Goal: Information Seeking & Learning: Learn about a topic

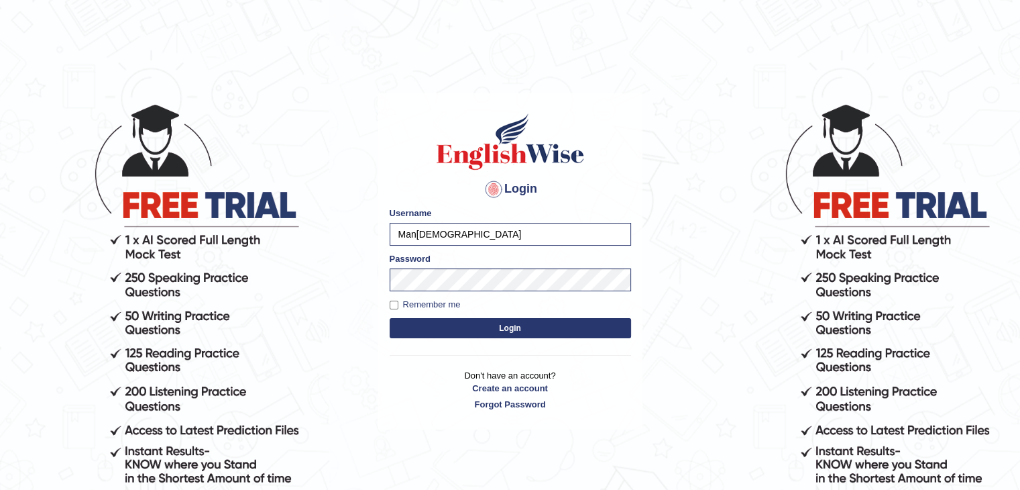
click at [429, 328] on button "Login" at bounding box center [510, 328] width 241 height 20
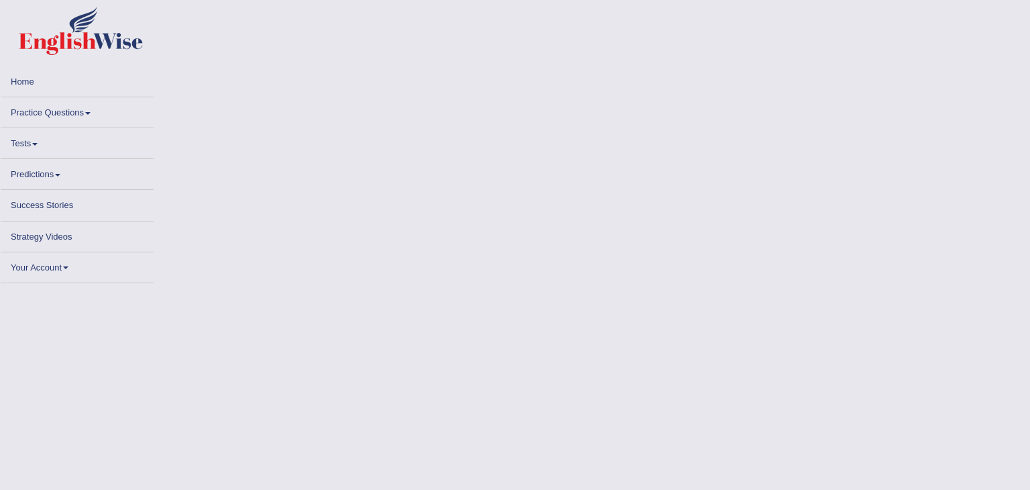
click at [429, 328] on body "Toggle navigation Home Practice Questions Speaking Practice Read Aloud Repeat S…" at bounding box center [515, 245] width 1030 height 490
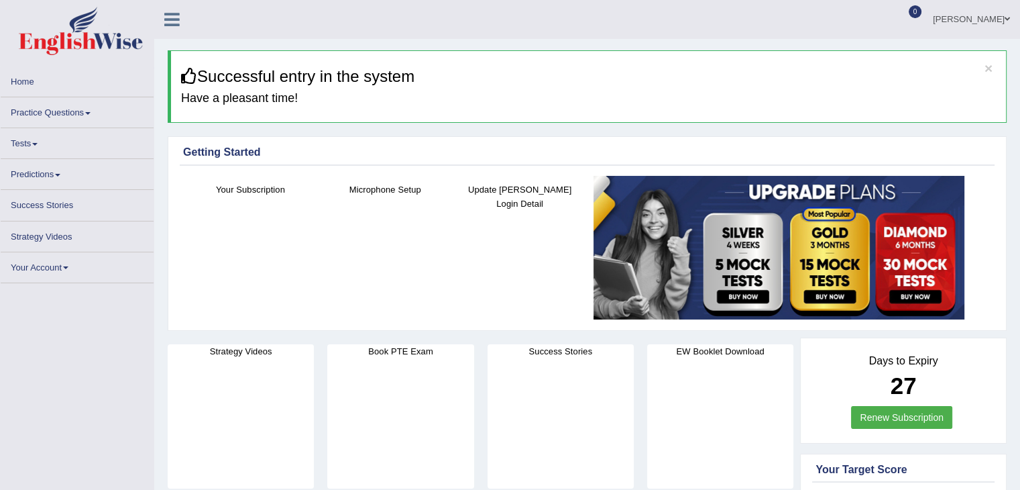
click at [80, 112] on link "Practice Questions" at bounding box center [77, 110] width 153 height 26
click at [67, 109] on link "Practice Questions" at bounding box center [77, 110] width 153 height 26
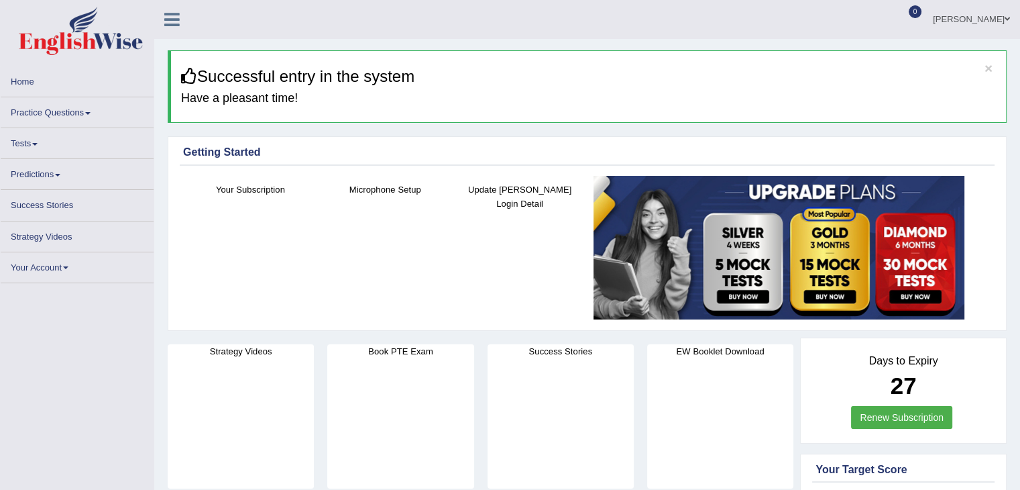
click at [67, 109] on link "Practice Questions" at bounding box center [77, 110] width 153 height 26
click at [993, 68] on h3 "Successful entry in the system" at bounding box center [588, 76] width 815 height 17
click at [990, 68] on button "×" at bounding box center [988, 68] width 8 height 14
click at [990, 64] on button "×" at bounding box center [988, 68] width 8 height 14
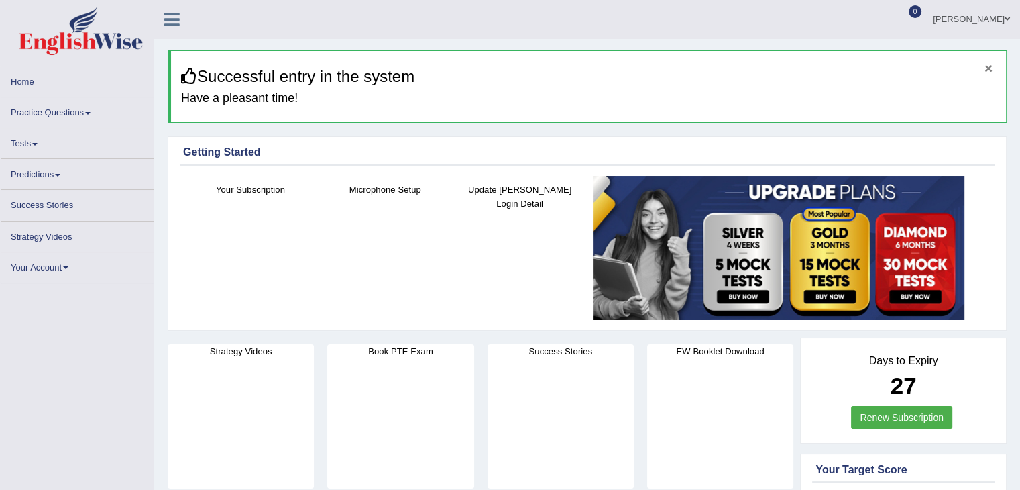
click at [990, 64] on button "×" at bounding box center [988, 68] width 8 height 14
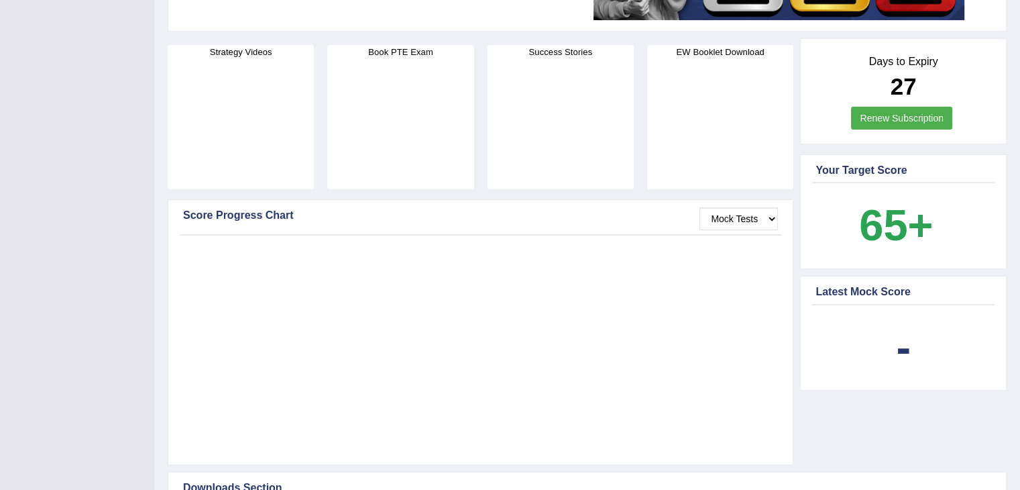
scroll to position [292, 0]
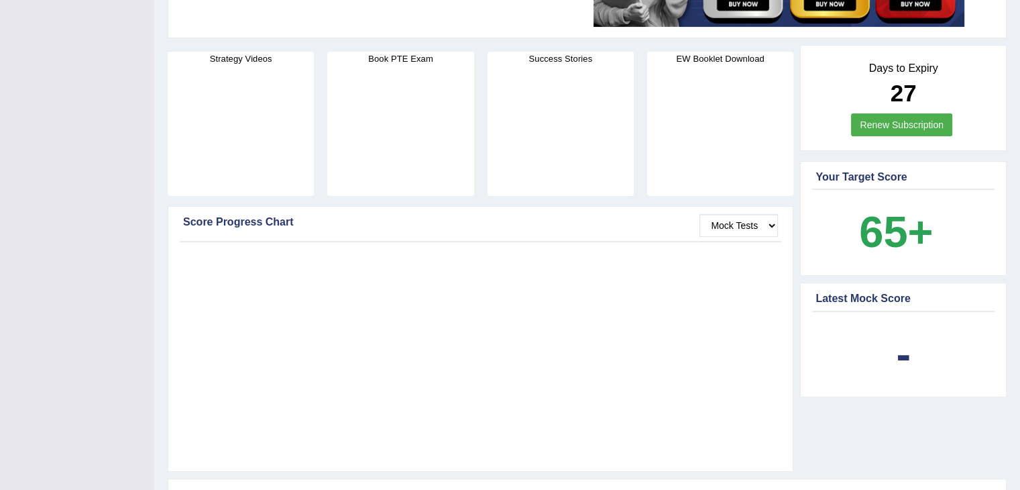
click at [864, 174] on div "Your Target Score" at bounding box center [903, 177] width 176 height 16
click at [888, 229] on b "65+" at bounding box center [896, 231] width 74 height 49
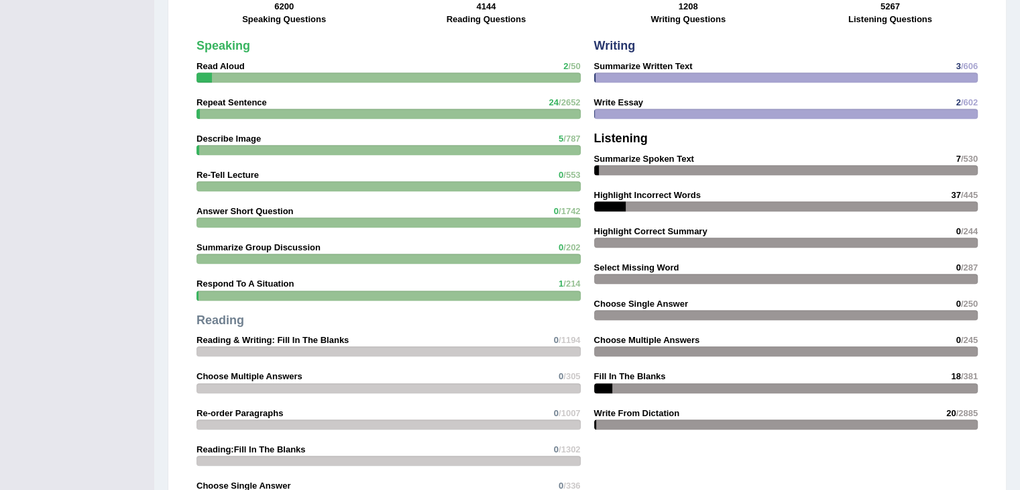
scroll to position [1196, 0]
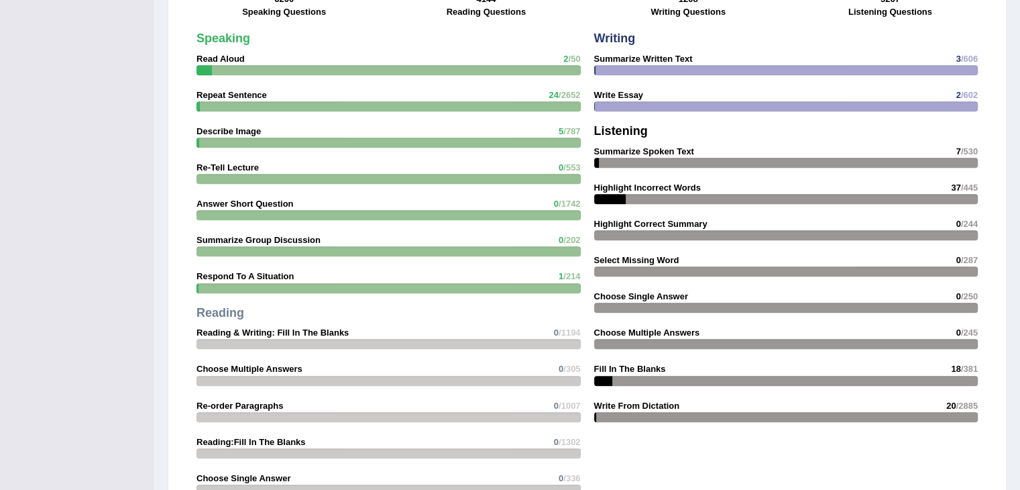
click at [667, 400] on strong "Write From Dictation" at bounding box center [637, 405] width 86 height 10
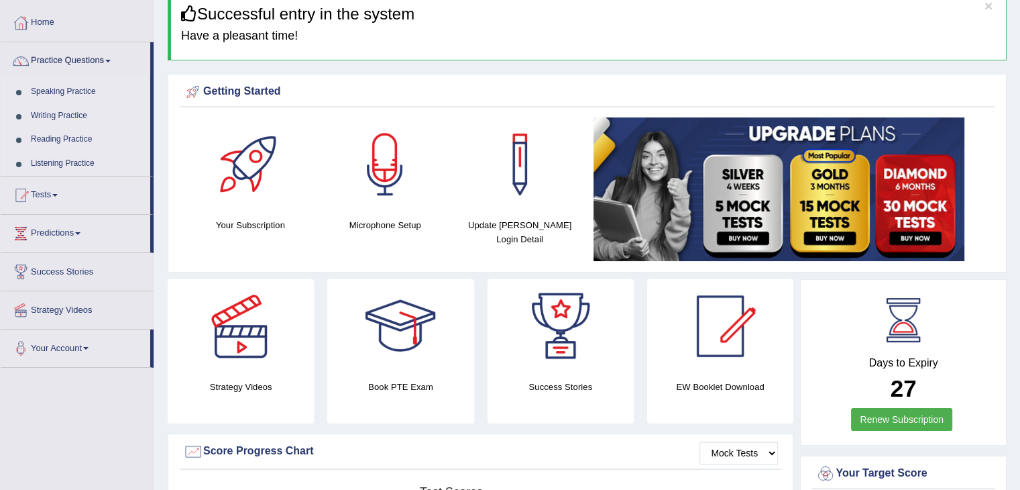
scroll to position [19, 0]
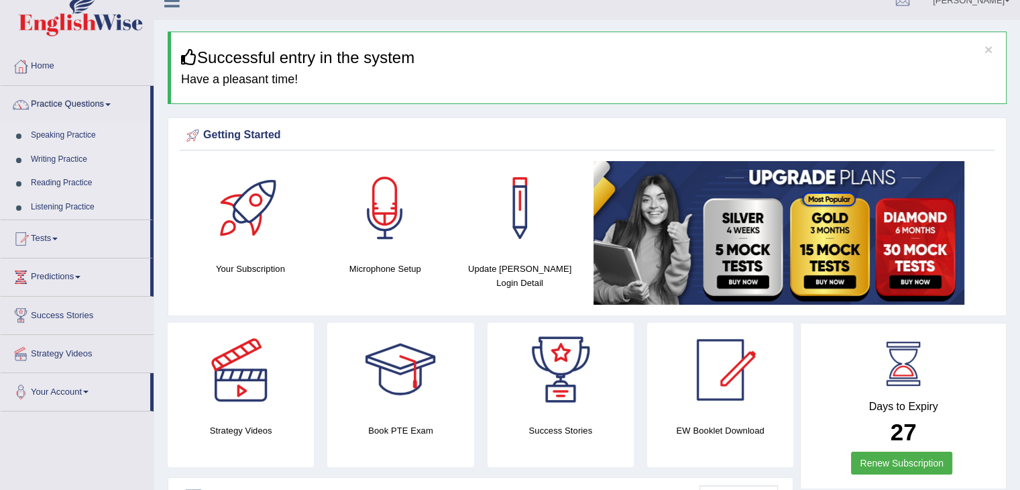
click at [60, 208] on link "Listening Practice" at bounding box center [87, 207] width 125 height 24
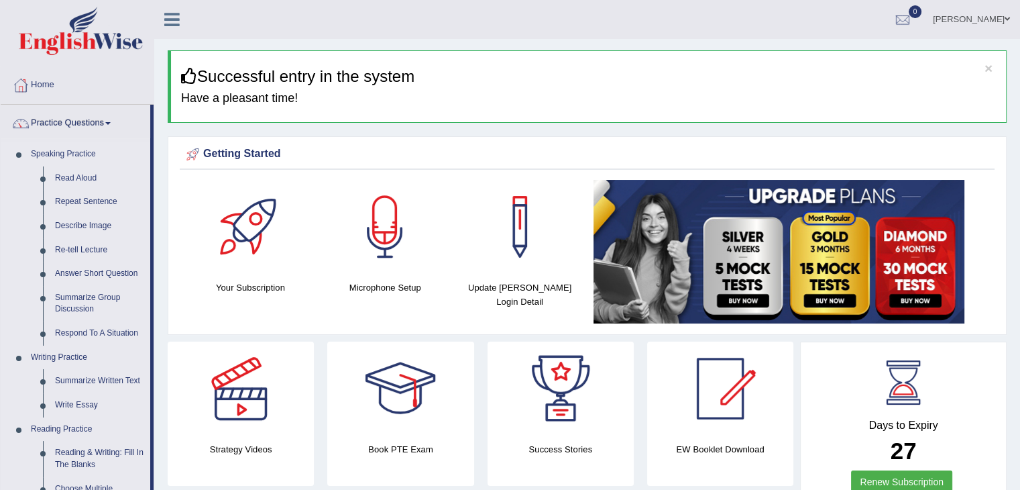
drag, startPoint x: 150, startPoint y: 174, endPoint x: 368, endPoint y: 276, distance: 240.9
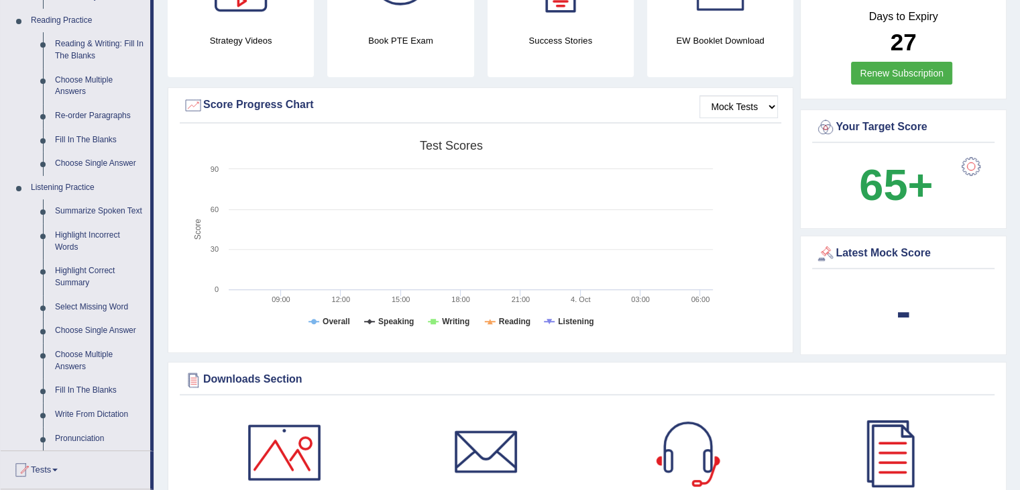
scroll to position [439, 0]
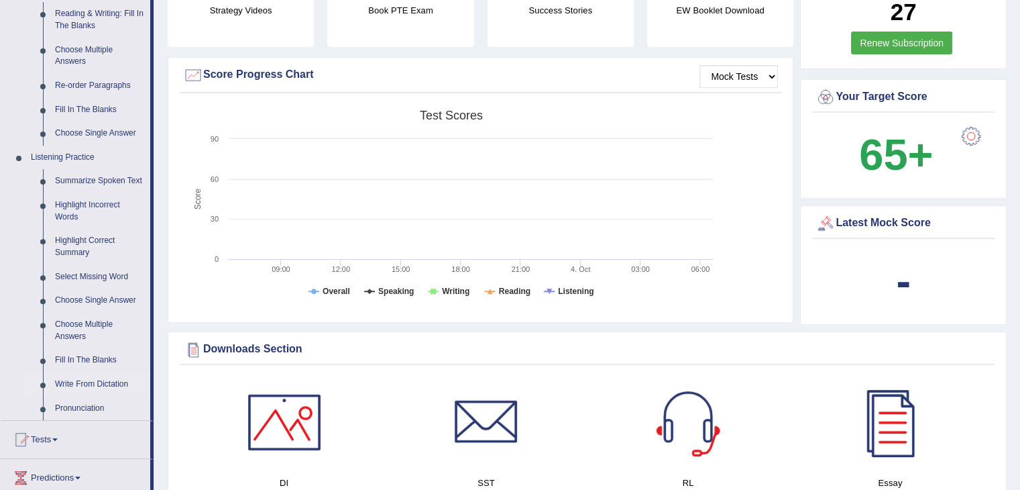
click at [91, 382] on link "Write From Dictation" at bounding box center [99, 384] width 101 height 24
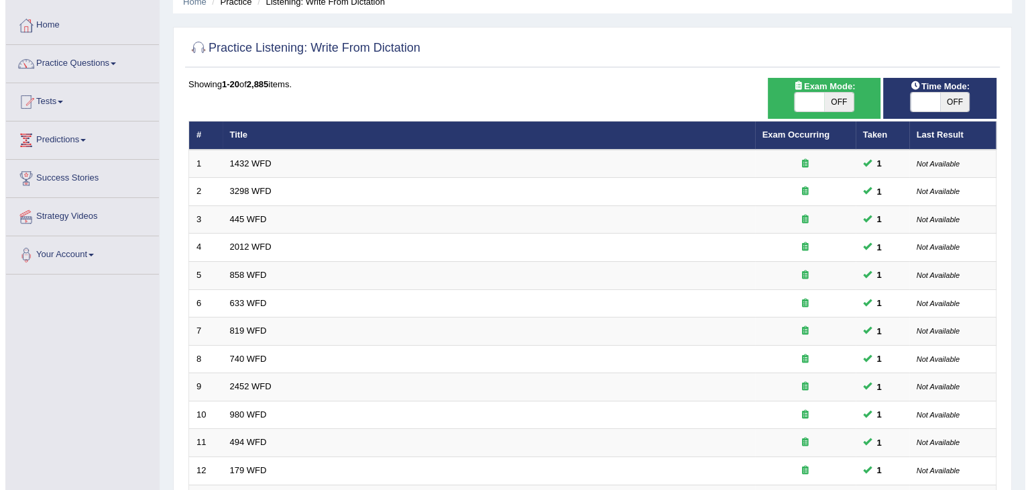
scroll to position [64, 0]
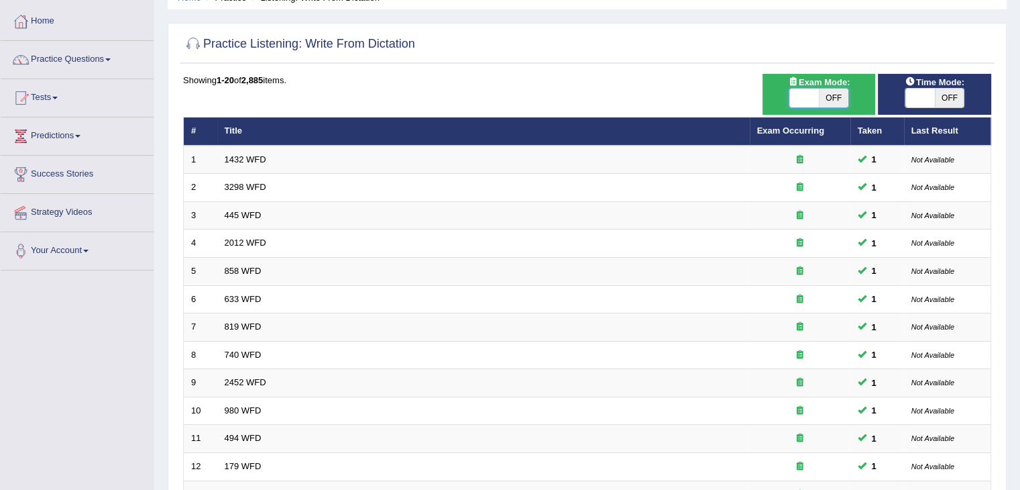
click at [807, 95] on span at bounding box center [804, 98] width 30 height 19
checkbox input "true"
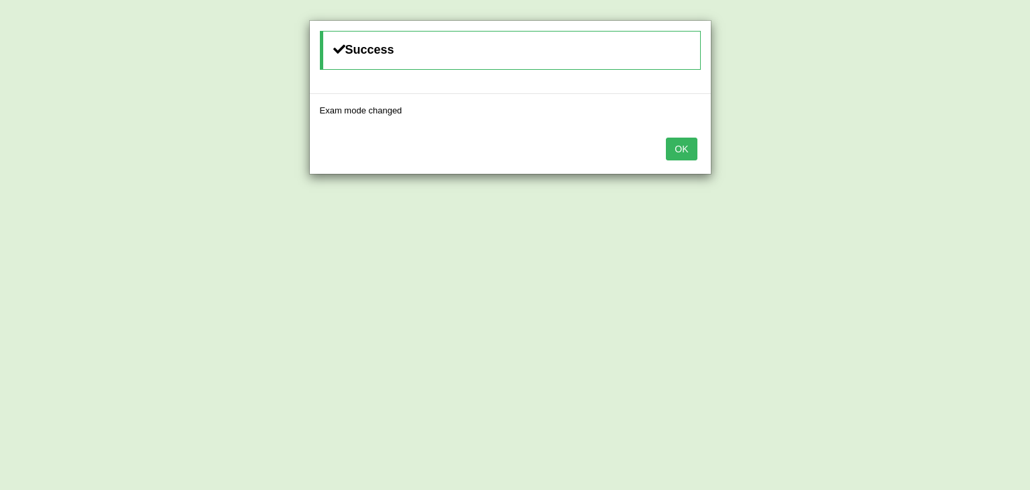
click at [679, 149] on button "OK" at bounding box center [681, 148] width 31 height 23
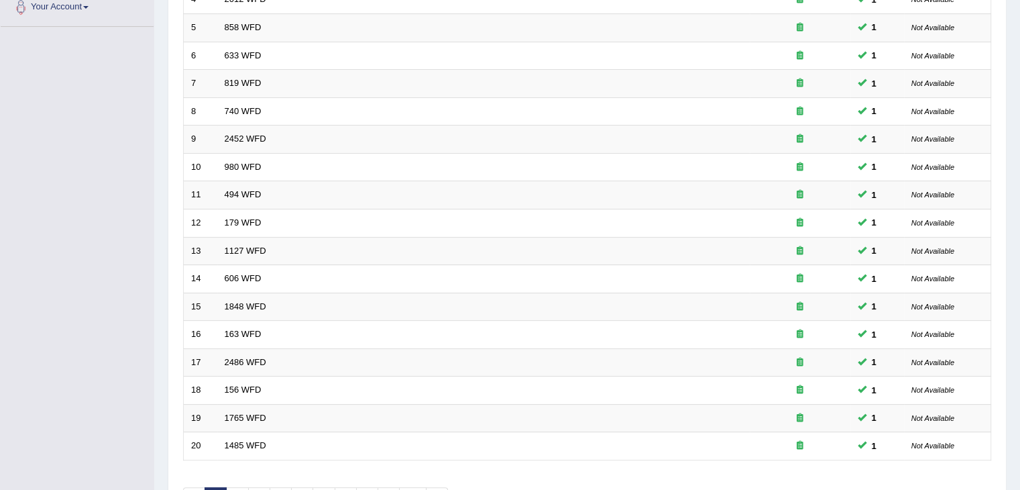
scroll to position [394, 0]
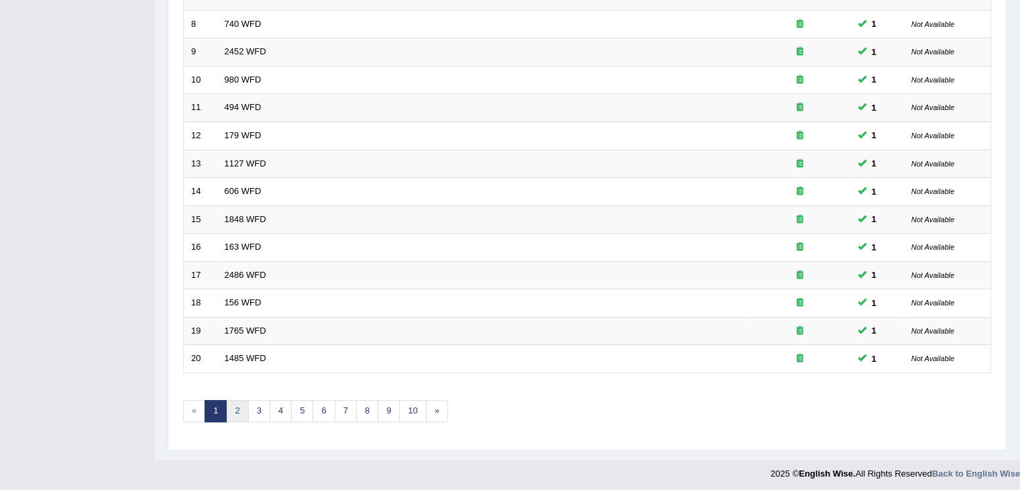
click at [239, 404] on link "2" at bounding box center [237, 411] width 22 height 22
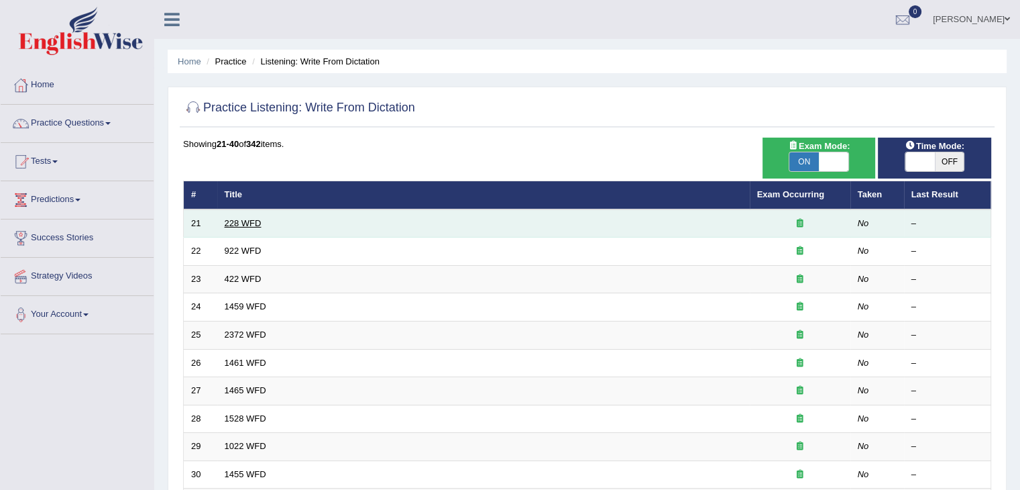
click at [249, 219] on link "228 WFD" at bounding box center [243, 223] width 37 height 10
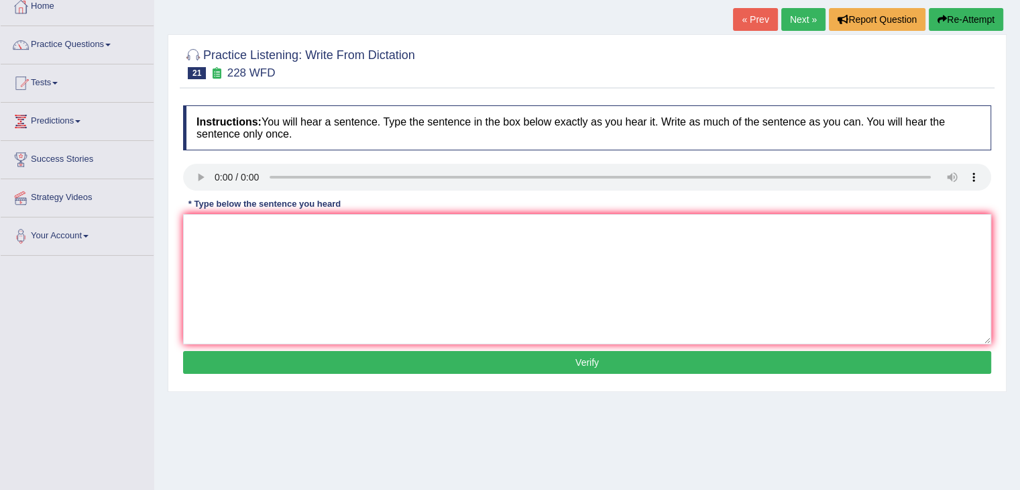
scroll to position [81, 0]
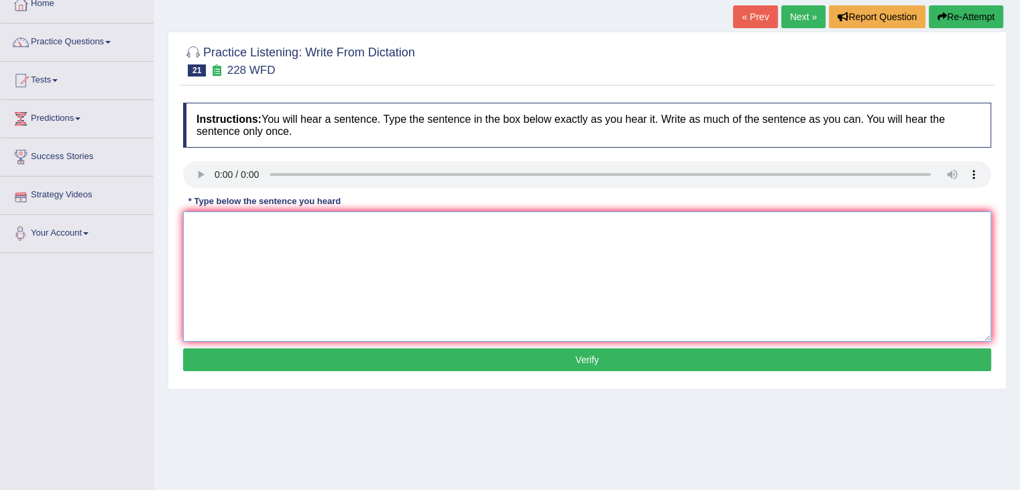
click at [235, 270] on textarea at bounding box center [587, 276] width 808 height 130
type textarea "Computer science is popular in degree course courses."
click at [335, 357] on button "Verify" at bounding box center [587, 359] width 808 height 23
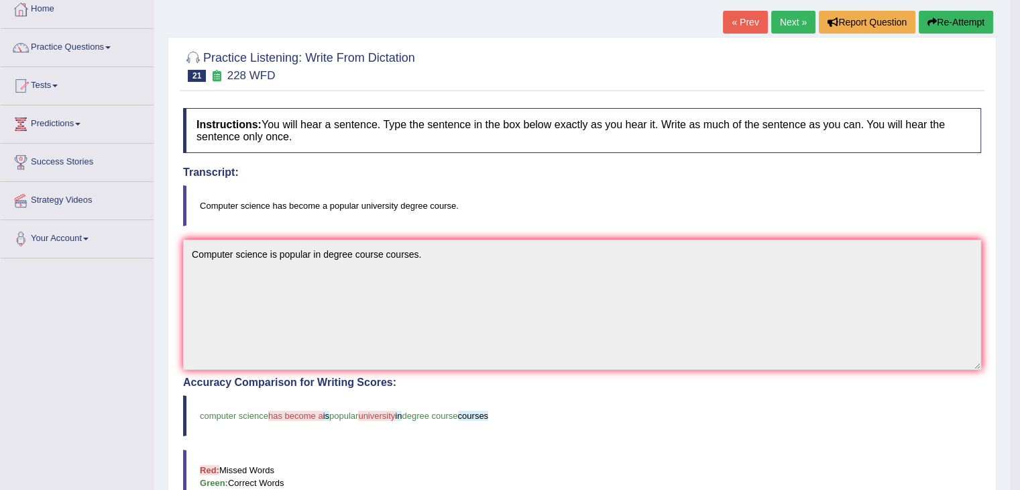
scroll to position [74, 0]
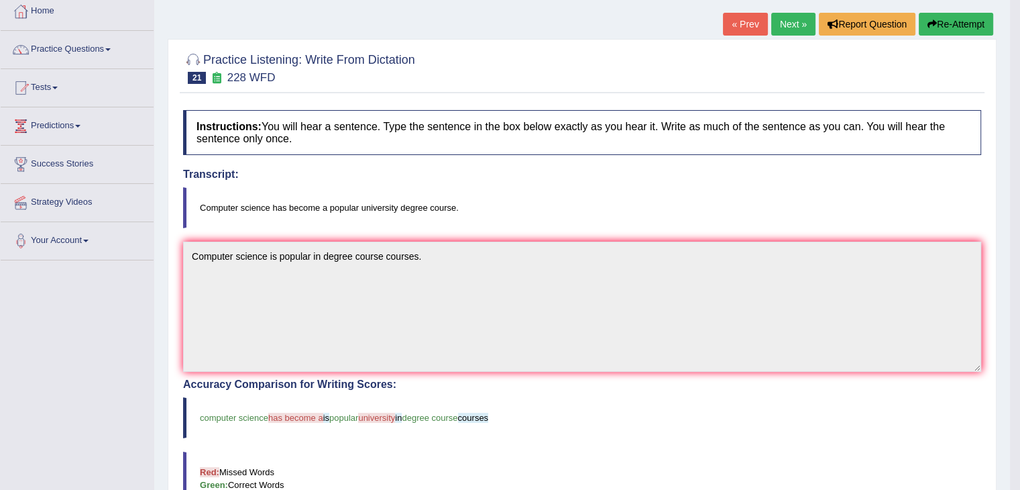
click at [794, 28] on link "Next »" at bounding box center [793, 24] width 44 height 23
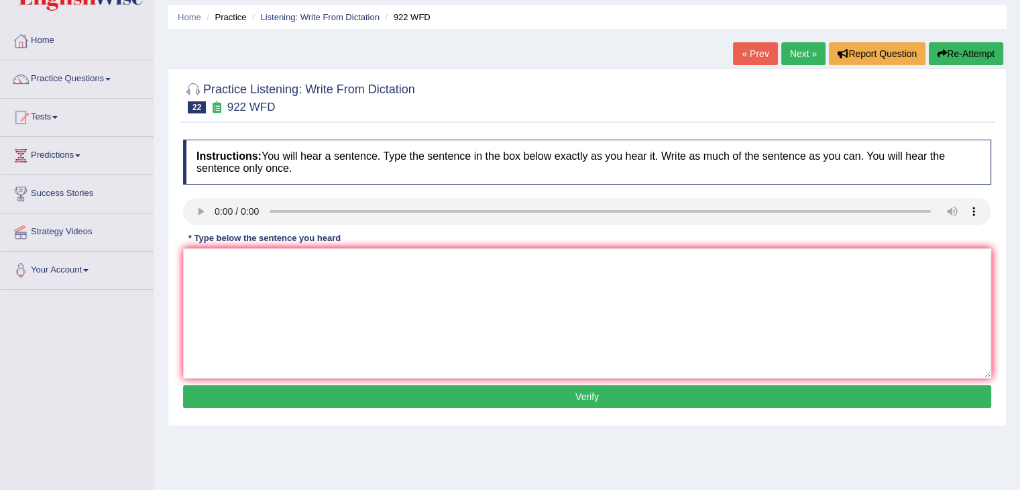
scroll to position [63, 0]
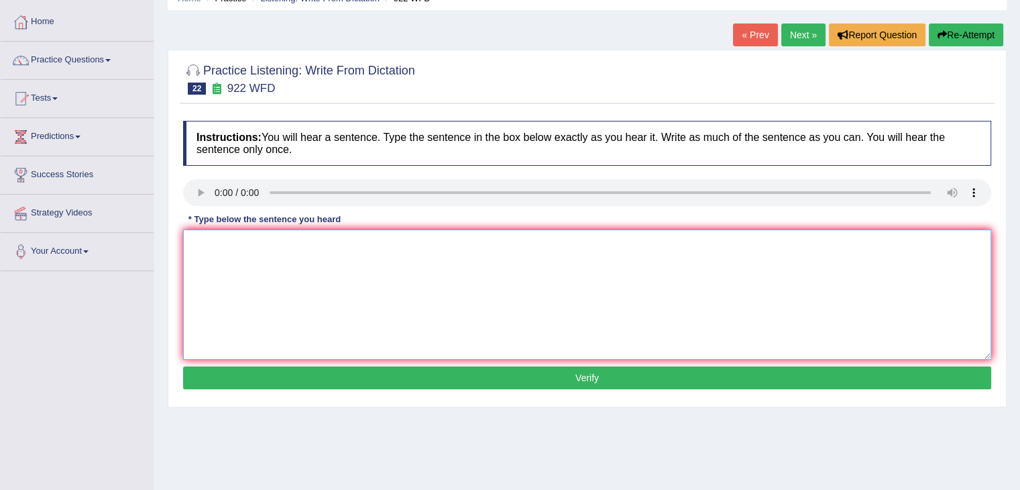
click at [226, 261] on textarea at bounding box center [587, 294] width 808 height 130
type textarea "Student students are attending to attend conference must registered first."
click at [469, 372] on button "Verify" at bounding box center [587, 377] width 808 height 23
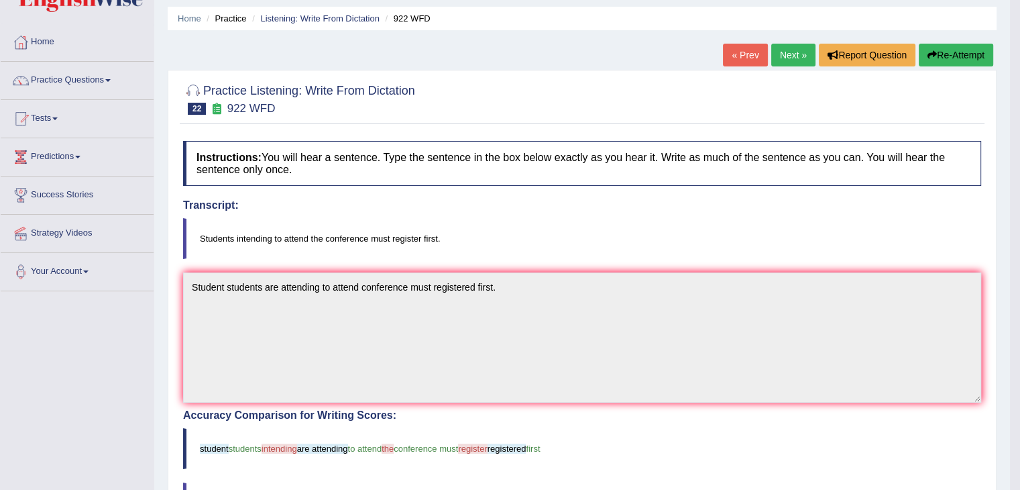
scroll to position [42, 0]
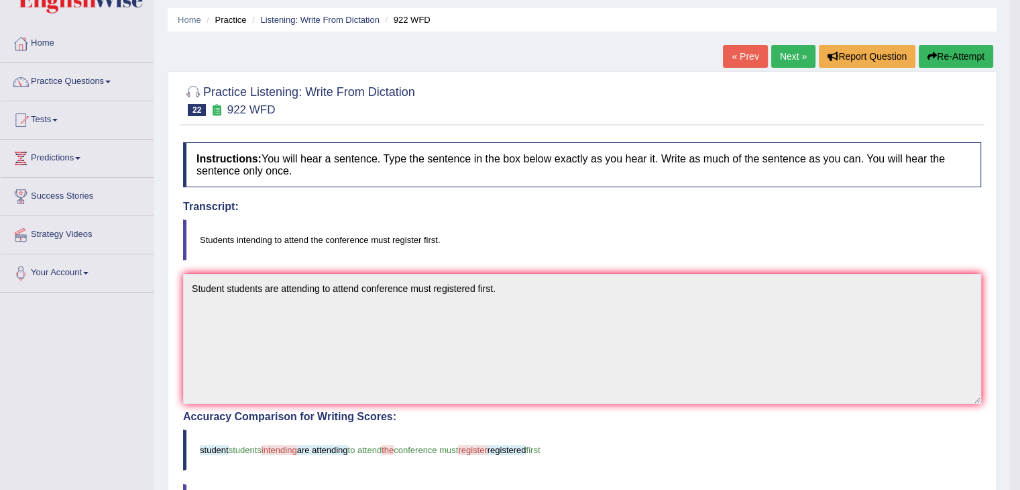
click at [791, 56] on link "Next »" at bounding box center [793, 56] width 44 height 23
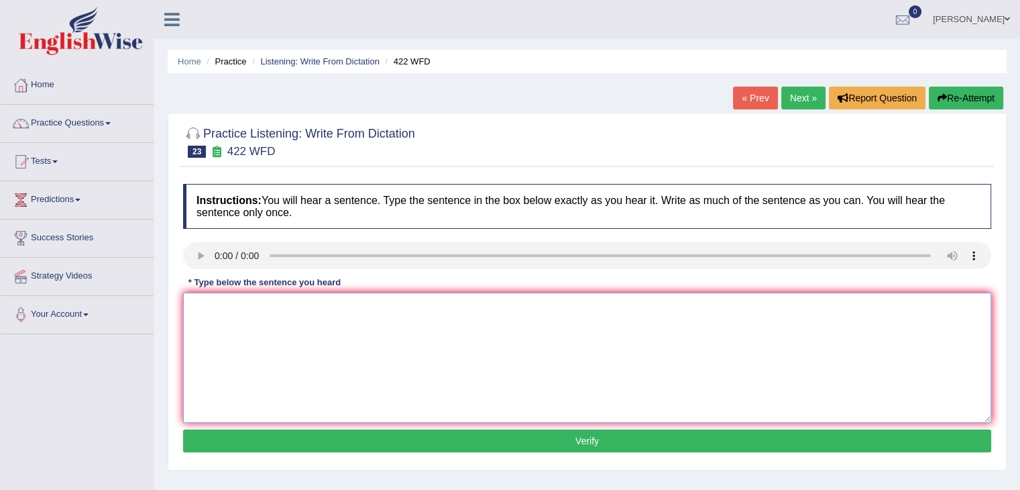
click at [239, 309] on textarea at bounding box center [587, 357] width 808 height 130
type textarea "The most detailed information in this article is missing."
click at [370, 445] on button "Verify" at bounding box center [587, 440] width 808 height 23
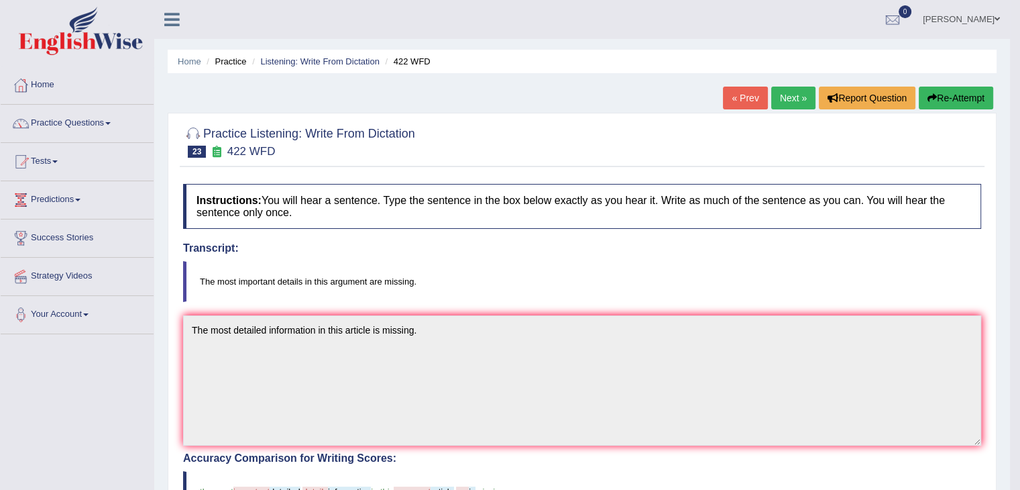
click at [795, 100] on link "Next »" at bounding box center [793, 98] width 44 height 23
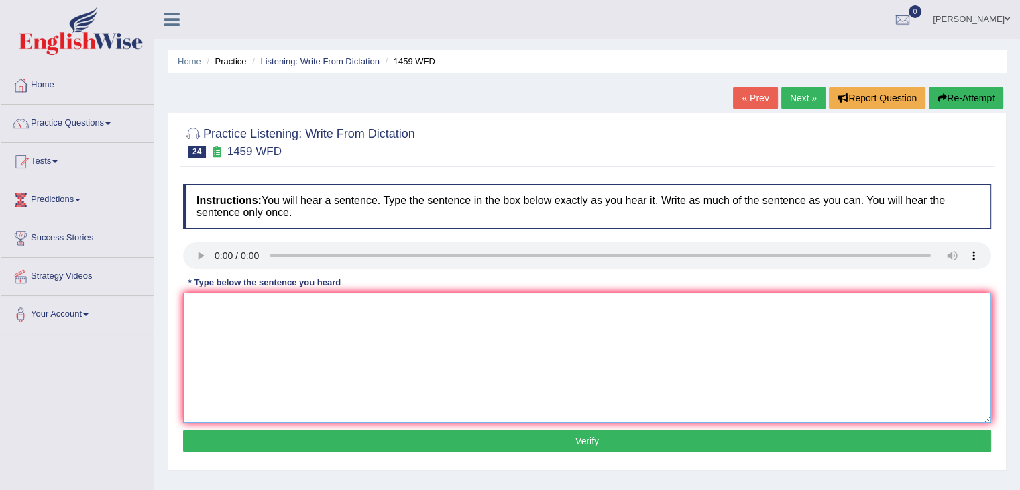
click at [241, 347] on textarea at bounding box center [587, 357] width 808 height 130
click at [225, 303] on textarea "All the" at bounding box center [587, 357] width 808 height 130
type textarea "All experiments and procedures outlines outlined in the labratory manual."
click at [420, 435] on button "Verify" at bounding box center [587, 440] width 808 height 23
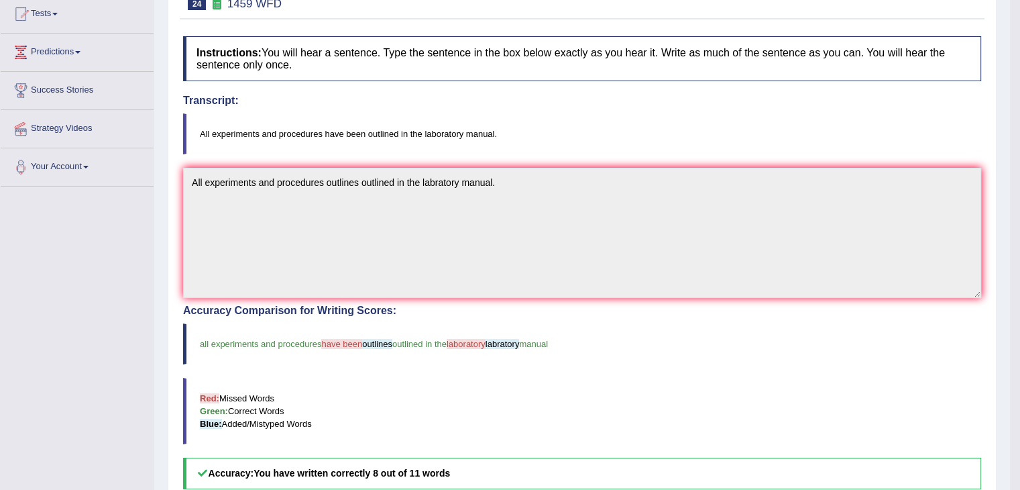
scroll to position [95, 0]
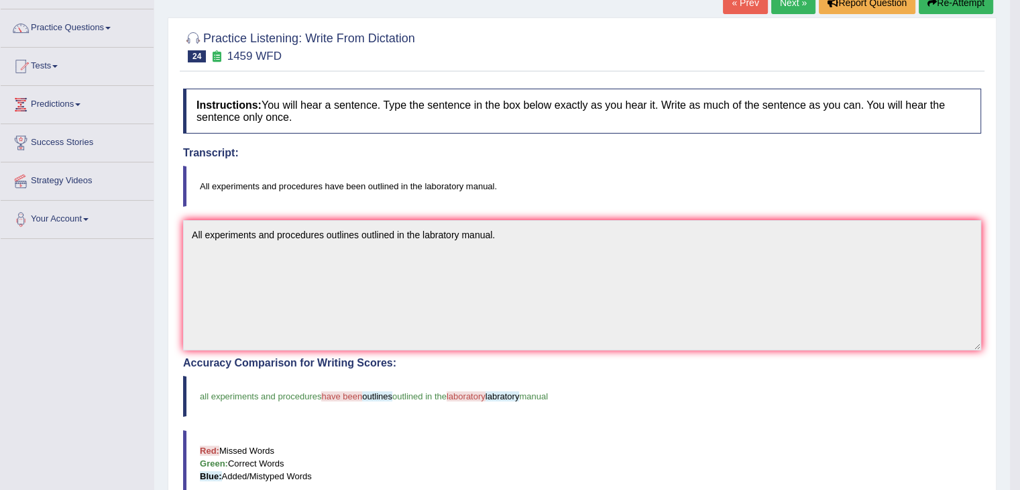
drag, startPoint x: 1011, startPoint y: 219, endPoint x: 1022, endPoint y: 148, distance: 71.2
click at [1019, 148] on html "Toggle navigation Home Practice Questions Speaking Practice Read Aloud Repeat S…" at bounding box center [510, 150] width 1020 height 490
click at [794, 8] on link "Next »" at bounding box center [793, 2] width 44 height 23
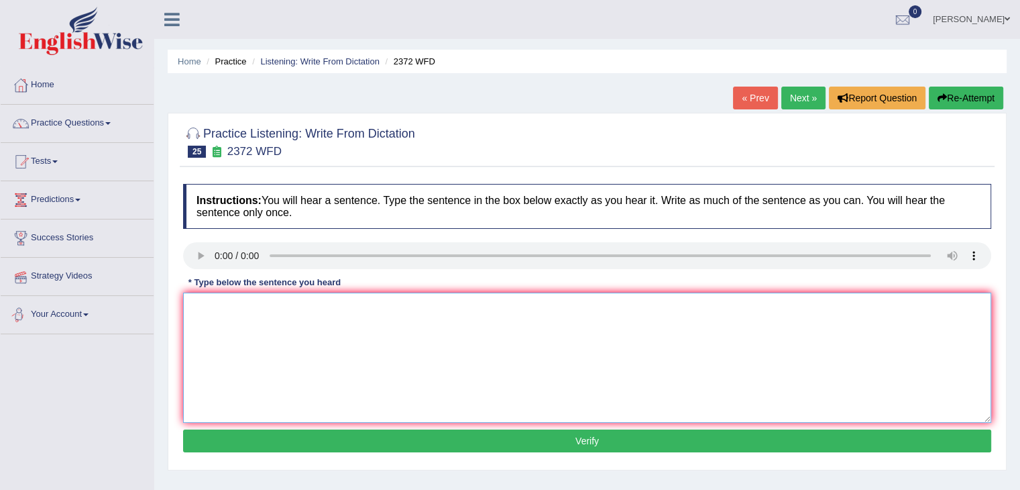
click at [268, 367] on textarea at bounding box center [587, 357] width 808 height 130
type textarea "We must hand in our assignment assignments by the end of the semester."
click at [479, 441] on button "Verify" at bounding box center [587, 440] width 808 height 23
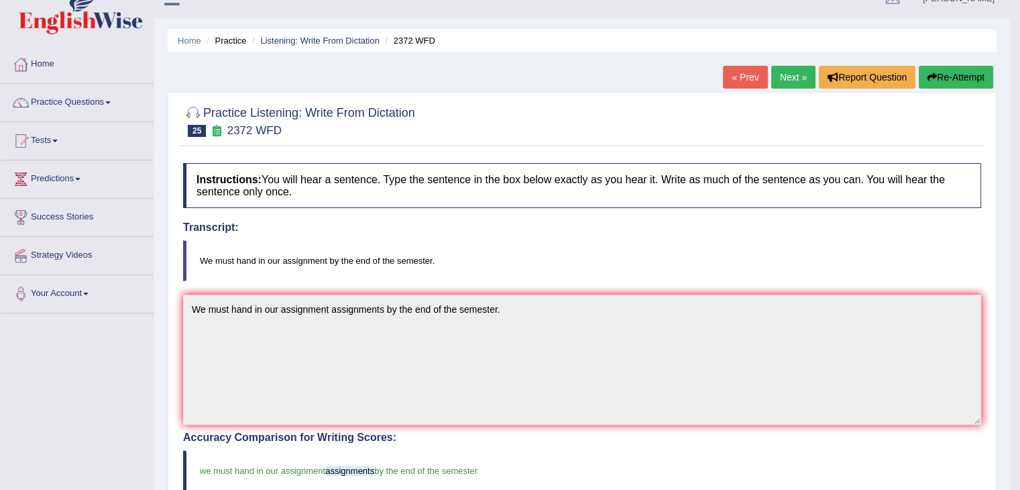
scroll to position [19, 0]
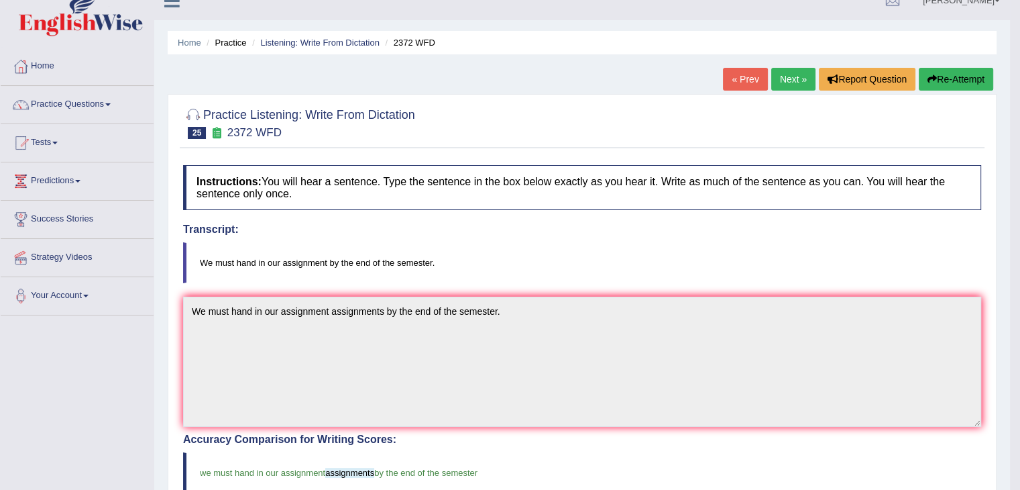
click at [784, 80] on link "Next »" at bounding box center [793, 79] width 44 height 23
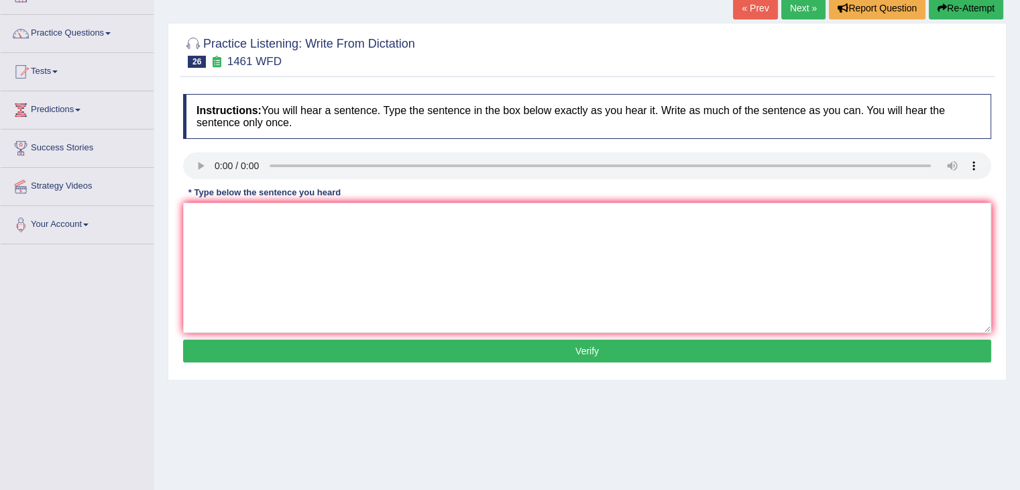
drag, startPoint x: 0, startPoint y: 0, endPoint x: 1029, endPoint y: 166, distance: 1042.6
click at [1019, 166] on html "Toggle navigation Home Practice Questions Speaking Practice Read Aloud Repeat S…" at bounding box center [510, 155] width 1020 height 490
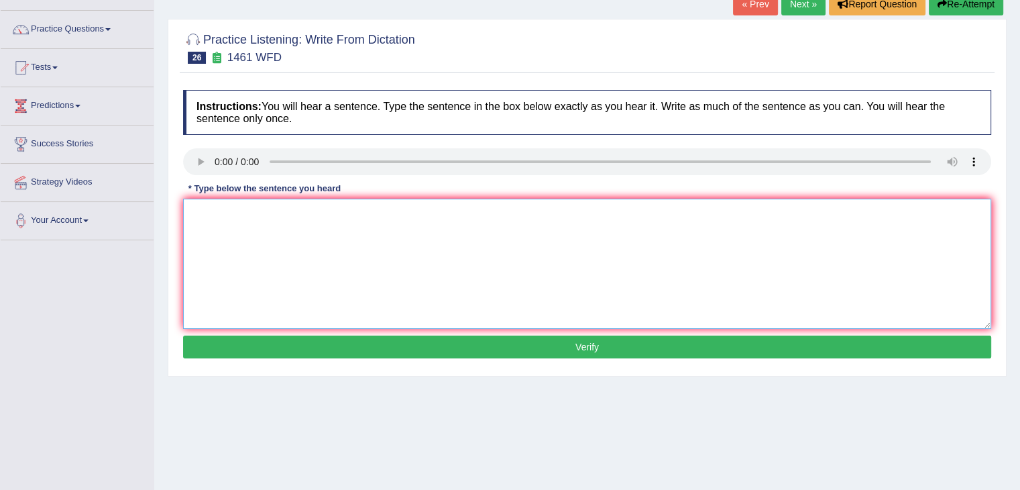
click at [215, 249] on textarea at bounding box center [587, 264] width 808 height 130
type textarea "My sister run runs a business about small toy toys."
click at [379, 339] on button "Verify" at bounding box center [587, 346] width 808 height 23
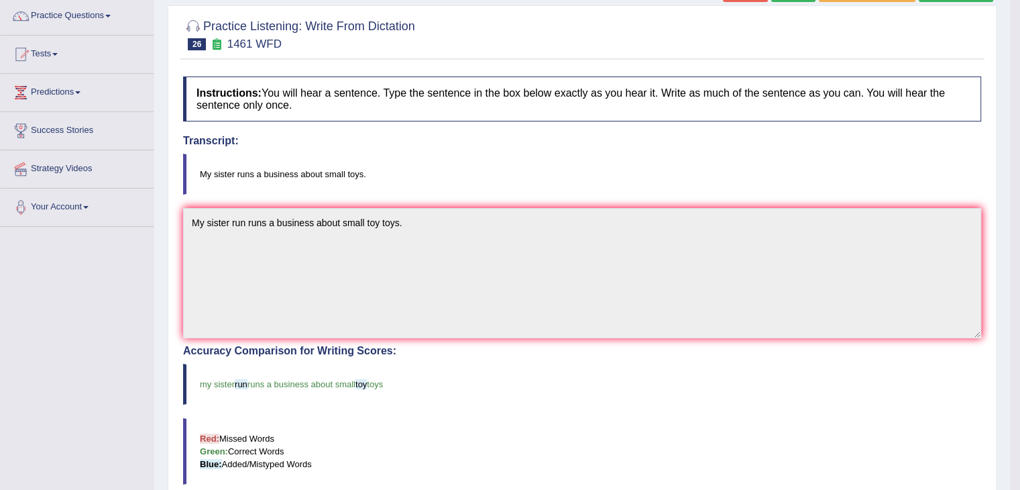
scroll to position [95, 0]
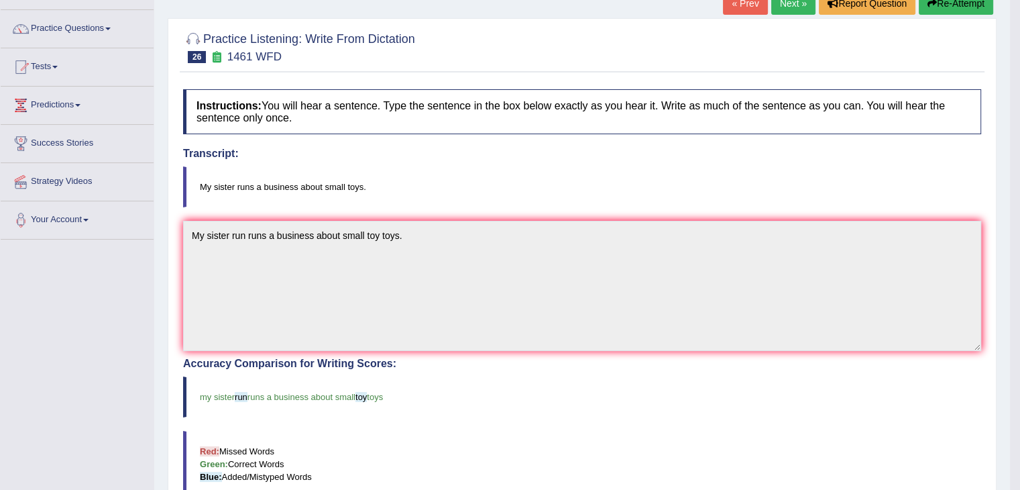
click at [793, 9] on link "Next »" at bounding box center [793, 3] width 44 height 23
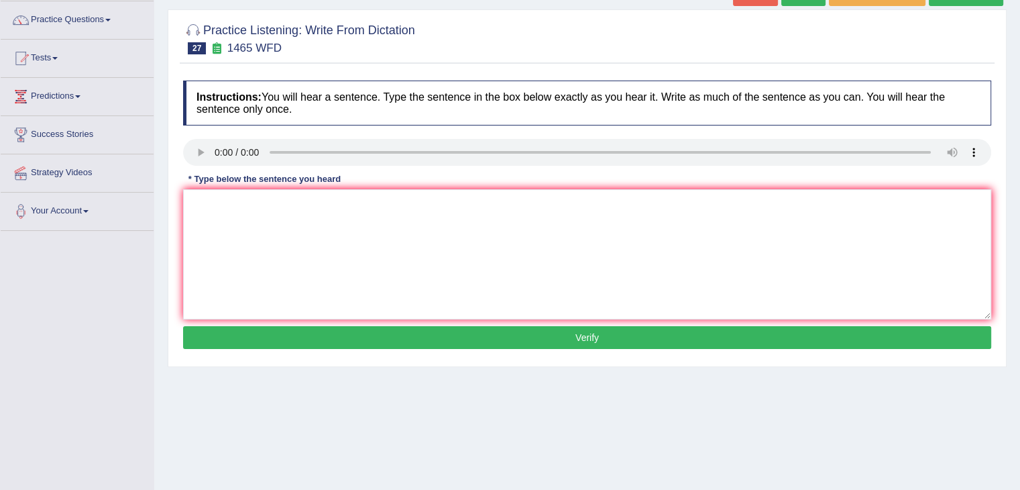
drag, startPoint x: 0, startPoint y: 0, endPoint x: 1026, endPoint y: 170, distance: 1040.1
click at [1019, 170] on html "Toggle navigation Home Practice Questions Speaking Practice Read Aloud Repeat S…" at bounding box center [510, 142] width 1020 height 490
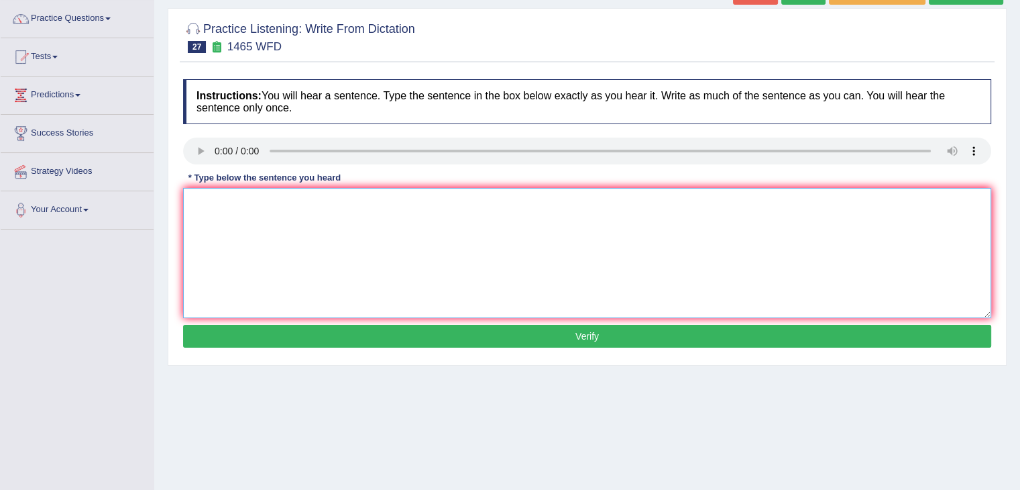
click at [216, 203] on textarea at bounding box center [587, 253] width 808 height 130
type textarea "You can find the complete form on the website."
click at [338, 325] on button "Verify" at bounding box center [587, 336] width 808 height 23
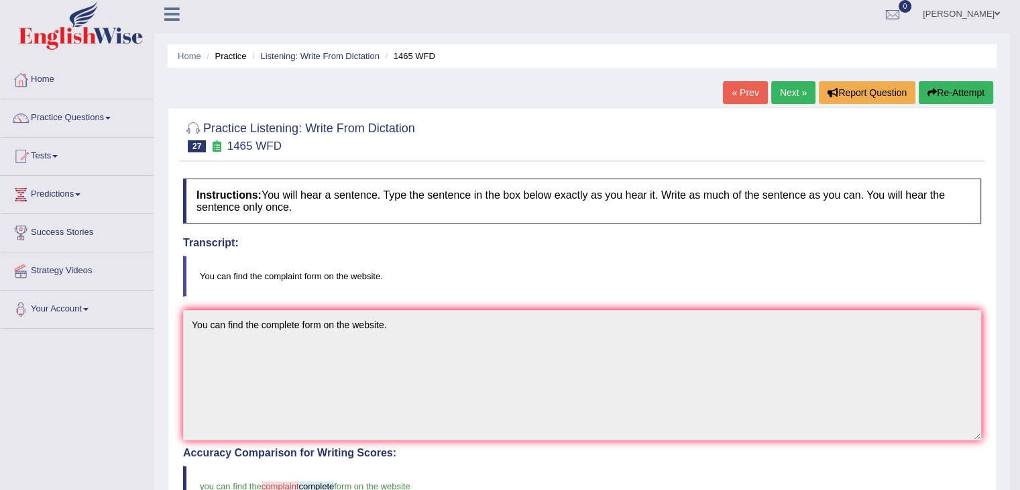
scroll to position [4, 0]
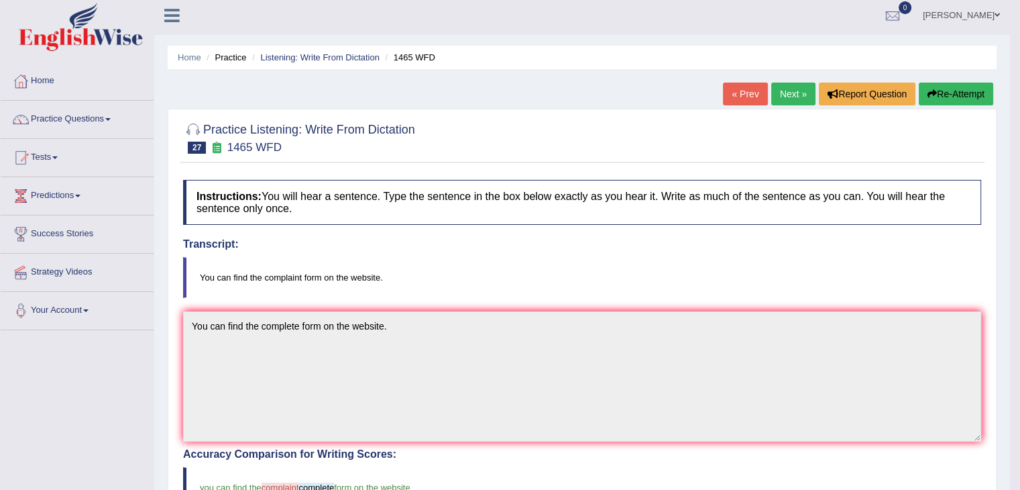
click at [797, 98] on link "Next »" at bounding box center [793, 93] width 44 height 23
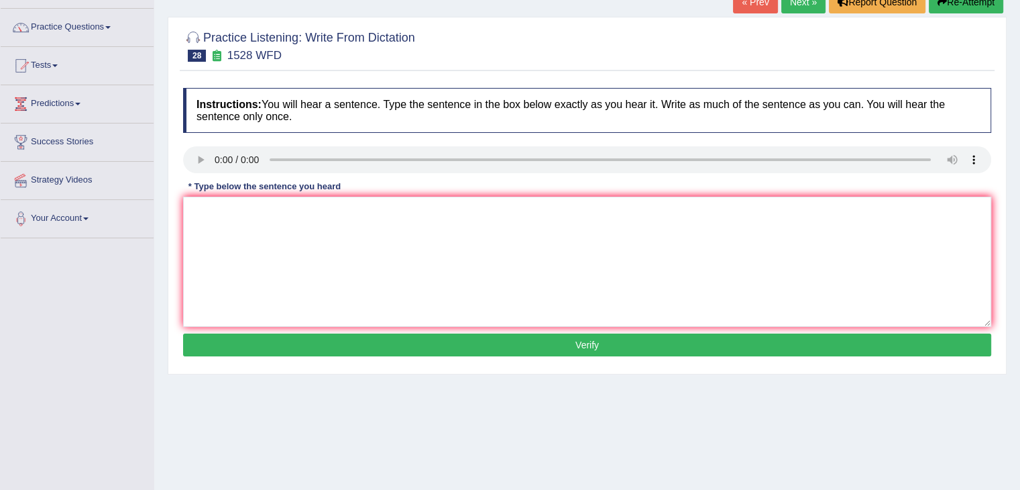
scroll to position [103, 0]
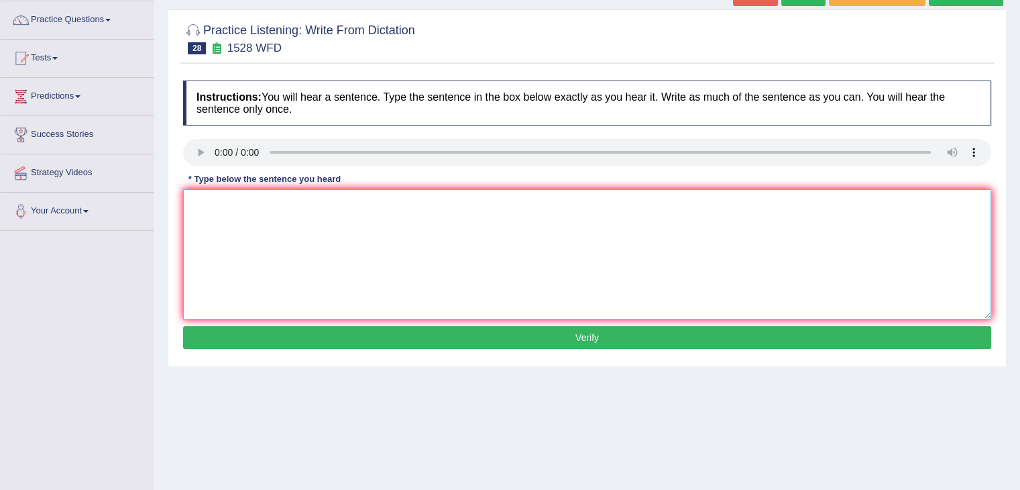
click at [243, 239] on textarea at bounding box center [587, 254] width 808 height 130
click at [382, 201] on textarea "We are looking an introducing method methos both practical and engaging" at bounding box center [587, 254] width 808 height 130
click at [523, 198] on textarea "We are looking an introducing method methods are both practical and engaging" at bounding box center [587, 254] width 808 height 130
type textarea "We are looking an introducing method methods are both practical and engaging."
click at [515, 333] on button "Verify" at bounding box center [587, 337] width 808 height 23
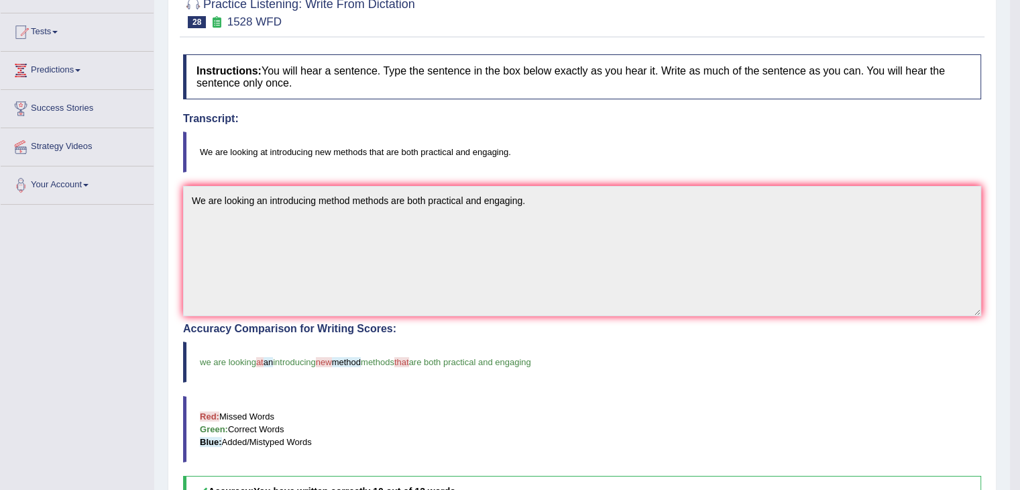
scroll to position [0, 0]
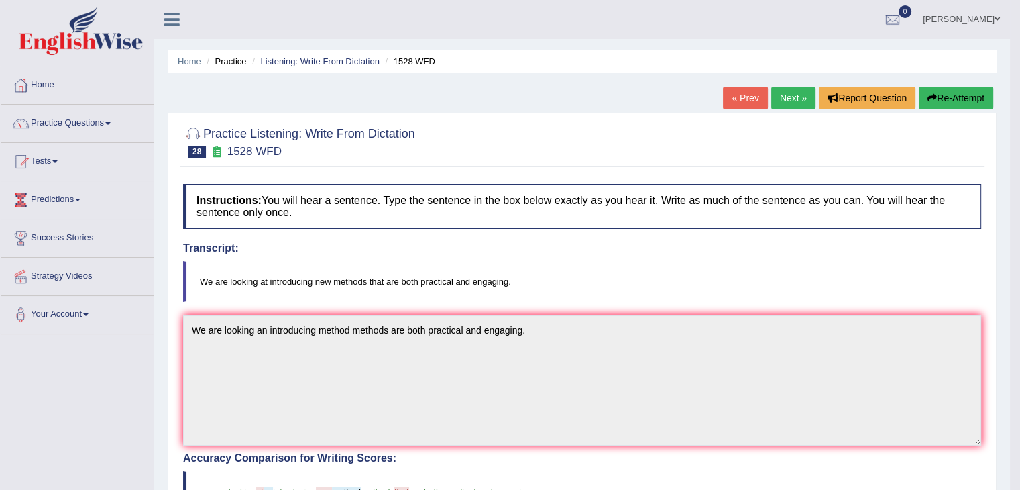
click at [797, 105] on link "Next »" at bounding box center [793, 98] width 44 height 23
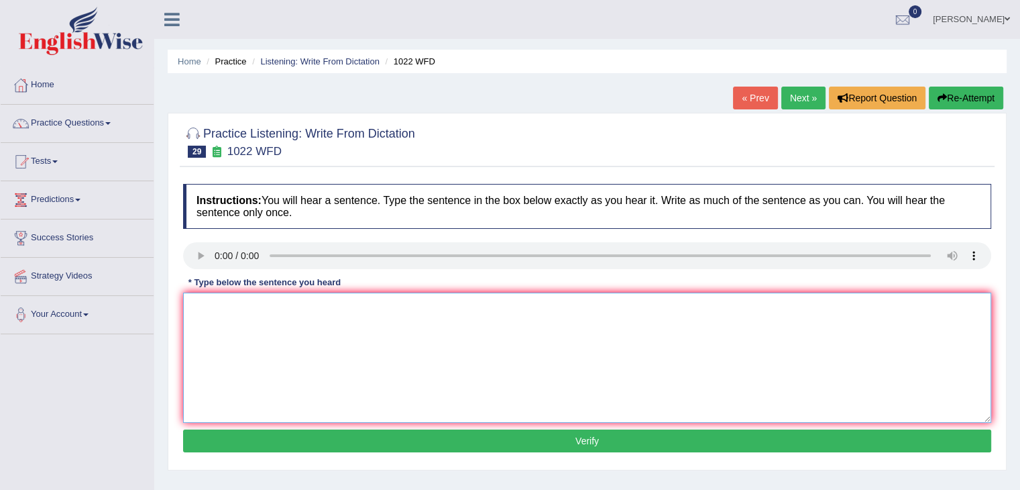
click at [243, 317] on textarea at bounding box center [587, 357] width 808 height 130
type textarea "Mathematics provide provides a foundation of understanding and analyzing data."
click at [341, 438] on button "Verify" at bounding box center [587, 440] width 808 height 23
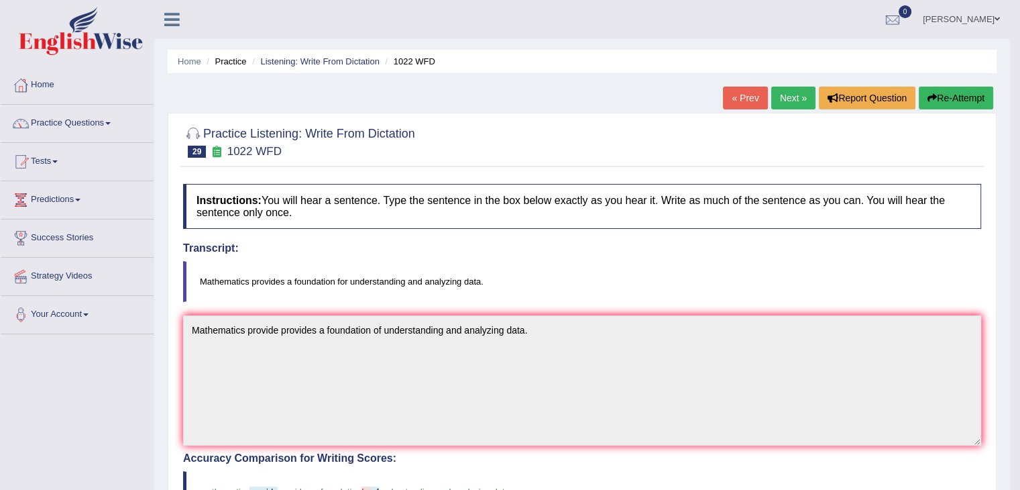
click at [781, 91] on link "Next »" at bounding box center [793, 98] width 44 height 23
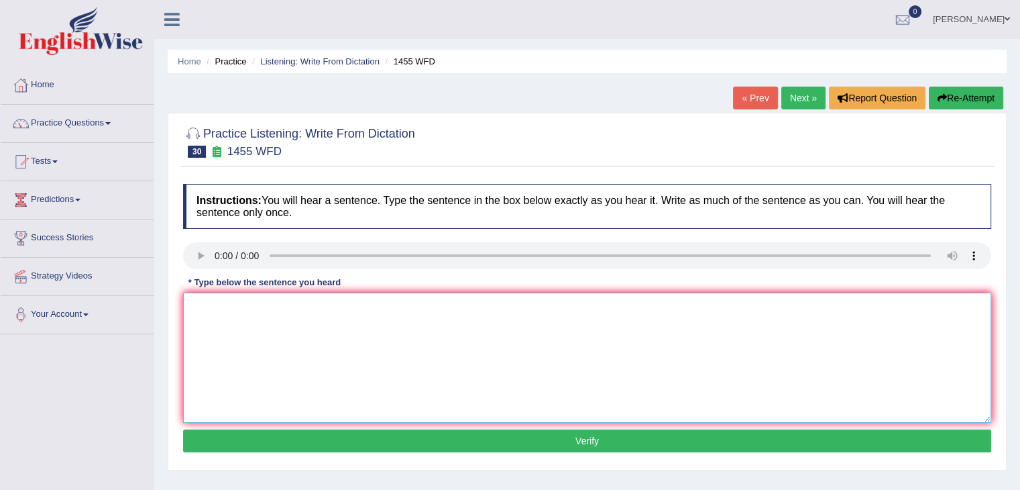
click at [240, 310] on textarea at bounding box center [587, 357] width 808 height 130
type textarea "You must wear a hard hat on the construction site sites."
click at [491, 434] on button "Verify" at bounding box center [587, 440] width 808 height 23
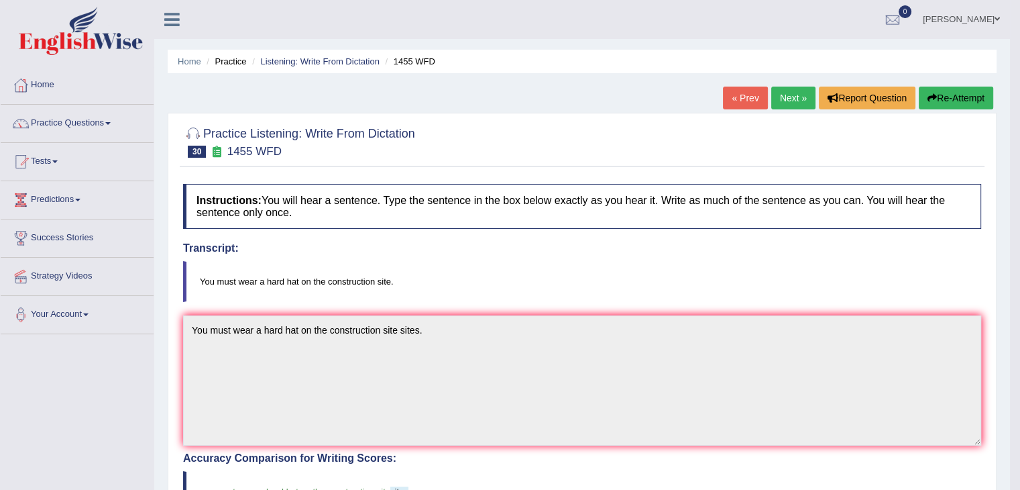
click at [797, 105] on link "Next »" at bounding box center [793, 98] width 44 height 23
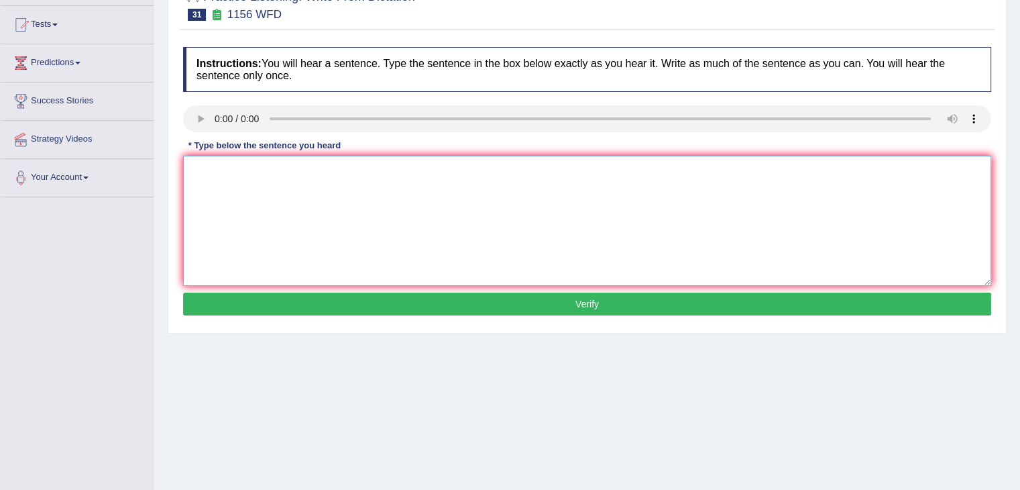
click at [263, 186] on textarea at bounding box center [587, 221] width 808 height 130
type textarea "Chemical reaction reactions can substance combined combine and change changed."
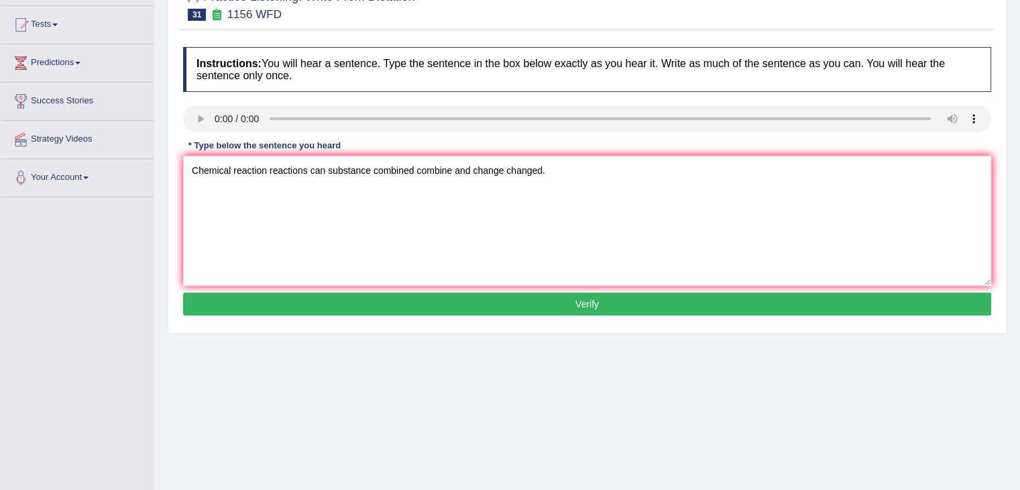
click at [445, 308] on button "Verify" at bounding box center [587, 303] width 808 height 23
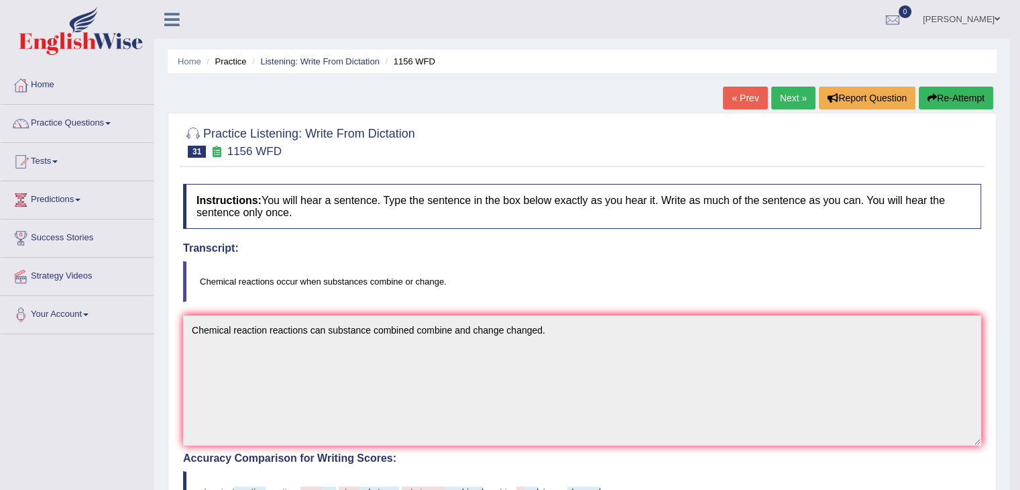
click at [790, 101] on link "Next »" at bounding box center [793, 98] width 44 height 23
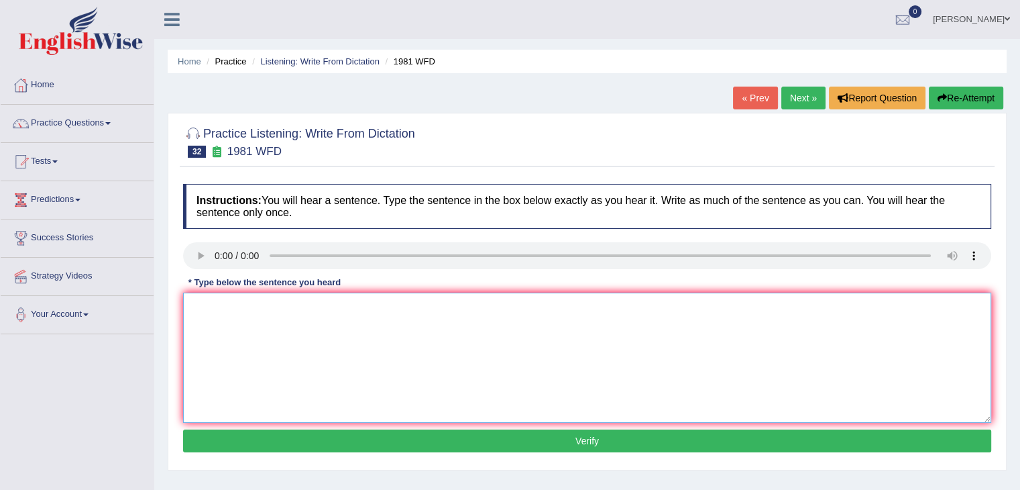
click at [236, 323] on textarea at bounding box center [587, 357] width 808 height 130
type textarea "All of your arguments must be provided by relevant theory."
click at [412, 432] on button "Verify" at bounding box center [587, 440] width 808 height 23
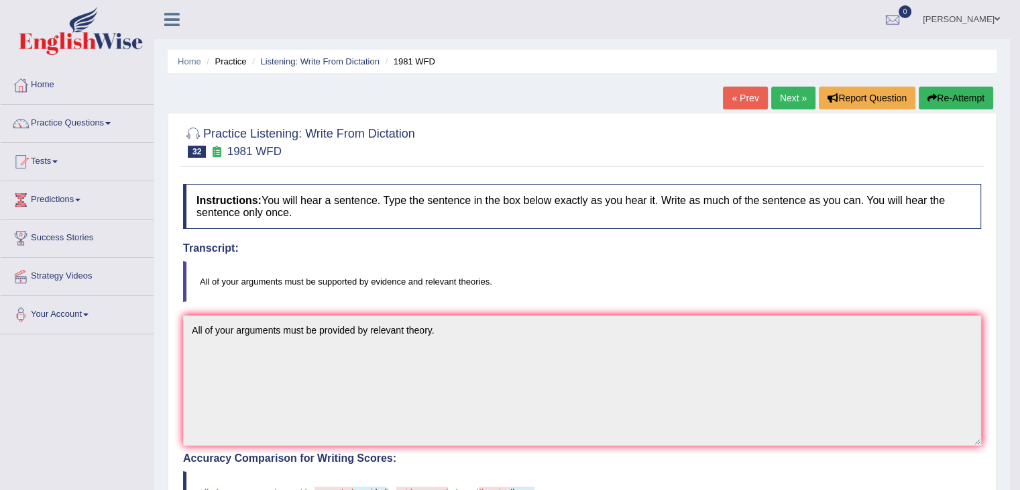
click at [790, 95] on link "Next »" at bounding box center [793, 98] width 44 height 23
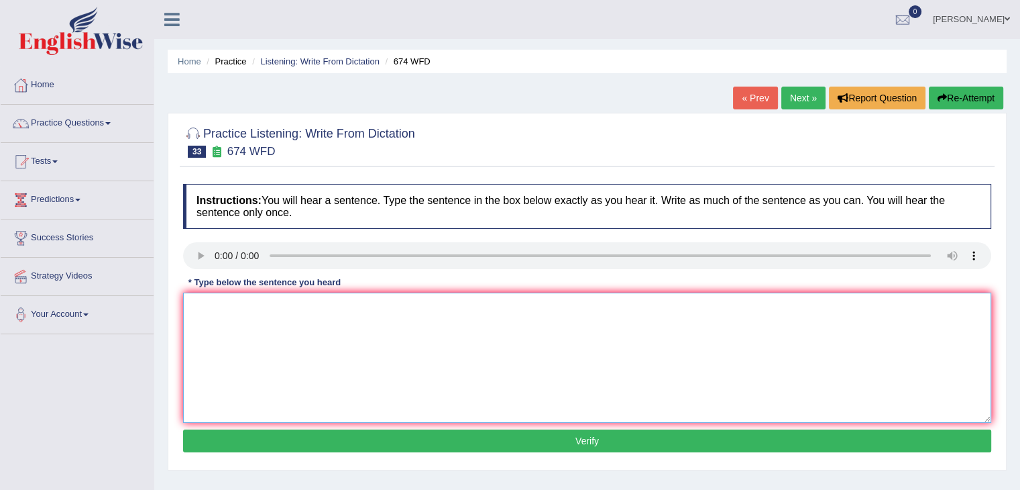
click at [232, 292] on textarea at bounding box center [587, 357] width 808 height 130
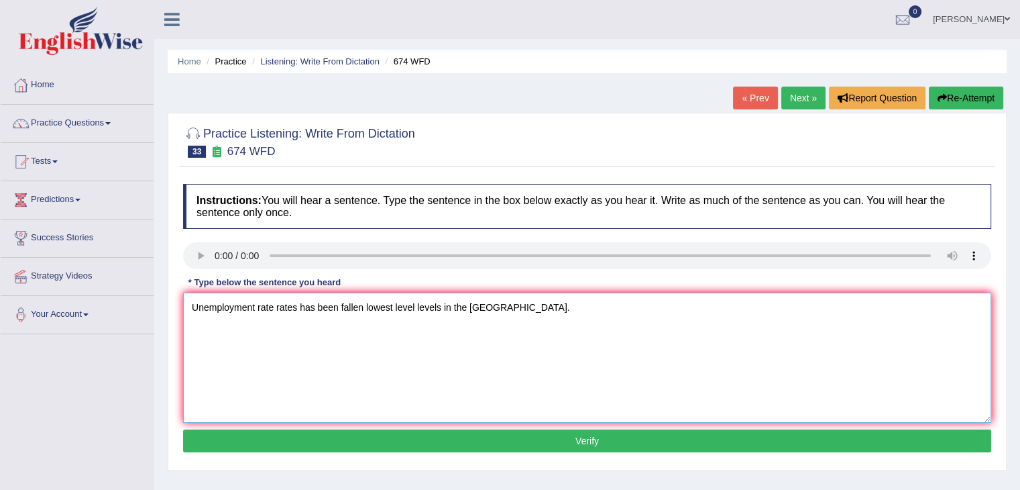
type textarea "Unemployment rate rates has been fallen lowest level levels in the Europe."
click at [365, 440] on button "Verify" at bounding box center [587, 440] width 808 height 23
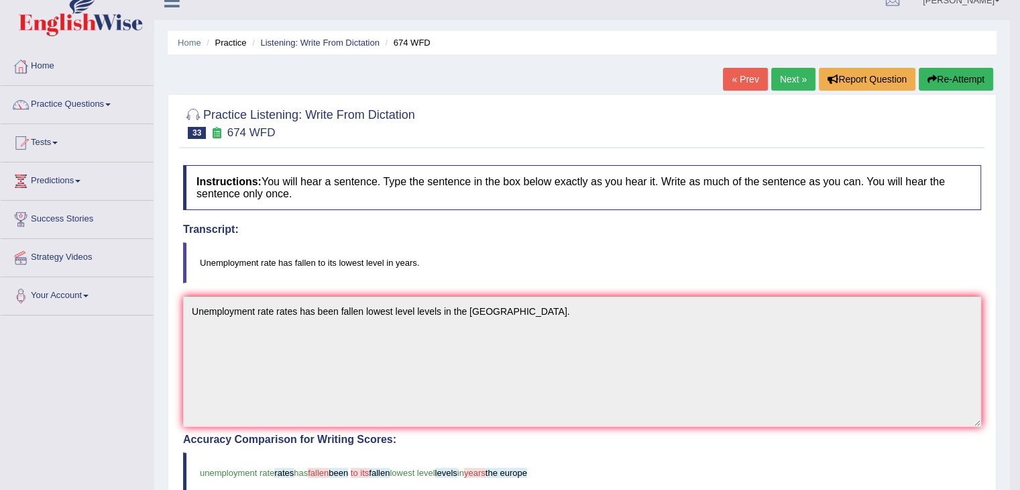
scroll to position [12, 0]
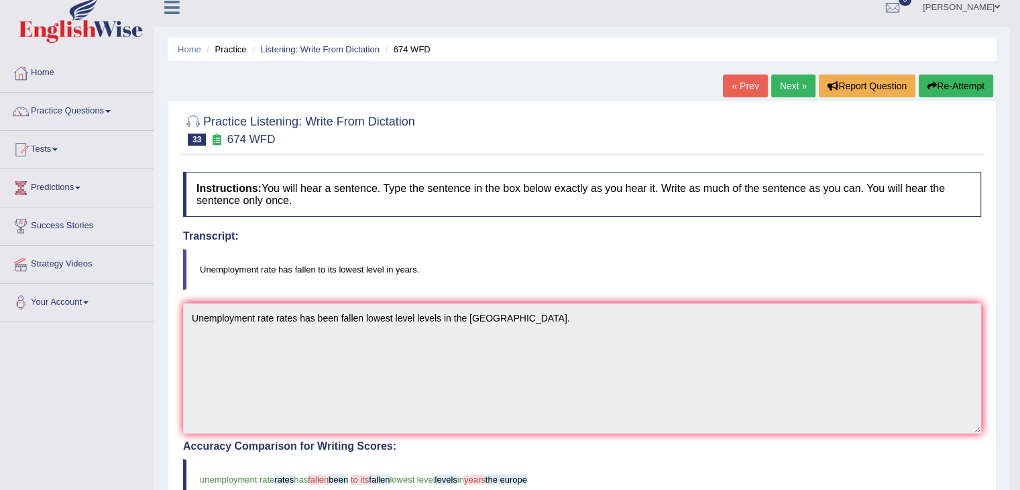
click at [787, 90] on link "Next »" at bounding box center [793, 85] width 44 height 23
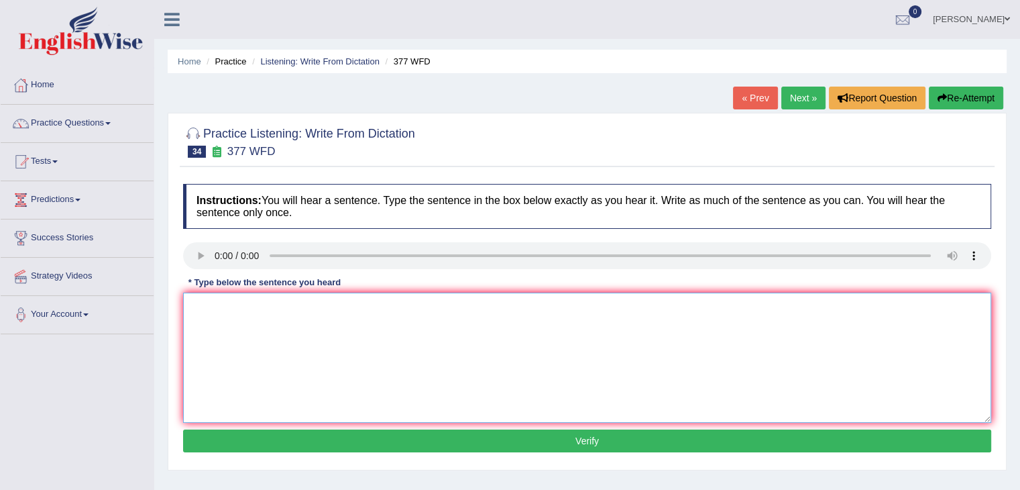
click at [235, 349] on textarea at bounding box center [587, 357] width 808 height 130
click at [388, 307] on textarea "The department has higher proporation of post graduate students." at bounding box center [587, 357] width 808 height 130
type textarea "The department has higher proporation of post-graduate students."
click at [502, 449] on button "Verify" at bounding box center [587, 440] width 808 height 23
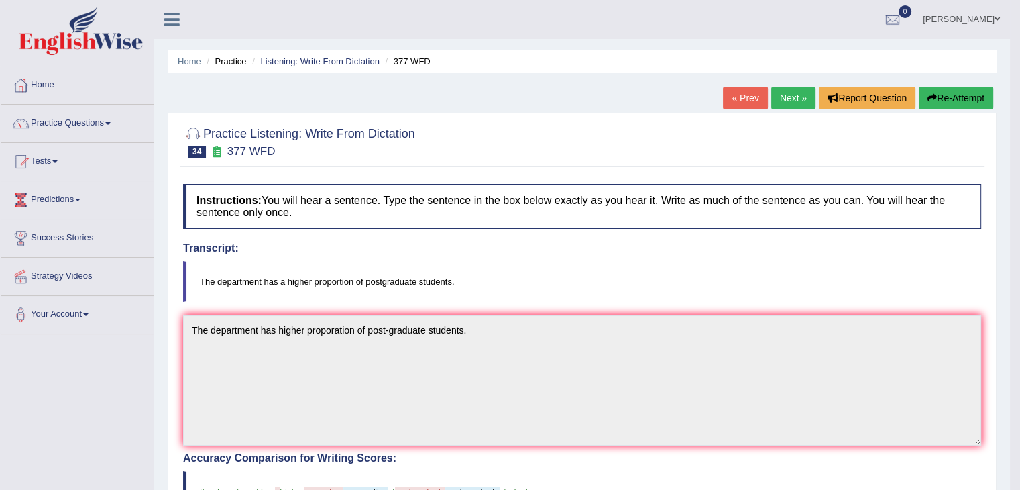
click at [797, 99] on link "Next »" at bounding box center [793, 98] width 44 height 23
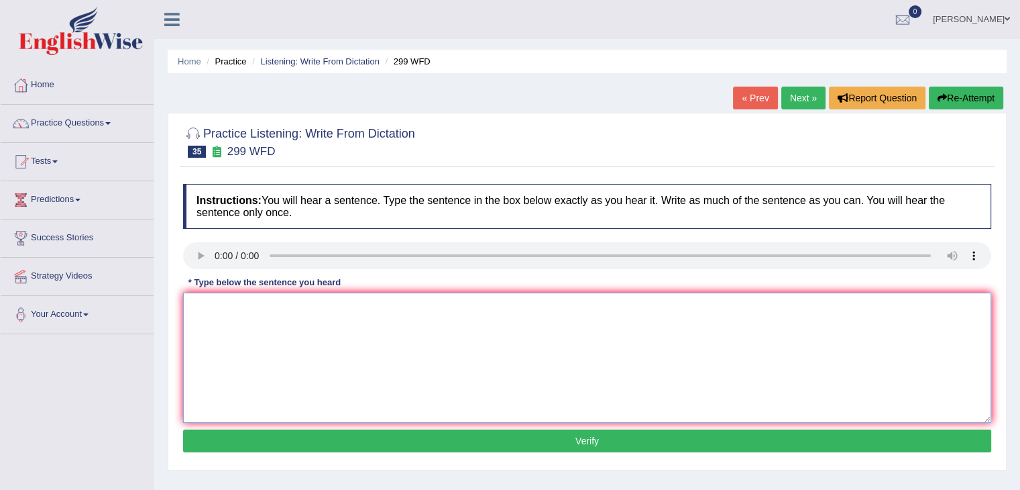
click at [277, 353] on textarea at bounding box center [587, 357] width 808 height 130
type textarea "Students student representatives has visiting the classes for voting."
click at [351, 438] on button "Verify" at bounding box center [587, 440] width 808 height 23
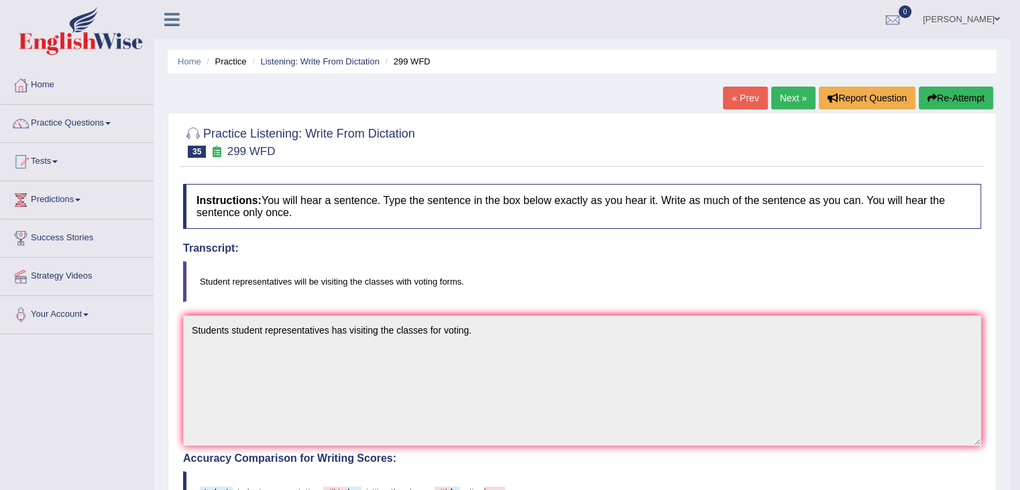
click at [780, 97] on link "Next »" at bounding box center [793, 98] width 44 height 23
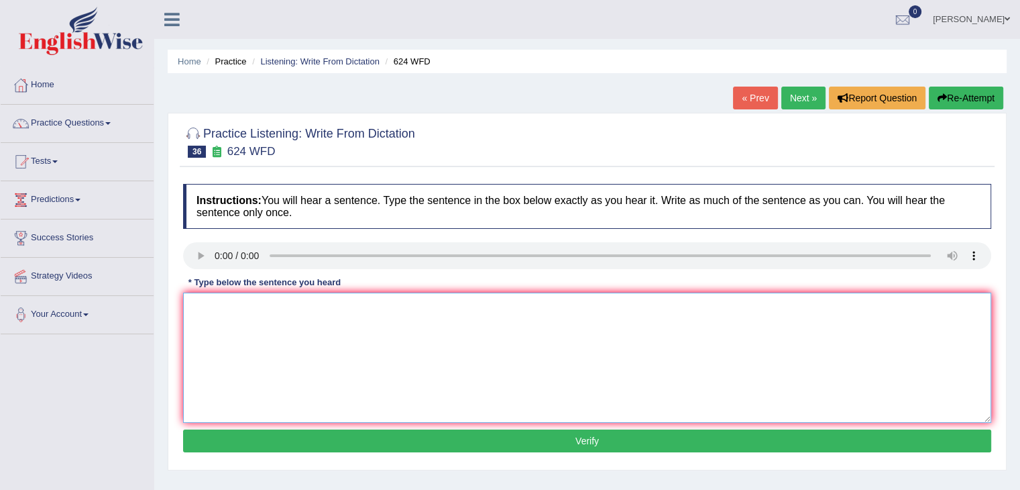
click at [273, 325] on textarea at bounding box center [587, 357] width 808 height 130
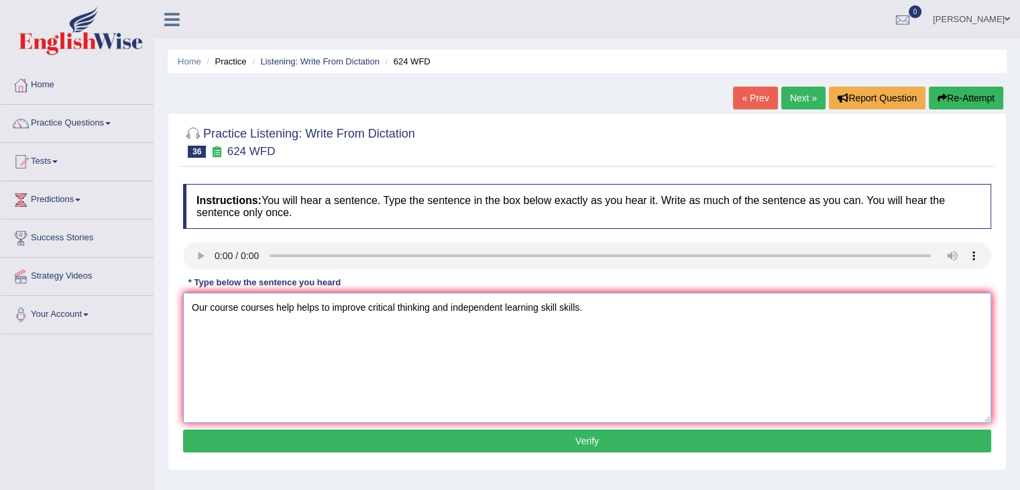
type textarea "Our course courses help helps to improve critical thinking and independent lear…"
click at [365, 439] on button "Verify" at bounding box center [587, 440] width 808 height 23
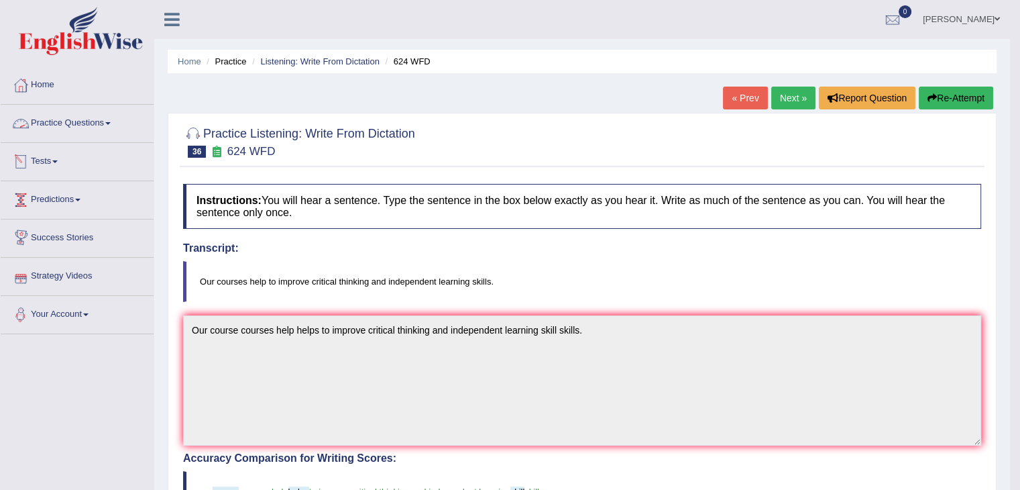
click at [93, 127] on link "Practice Questions" at bounding box center [77, 122] width 153 height 34
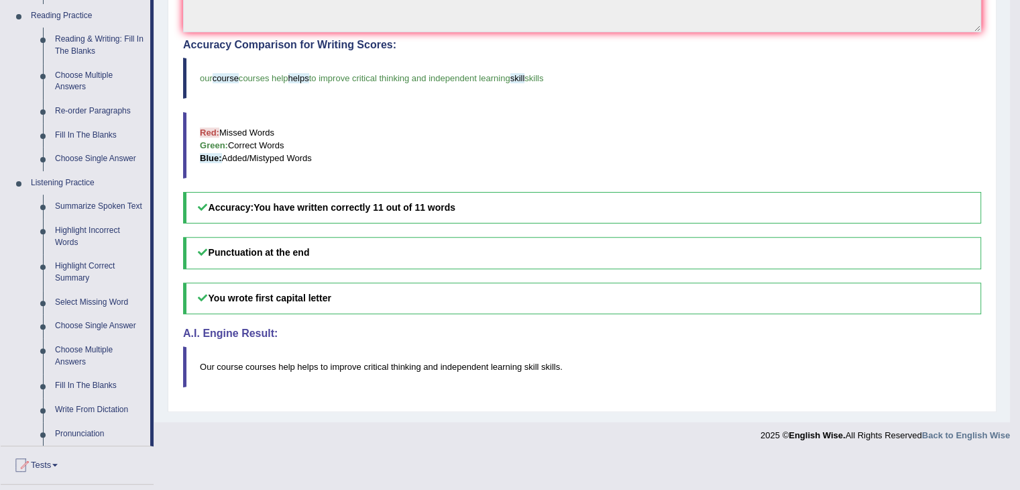
scroll to position [423, 0]
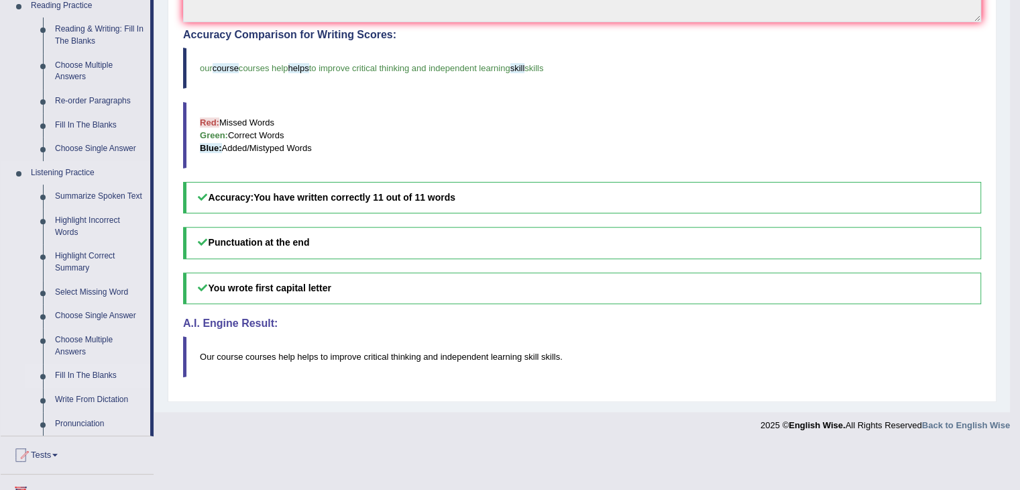
click at [111, 371] on link "Fill In The Blanks" at bounding box center [99, 375] width 101 height 24
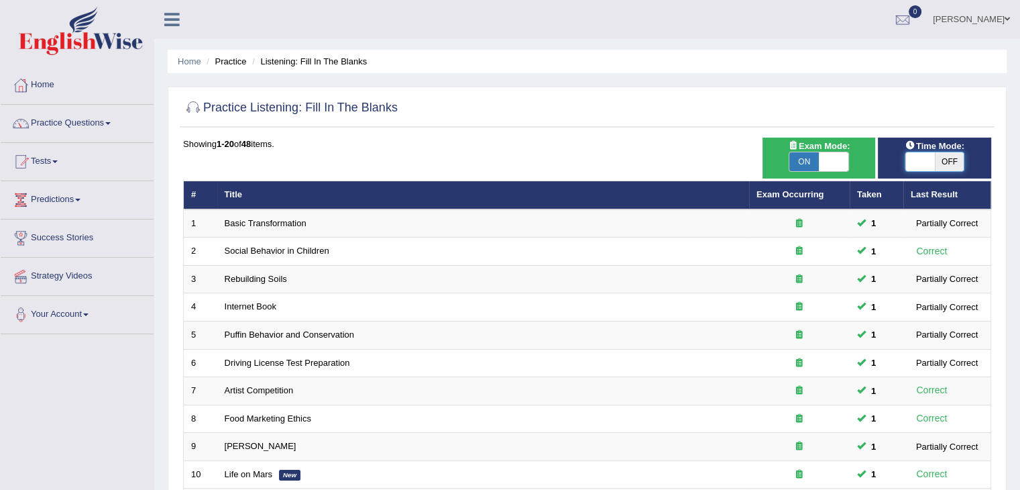
click at [917, 166] on span at bounding box center [920, 161] width 30 height 19
checkbox input "true"
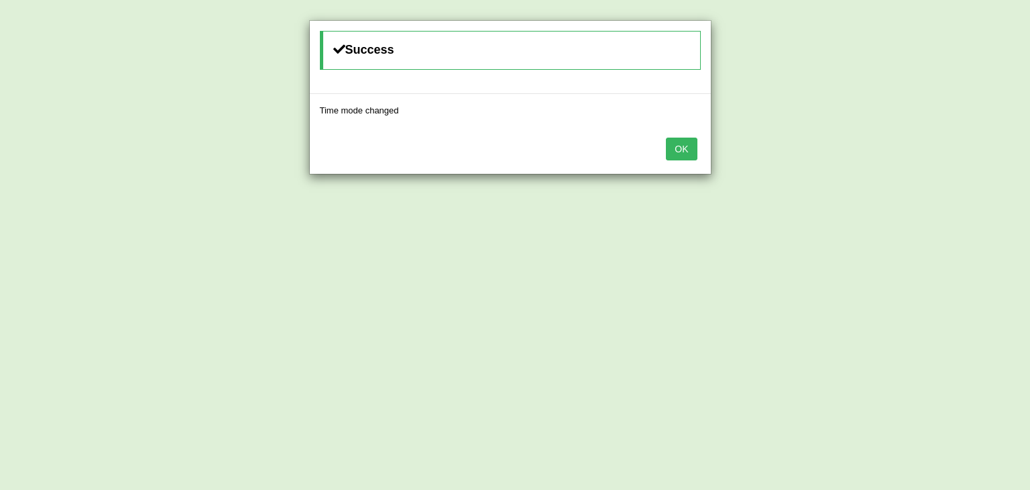
click at [687, 146] on button "OK" at bounding box center [681, 148] width 31 height 23
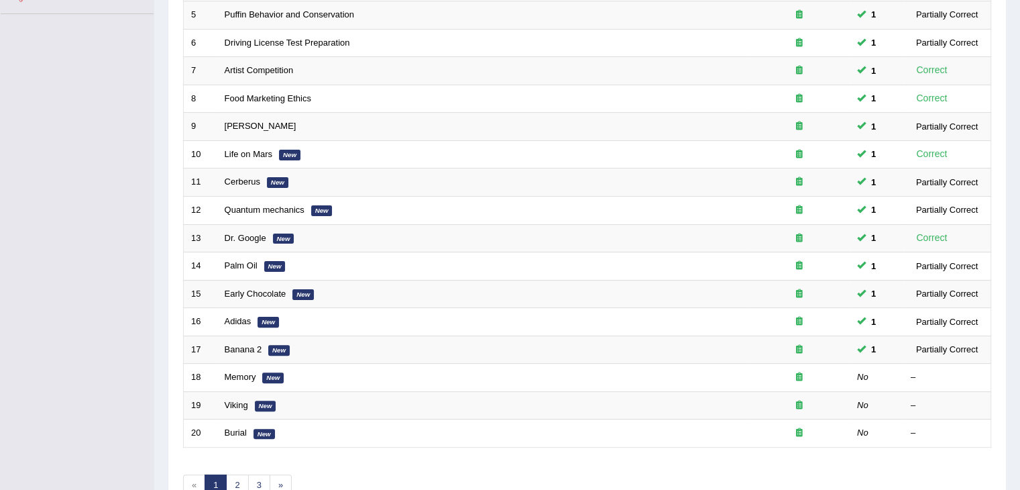
scroll to position [394, 0]
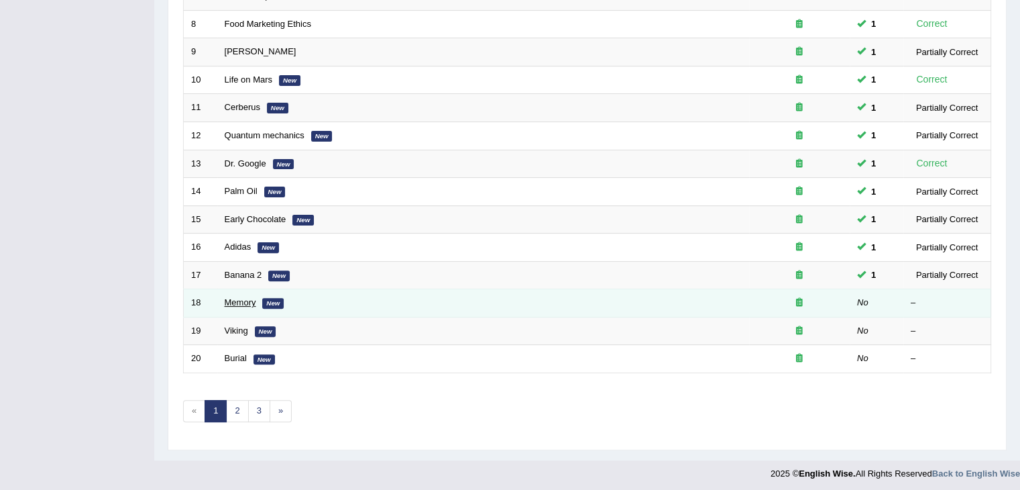
click at [252, 298] on link "Memory" at bounding box center [241, 302] width 32 height 10
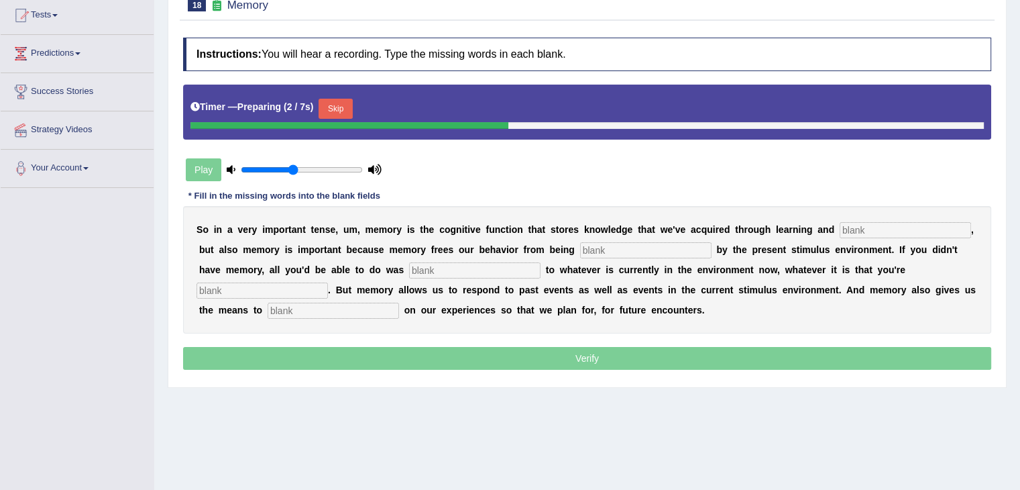
scroll to position [146, 0]
click at [207, 167] on div "Play" at bounding box center [283, 171] width 201 height 34
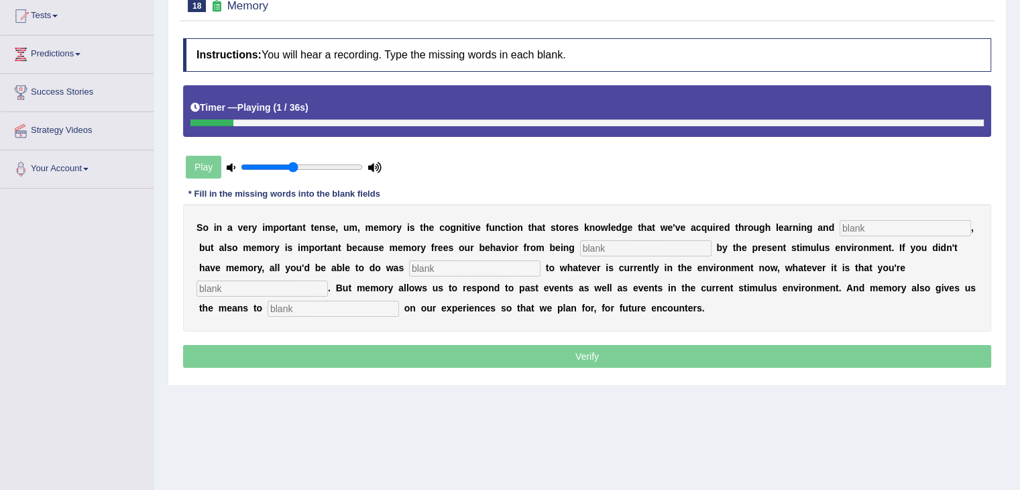
click at [207, 167] on div "Play" at bounding box center [283, 167] width 201 height 34
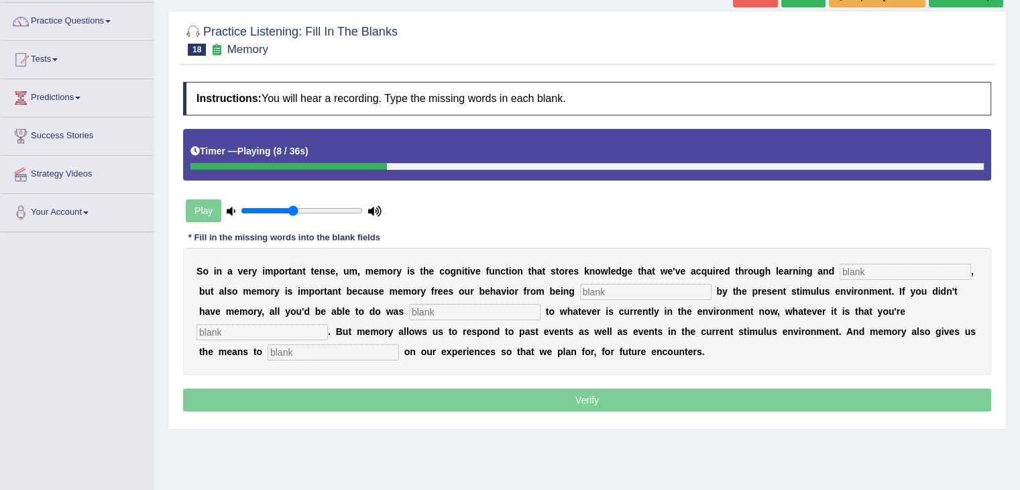
scroll to position [106, 0]
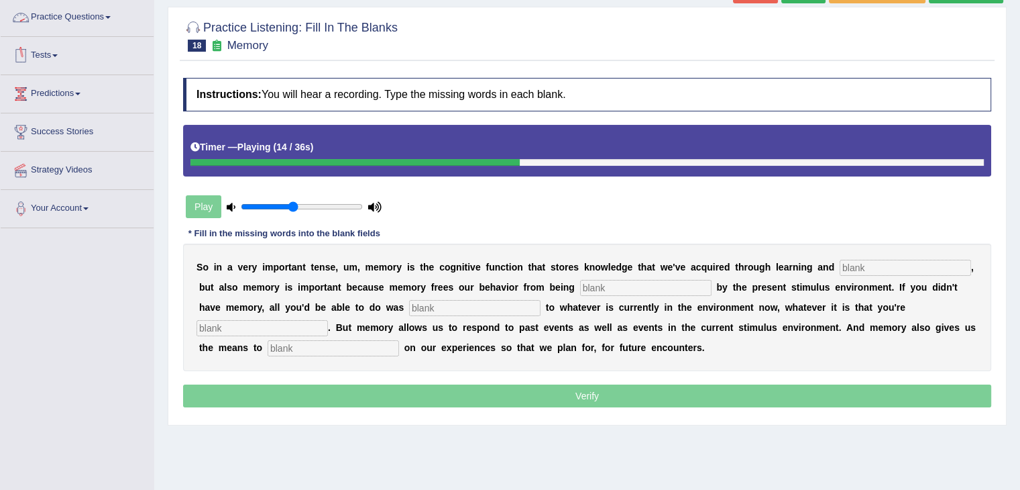
click at [86, 21] on link "Practice Questions" at bounding box center [77, 16] width 153 height 34
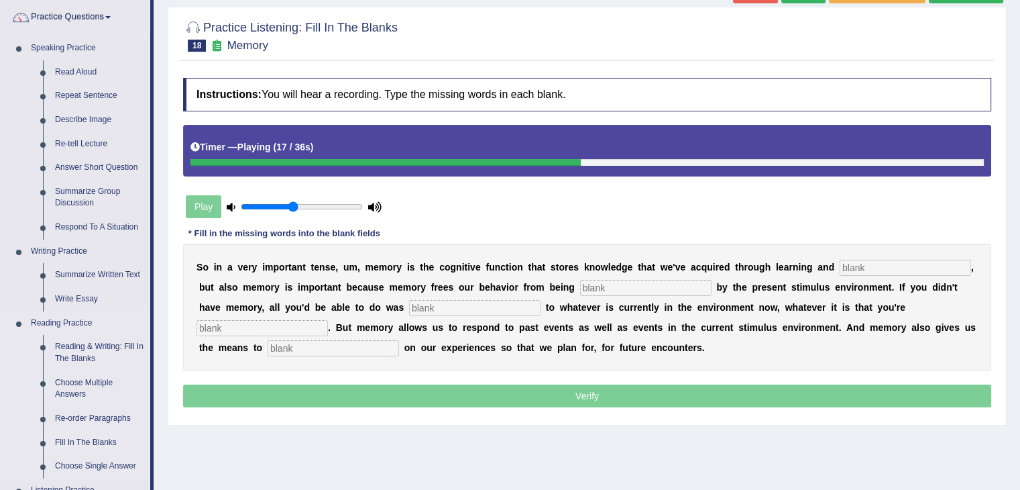
click at [99, 439] on link "Fill In The Blanks" at bounding box center [99, 443] width 101 height 24
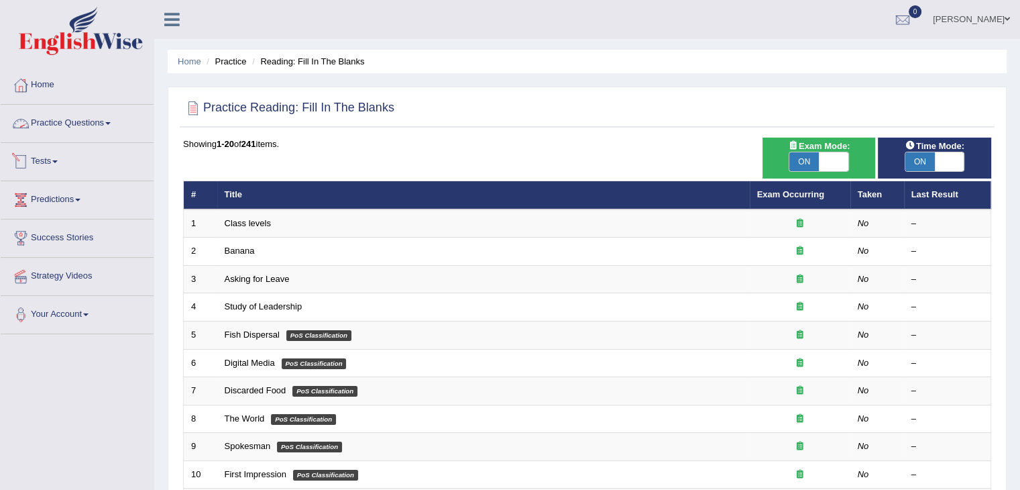
click at [104, 125] on link "Practice Questions" at bounding box center [77, 122] width 153 height 34
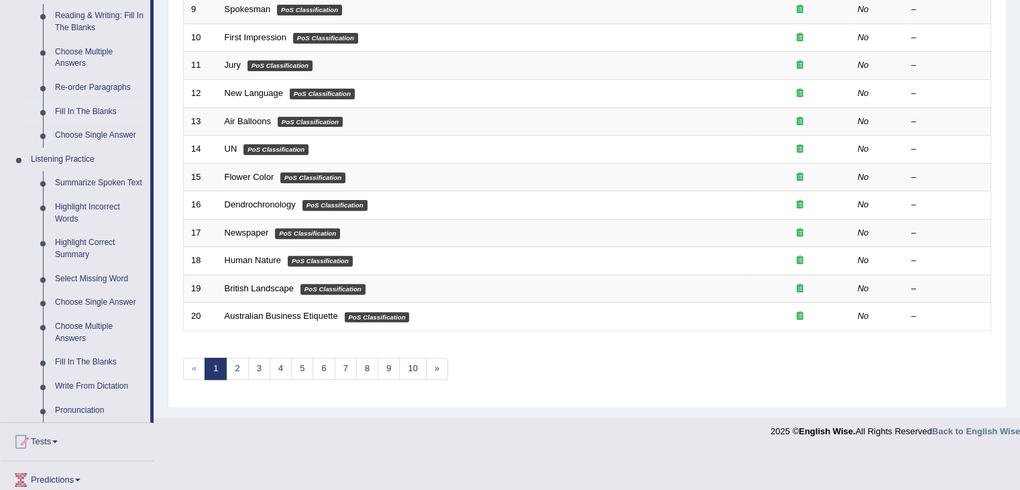
scroll to position [443, 0]
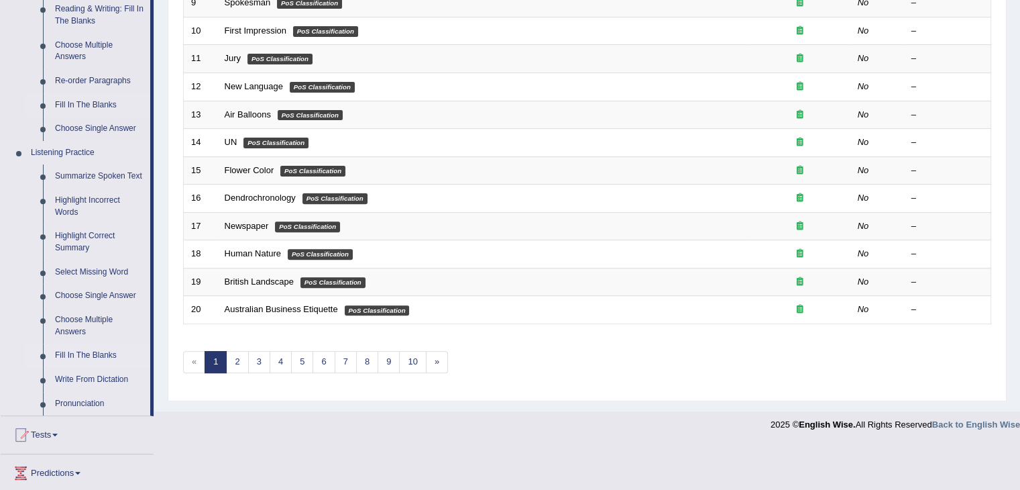
click at [101, 347] on link "Fill In The Blanks" at bounding box center [99, 355] width 101 height 24
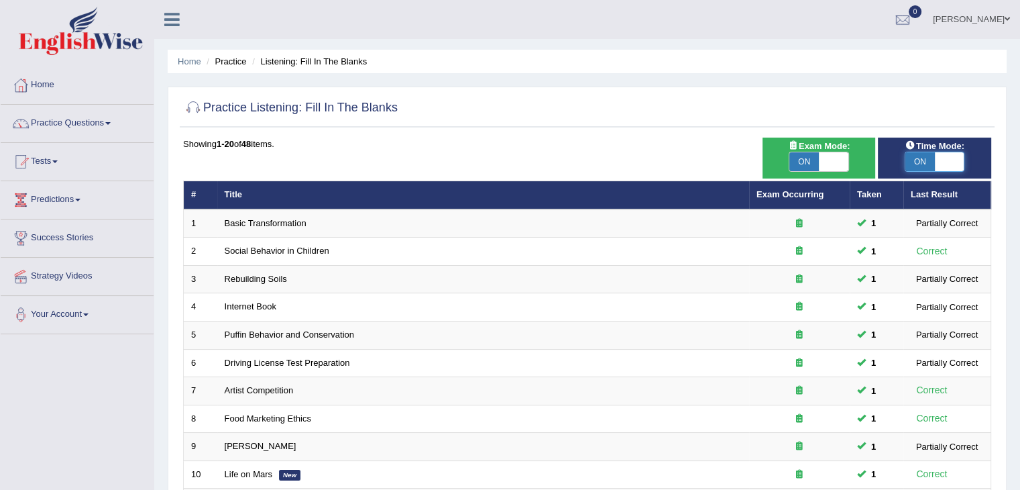
click at [962, 159] on span at bounding box center [950, 161] width 30 height 19
checkbox input "false"
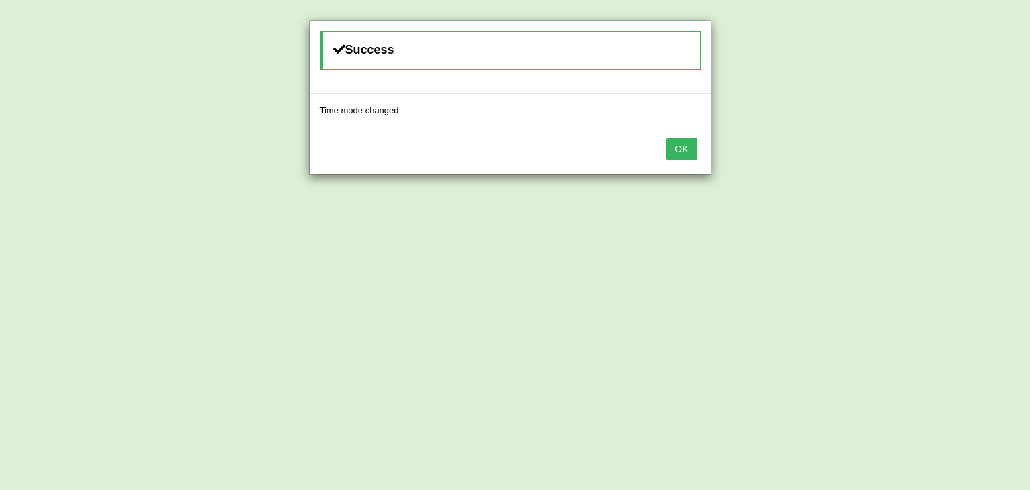
click at [692, 152] on button "OK" at bounding box center [681, 148] width 31 height 23
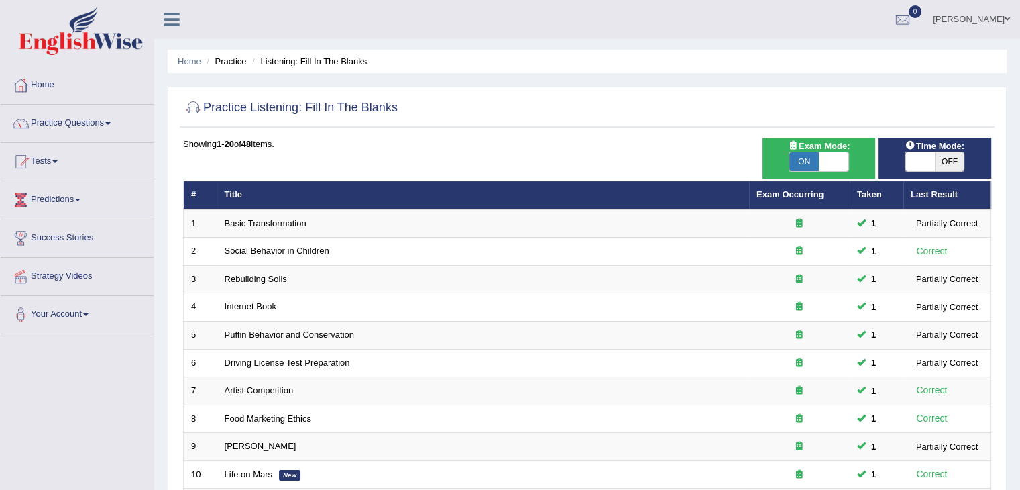
scroll to position [394, 0]
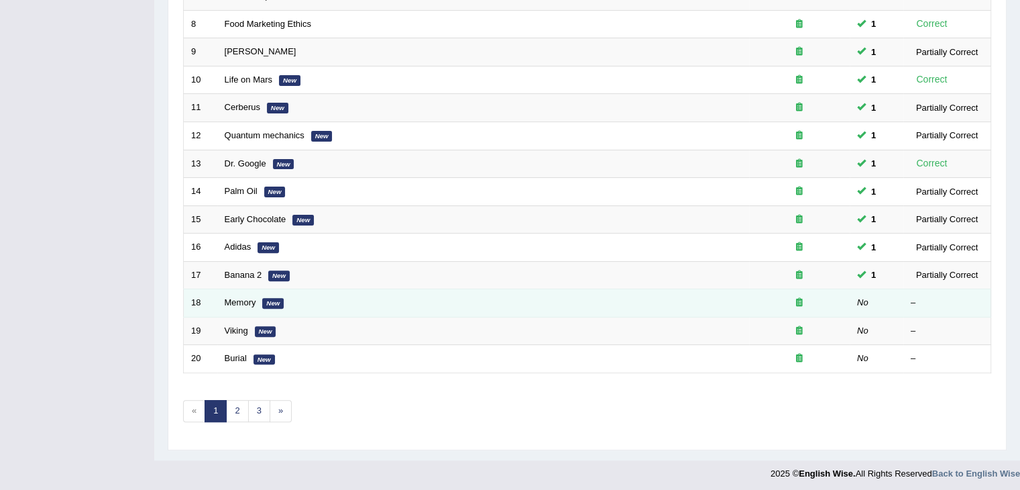
click at [243, 304] on td "Memory New" at bounding box center [483, 303] width 532 height 28
click at [243, 297] on link "Memory" at bounding box center [241, 302] width 32 height 10
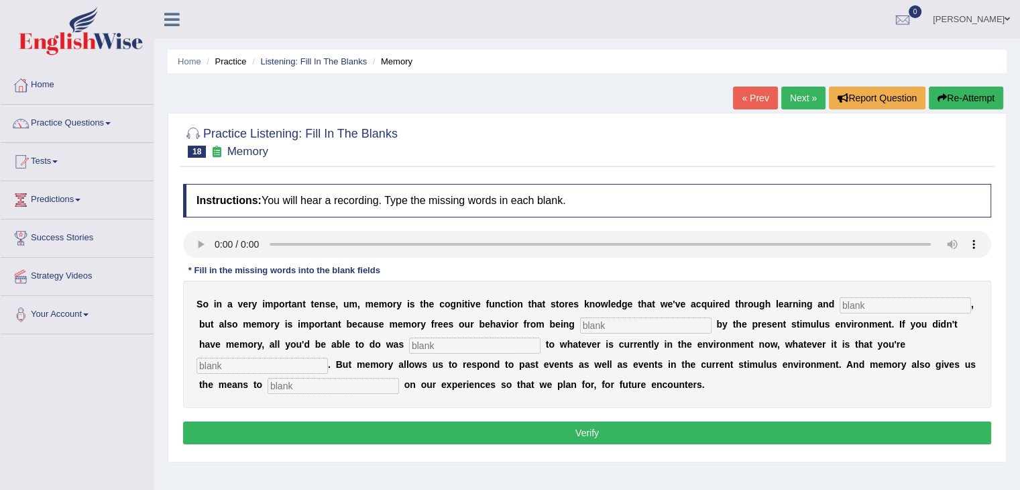
click at [294, 388] on input "text" at bounding box center [333, 386] width 131 height 16
type input "reflect"
click at [855, 303] on input "text" at bounding box center [905, 305] width 131 height 16
type input "preception"
click at [640, 325] on input "text" at bounding box center [645, 325] width 131 height 16
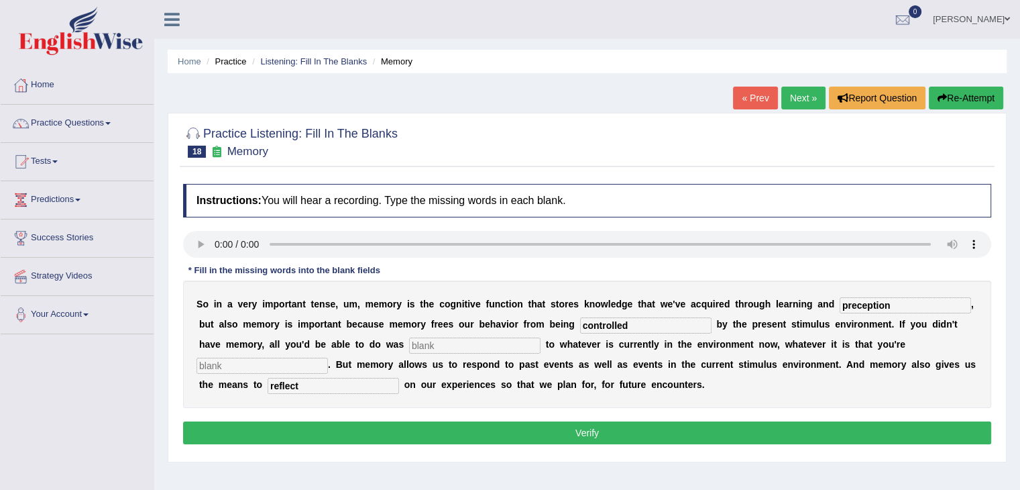
type input "controlled"
click at [455, 344] on input "text" at bounding box center [474, 345] width 131 height 16
type input "react"
click at [285, 365] on input "text" at bounding box center [261, 365] width 131 height 16
type input "experiencing"
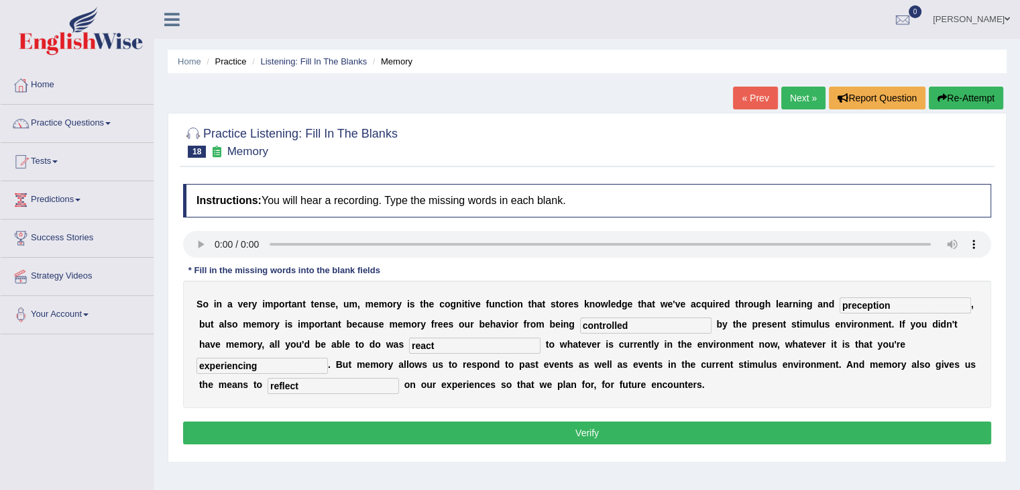
click at [644, 433] on button "Verify" at bounding box center [587, 432] width 808 height 23
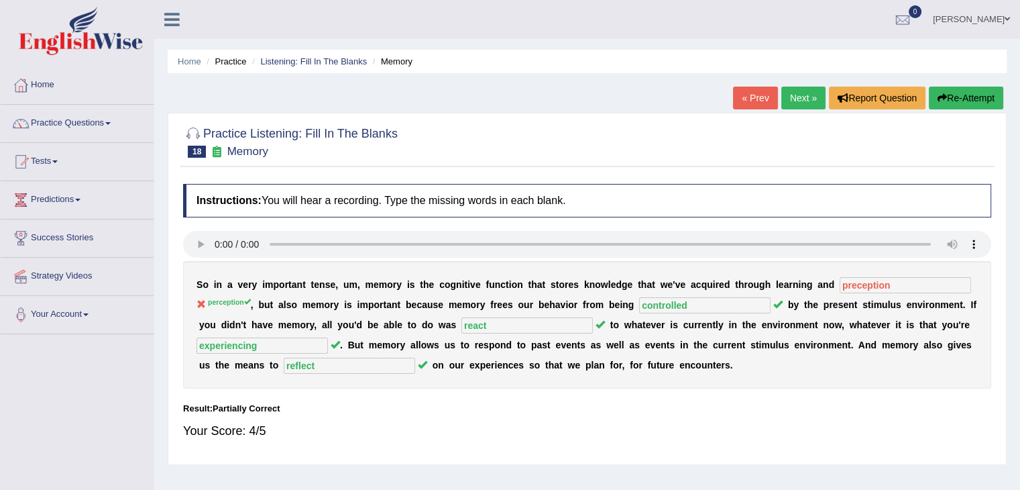
click at [805, 97] on link "Next »" at bounding box center [803, 98] width 44 height 23
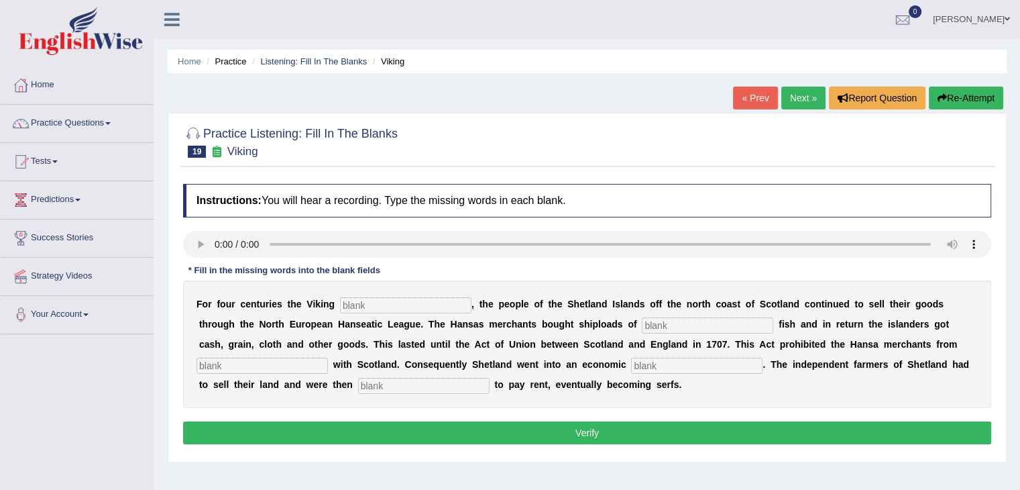
click at [358, 306] on input "text" at bounding box center [405, 305] width 131 height 16
type input "declined"
click at [663, 323] on input "text" at bounding box center [707, 325] width 131 height 16
type input "salted"
click at [282, 367] on input "text" at bounding box center [261, 365] width 131 height 16
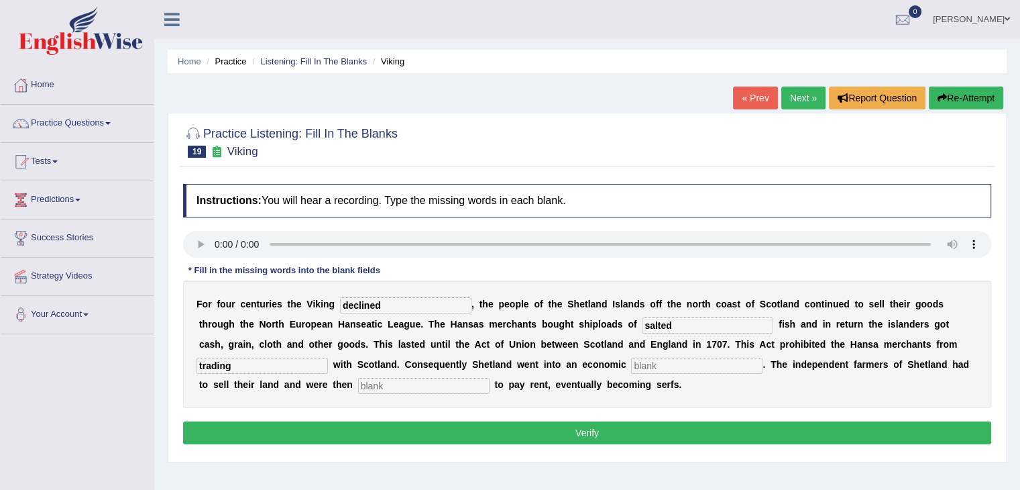
type input "trading"
click at [648, 363] on input "text" at bounding box center [696, 365] width 131 height 16
type input "depression"
click at [456, 385] on input "text" at bounding box center [423, 386] width 131 height 16
type input "obligation"
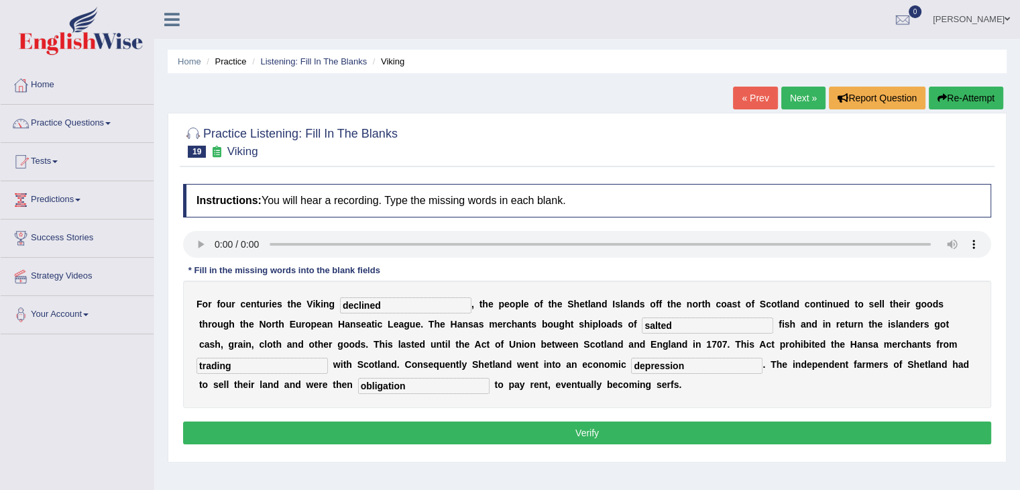
click at [473, 427] on button "Verify" at bounding box center [587, 432] width 808 height 23
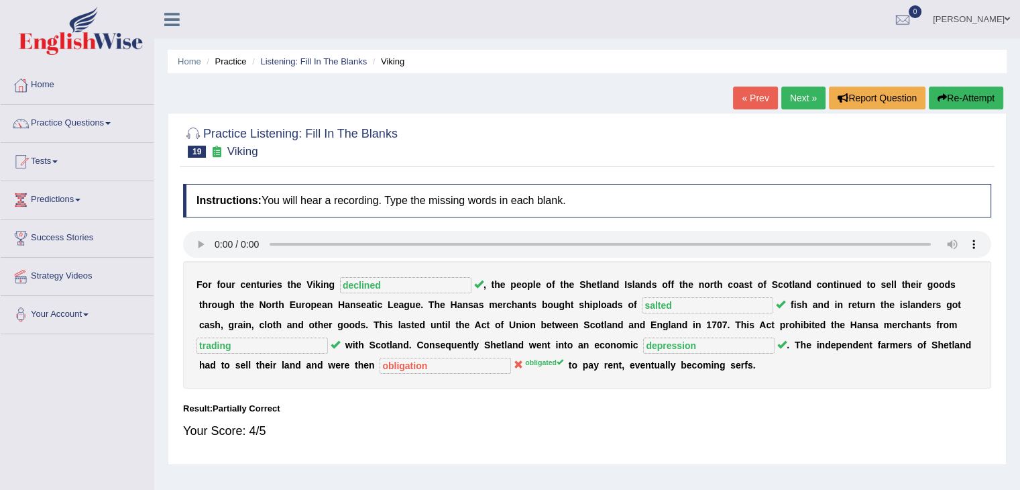
click at [789, 99] on link "Next »" at bounding box center [803, 98] width 44 height 23
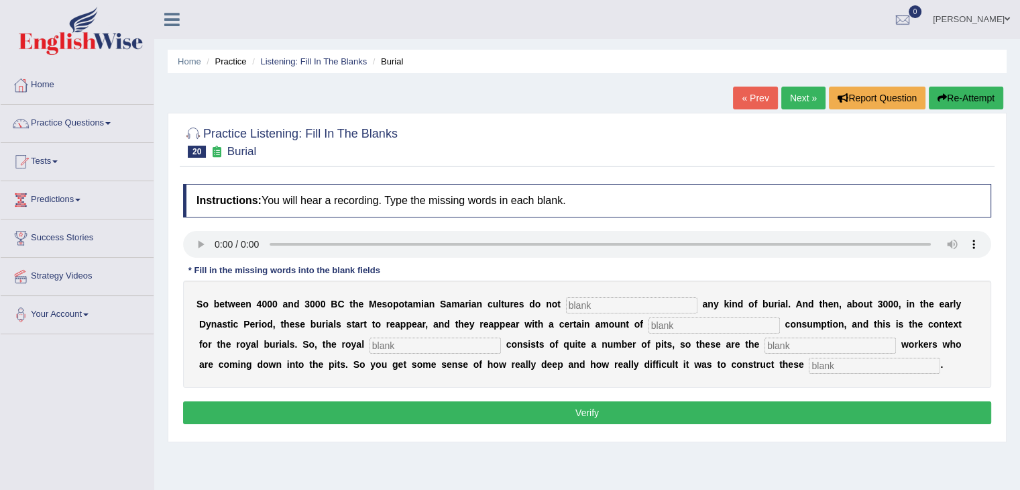
click at [938, 425] on div "Instructions: You will hear a recording. Type the missing words in each blank. …" at bounding box center [587, 306] width 815 height 258
click at [863, 365] on input "text" at bounding box center [874, 365] width 131 height 16
type input "chambers"
click at [648, 308] on input "text" at bounding box center [631, 305] width 131 height 16
type input "practice"
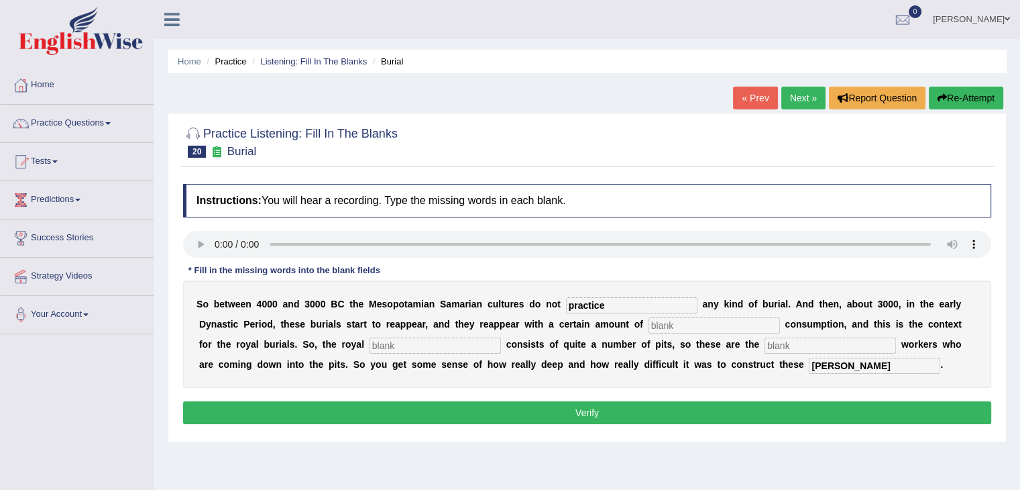
click at [663, 325] on input "text" at bounding box center [713, 325] width 131 height 16
type input "cons"
click at [486, 342] on input "text" at bounding box center [435, 345] width 131 height 16
type input "cemetary"
click at [786, 346] on input "text" at bounding box center [829, 345] width 131 height 16
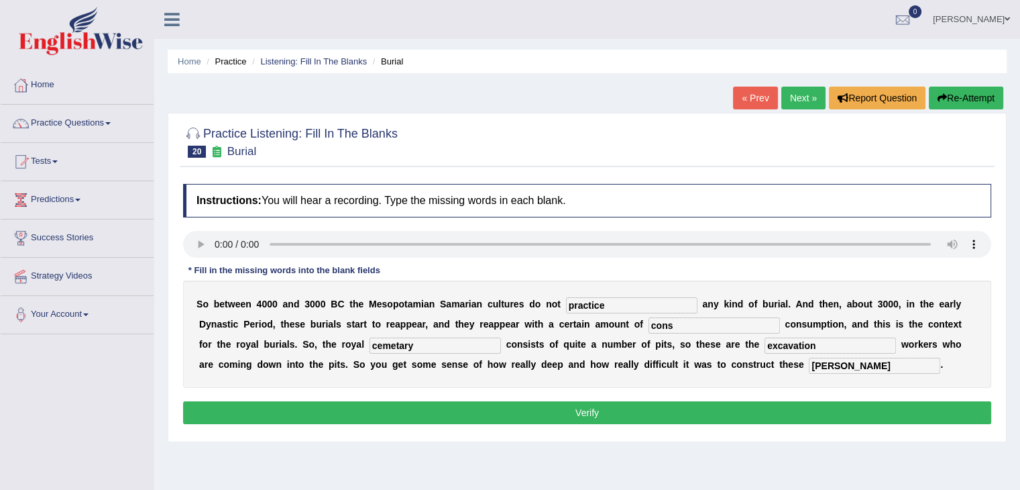
type input "excavation"
click at [722, 411] on button "Verify" at bounding box center [587, 412] width 808 height 23
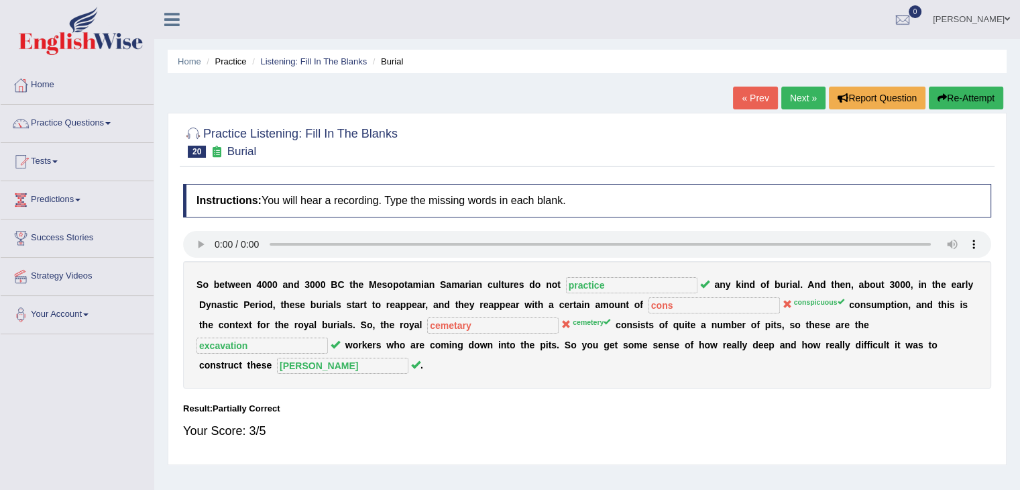
click at [809, 99] on link "Next »" at bounding box center [803, 98] width 44 height 23
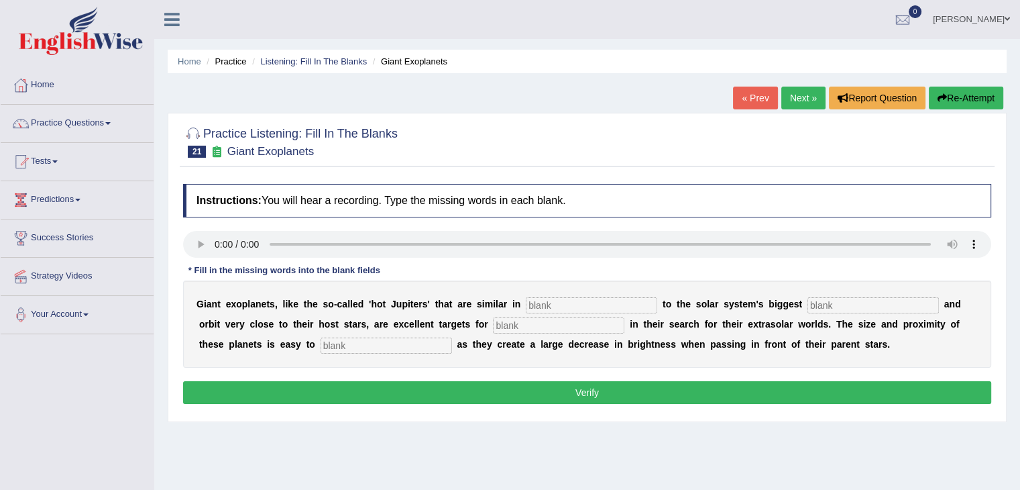
click at [343, 342] on input "text" at bounding box center [386, 345] width 131 height 16
type input "detects"
click at [553, 306] on input "text" at bounding box center [591, 305] width 131 height 16
type input "characterists"
click at [812, 301] on input "text" at bounding box center [872, 305] width 131 height 16
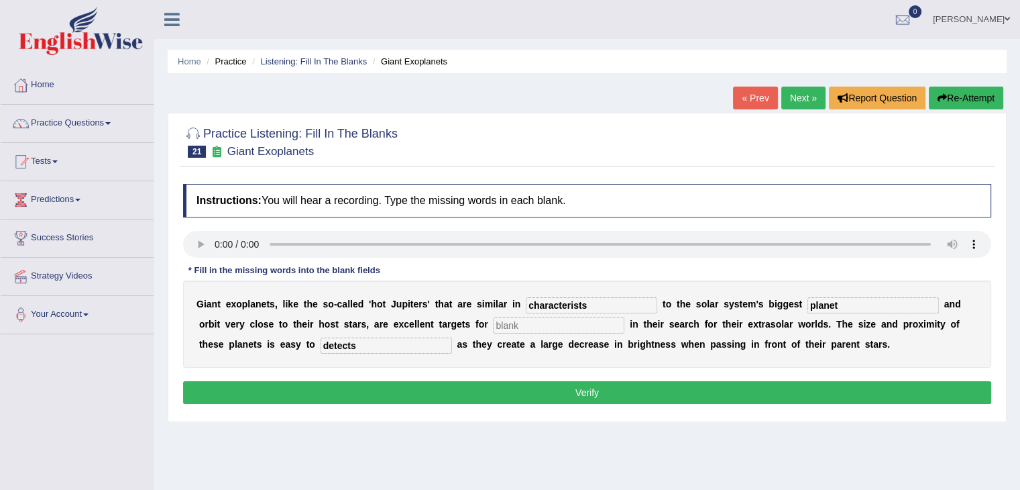
type input "planet"
click at [575, 321] on input "text" at bounding box center [558, 325] width 131 height 16
type input "astronomers"
click at [594, 397] on button "Verify" at bounding box center [587, 392] width 808 height 23
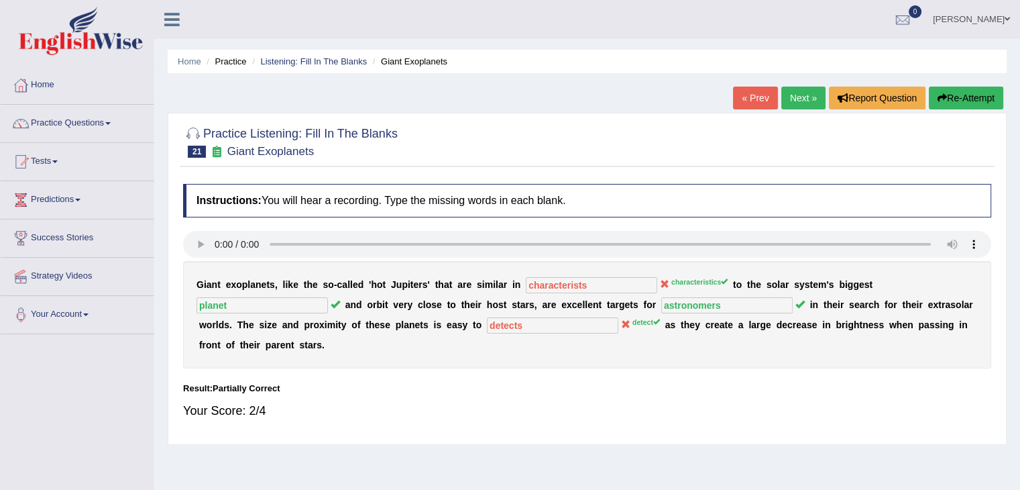
click at [790, 97] on link "Next »" at bounding box center [803, 98] width 44 height 23
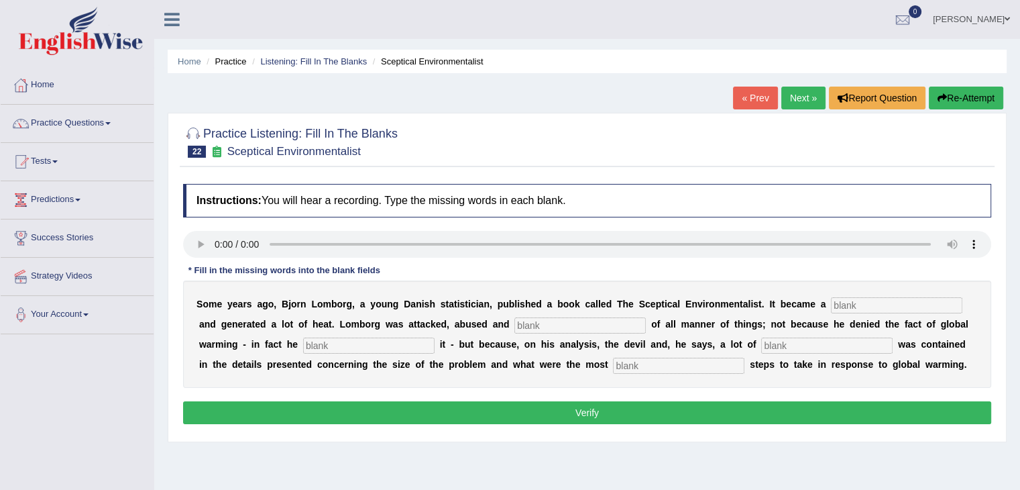
click at [666, 366] on input "text" at bounding box center [678, 365] width 131 height 16
type input "responsible"
click at [577, 325] on input "text" at bounding box center [579, 325] width 131 height 16
type input "b"
click at [851, 304] on input "text" at bounding box center [896, 305] width 131 height 16
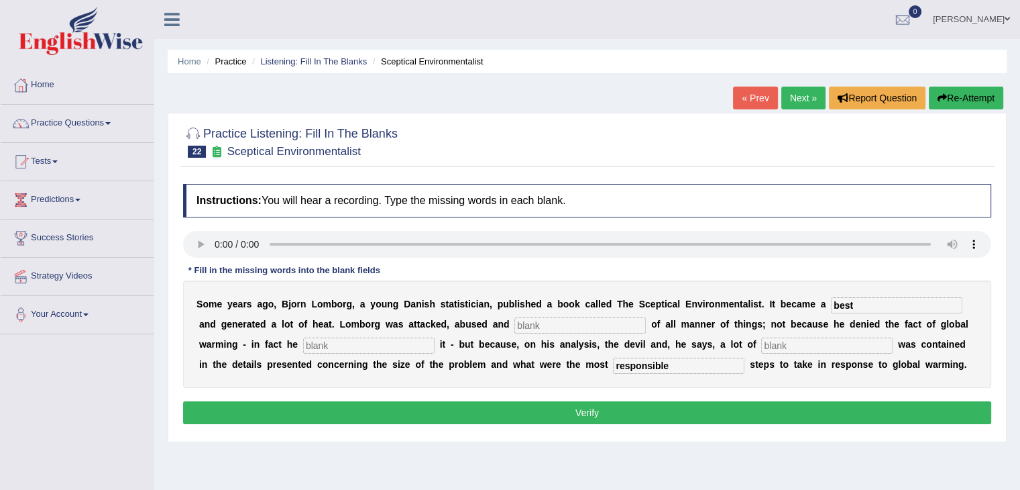
type input "best"
click at [793, 343] on input "text" at bounding box center [826, 345] width 131 height 16
click at [781, 336] on div "S o m e y e a r s a g o , B j o r n L o m b o r g , a y o u n g D a n i s h s t…" at bounding box center [587, 333] width 808 height 107
click at [783, 337] on input "text" at bounding box center [826, 345] width 131 height 16
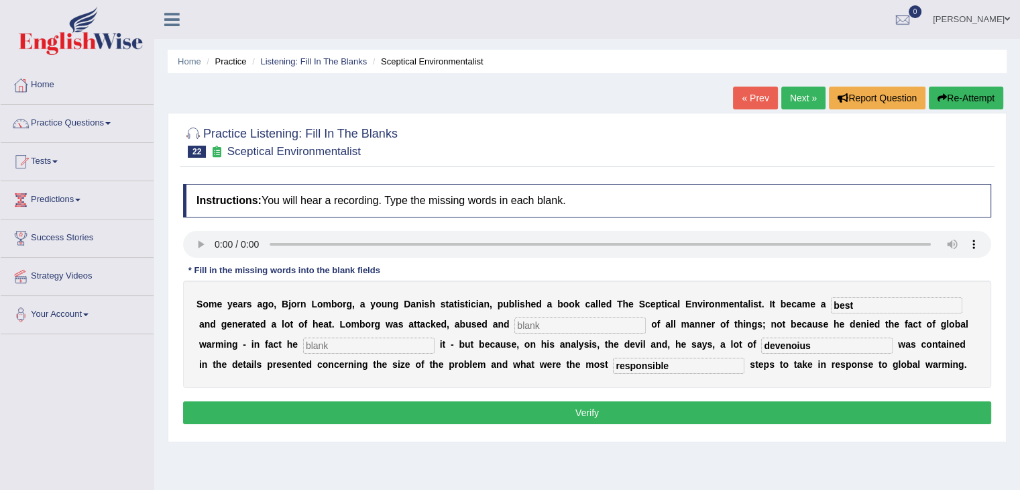
type input "devenoius"
click at [714, 406] on button "Verify" at bounding box center [587, 412] width 808 height 23
click at [410, 347] on input "text" at bounding box center [368, 345] width 131 height 16
type input "firmed"
click at [444, 412] on button "Verify" at bounding box center [587, 412] width 808 height 23
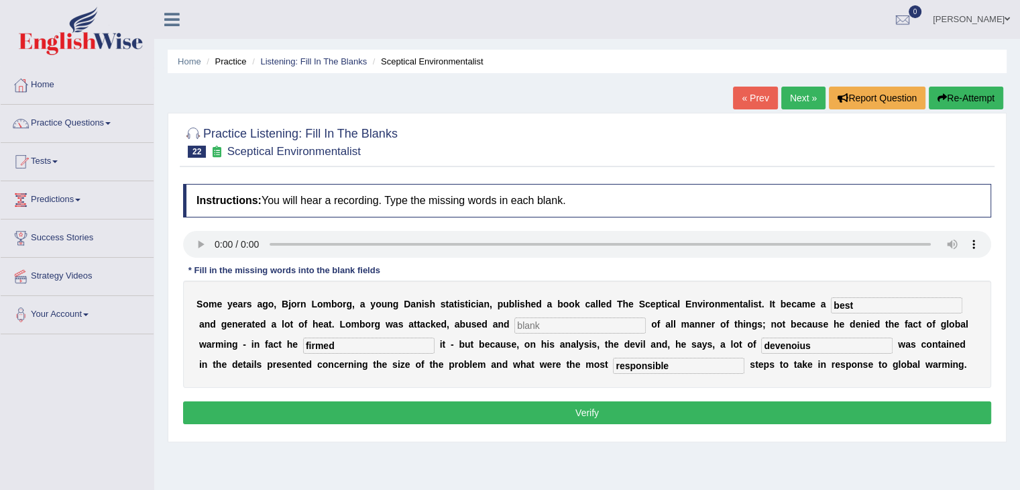
click at [534, 322] on input "text" at bounding box center [579, 325] width 131 height 16
type input "acequwe"
click at [539, 408] on button "Verify" at bounding box center [587, 412] width 808 height 23
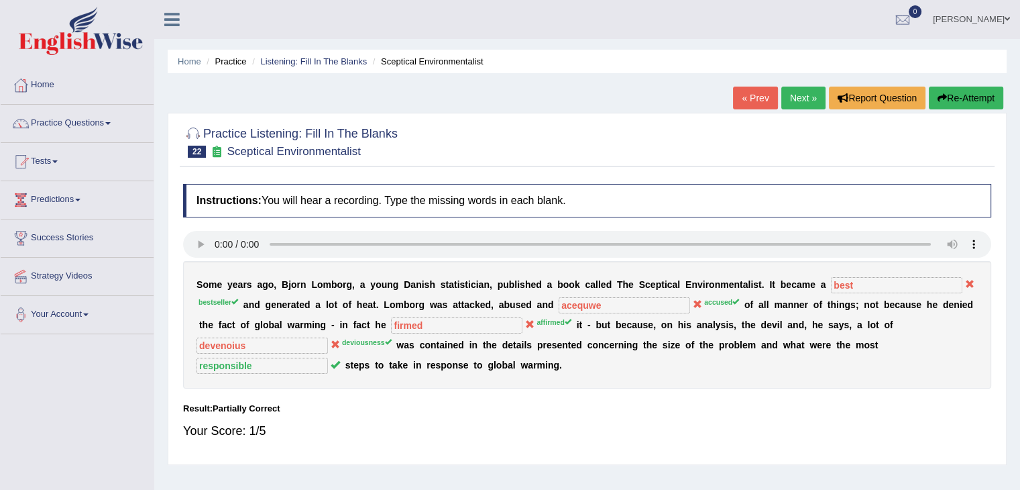
click at [803, 102] on link "Next »" at bounding box center [803, 98] width 44 height 23
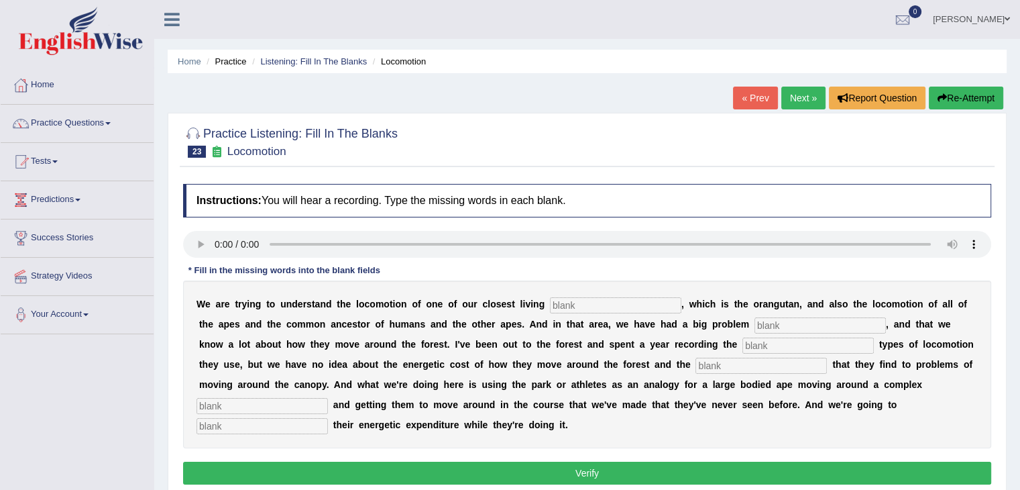
click at [709, 360] on input "text" at bounding box center [760, 365] width 131 height 16
type input "solutions"
click at [306, 408] on input "text" at bounding box center [261, 406] width 131 height 16
type input "environment"
click at [292, 424] on input "text" at bounding box center [261, 426] width 131 height 16
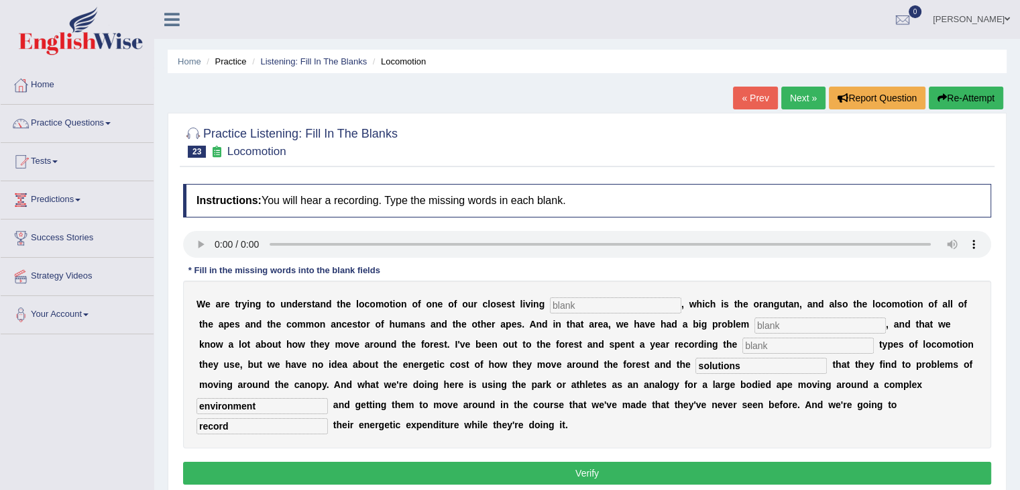
type input "record"
click at [620, 305] on input "text" at bounding box center [615, 305] width 131 height 16
type input "relatives"
click at [781, 325] on input "text" at bounding box center [819, 325] width 131 height 16
type input "traditionally"
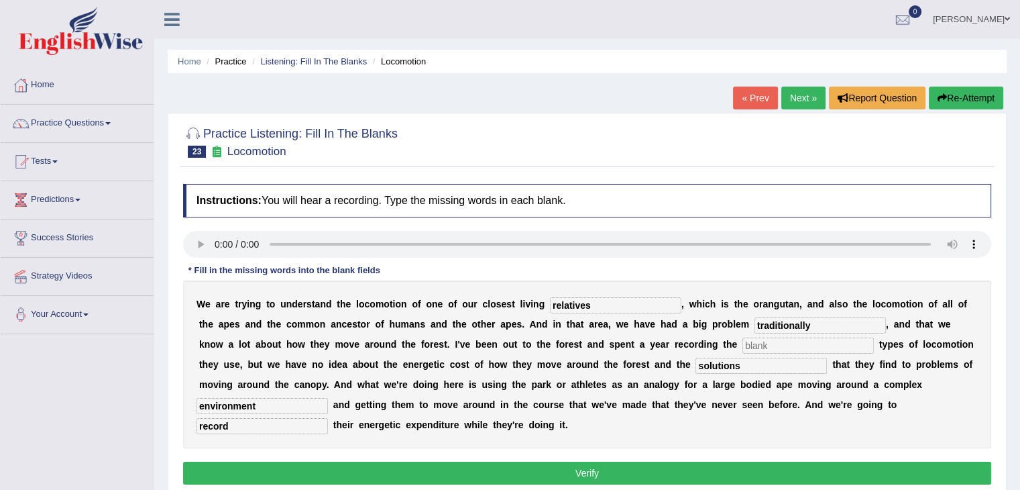
click at [776, 347] on input "text" at bounding box center [807, 345] width 131 height 16
type input "f"
type input "different"
click at [636, 475] on button "Verify" at bounding box center [587, 472] width 808 height 23
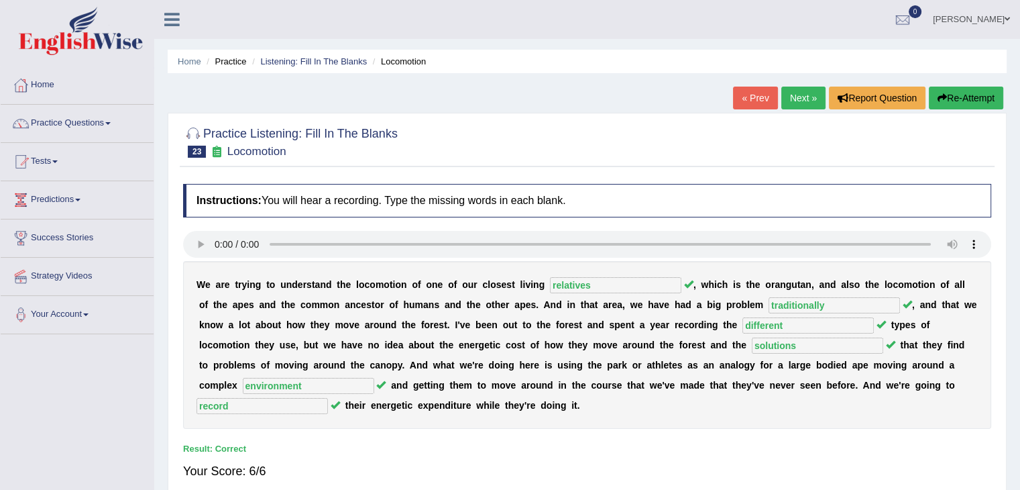
click at [799, 96] on link "Next »" at bounding box center [803, 98] width 44 height 23
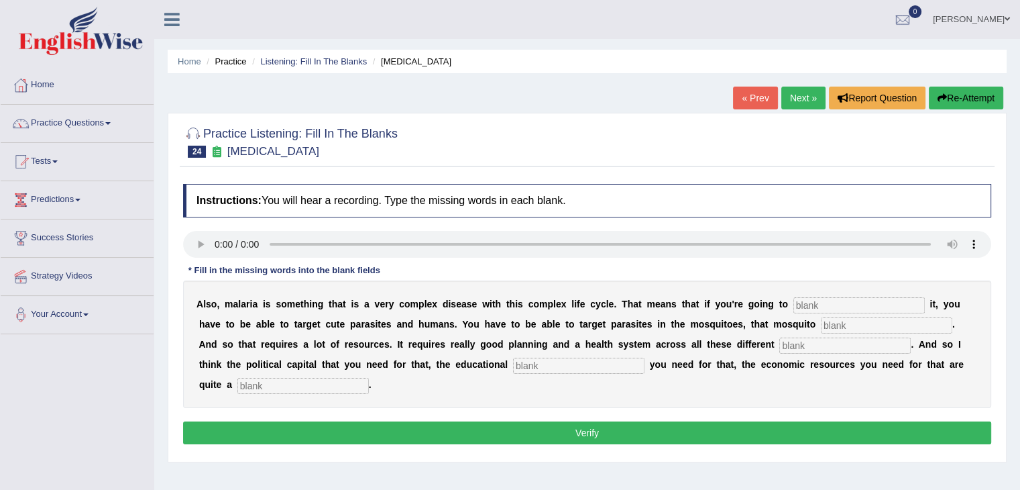
click at [219, 262] on div "Instructions: You will hear a recording. Type the missing words in each blank. …" at bounding box center [587, 316] width 815 height 278
click at [260, 378] on input "text" at bounding box center [302, 386] width 131 height 16
type input "challenge"
click at [518, 365] on input "text" at bounding box center [578, 365] width 131 height 16
type input "infrastructure"
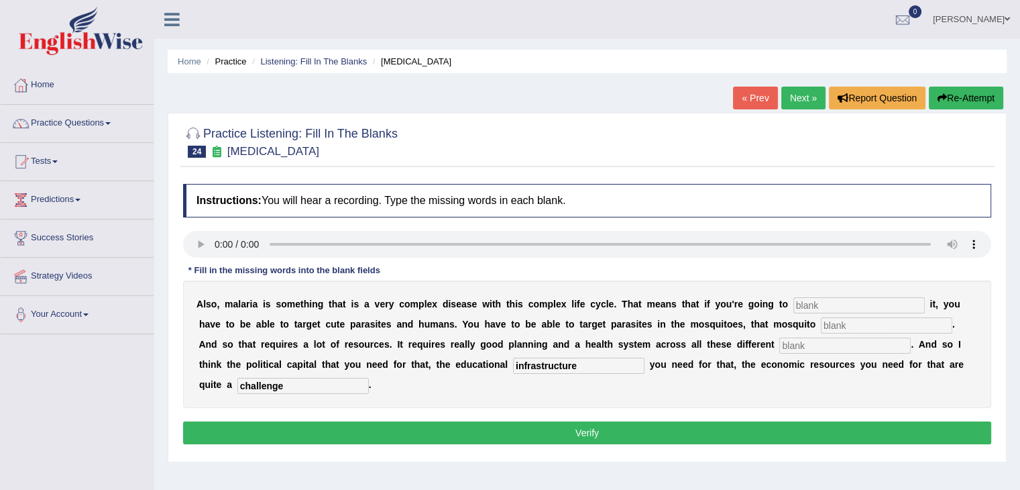
click at [827, 298] on input "text" at bounding box center [858, 305] width 131 height 16
type input "eliminated"
click at [840, 325] on input "text" at bounding box center [886, 325] width 131 height 16
type input "population"
click at [821, 350] on input "text" at bounding box center [844, 345] width 131 height 16
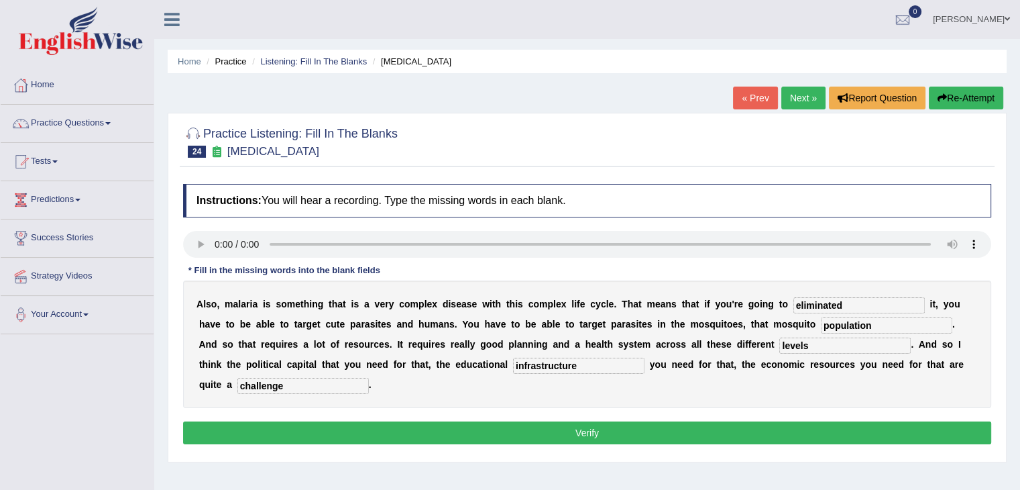
type input "levels"
click at [741, 437] on button "Verify" at bounding box center [587, 432] width 808 height 23
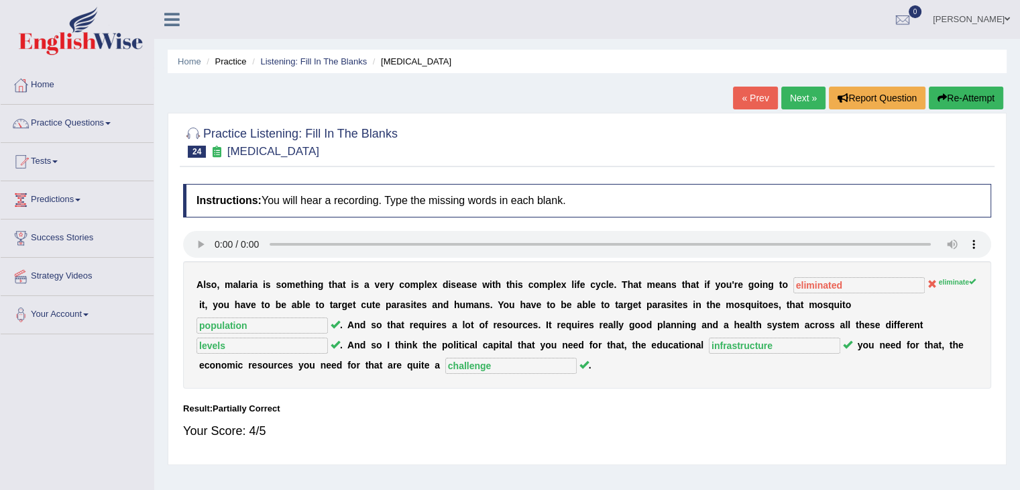
click at [803, 103] on link "Next »" at bounding box center [803, 98] width 44 height 23
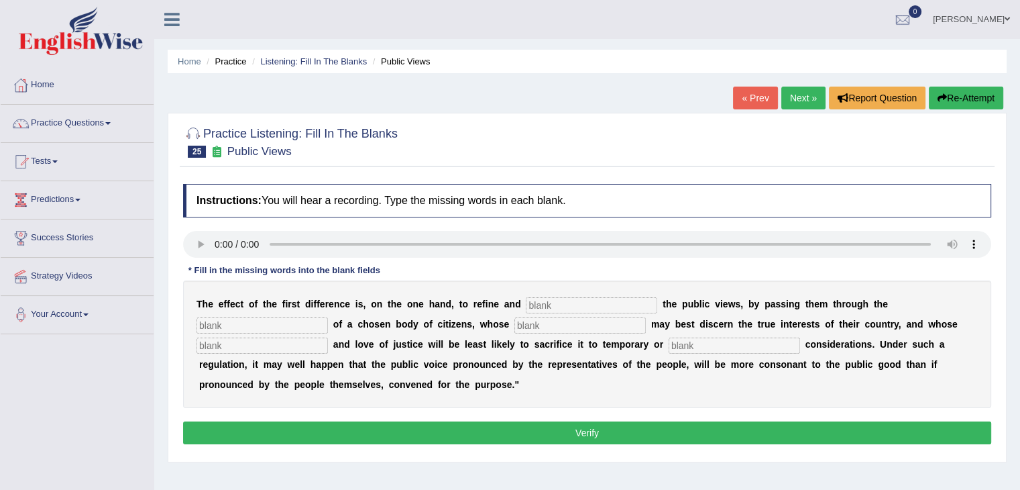
click at [691, 341] on input "text" at bounding box center [734, 345] width 131 height 16
type input "partial"
click at [582, 310] on input "text" at bounding box center [591, 305] width 131 height 16
type input "enlarge"
click at [293, 326] on input "text" at bounding box center [261, 325] width 131 height 16
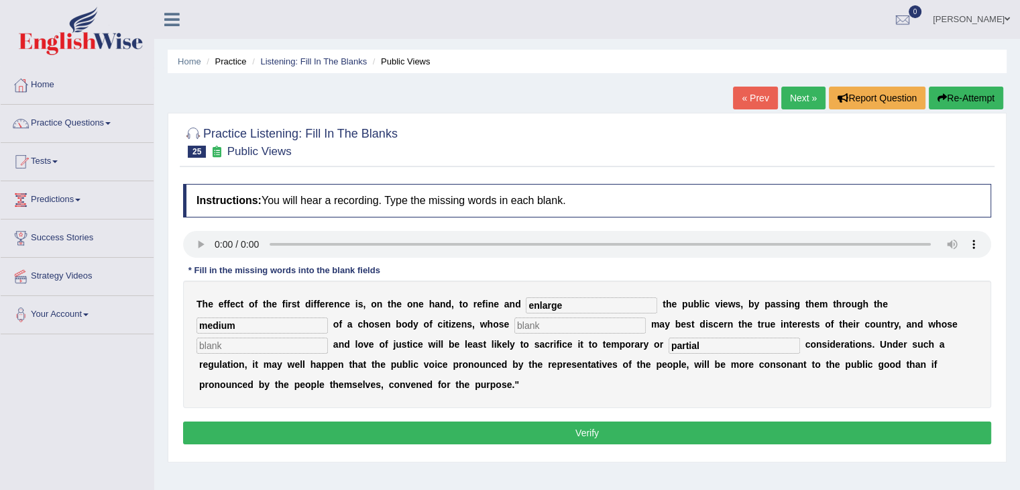
type input "medium"
click at [536, 323] on input "text" at bounding box center [579, 325] width 131 height 16
type input "wisdom"
click at [268, 349] on input "text" at bounding box center [261, 345] width 131 height 16
type input "partriotism"
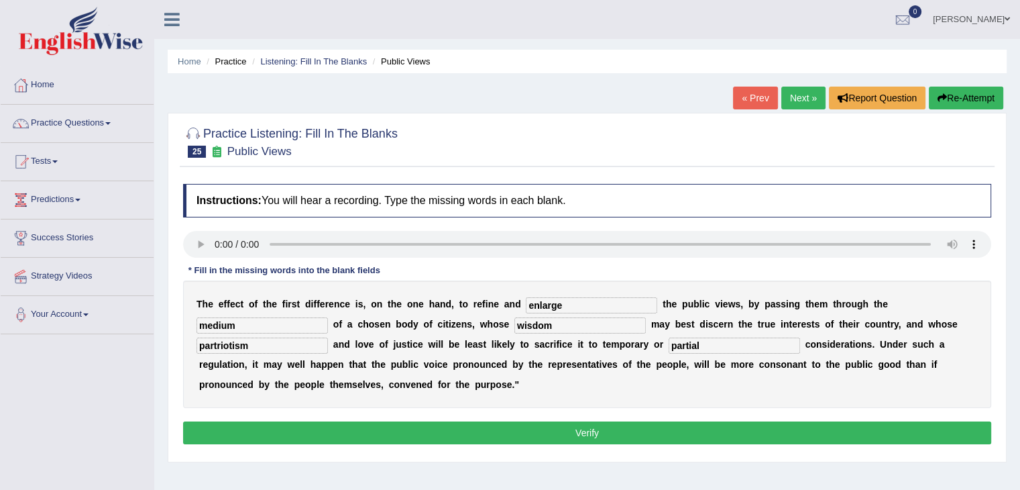
click at [343, 431] on button "Verify" at bounding box center [587, 432] width 808 height 23
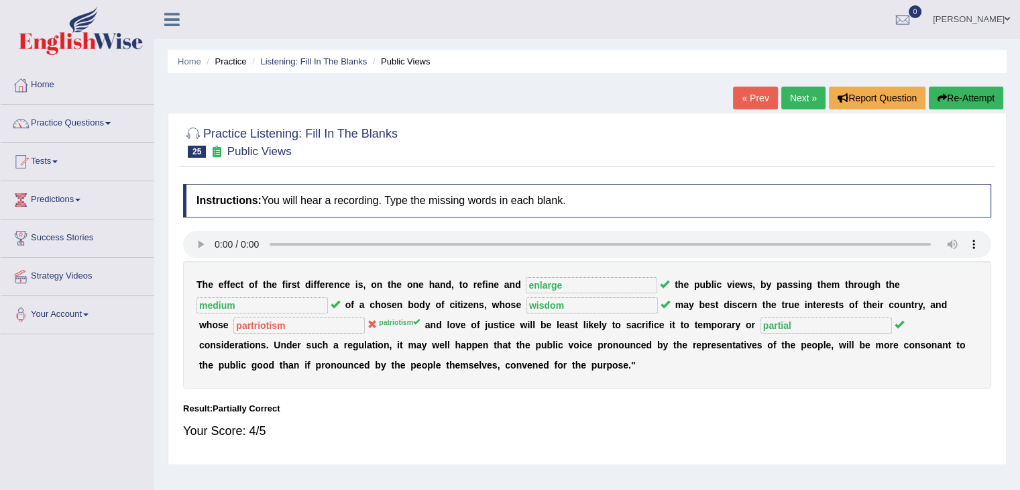
click at [803, 100] on link "Next »" at bounding box center [803, 98] width 44 height 23
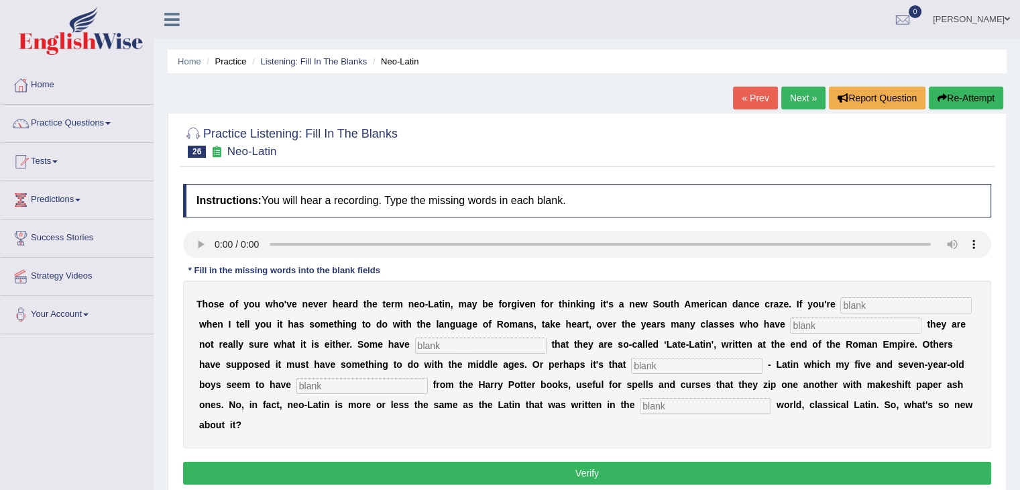
drag, startPoint x: 1016, startPoint y: 189, endPoint x: 1029, endPoint y: 187, distance: 12.9
click at [1019, 187] on html "Toggle navigation Home Practice Questions Speaking Practice Read Aloud Repeat S…" at bounding box center [510, 245] width 1020 height 490
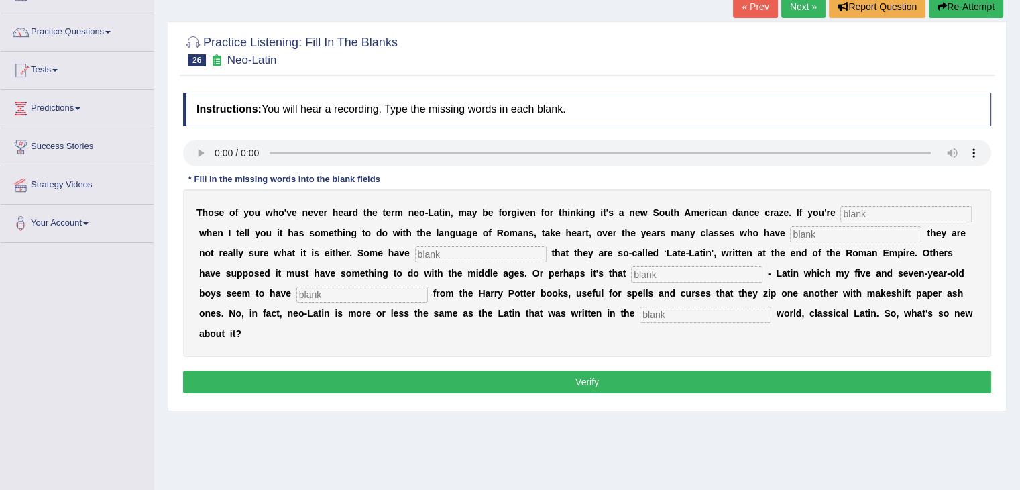
click at [674, 312] on input "text" at bounding box center [705, 314] width 131 height 16
type input "ancient"
click at [390, 289] on input "text" at bounding box center [361, 294] width 131 height 16
type input "gleaned"
click at [656, 272] on input "text" at bounding box center [696, 274] width 131 height 16
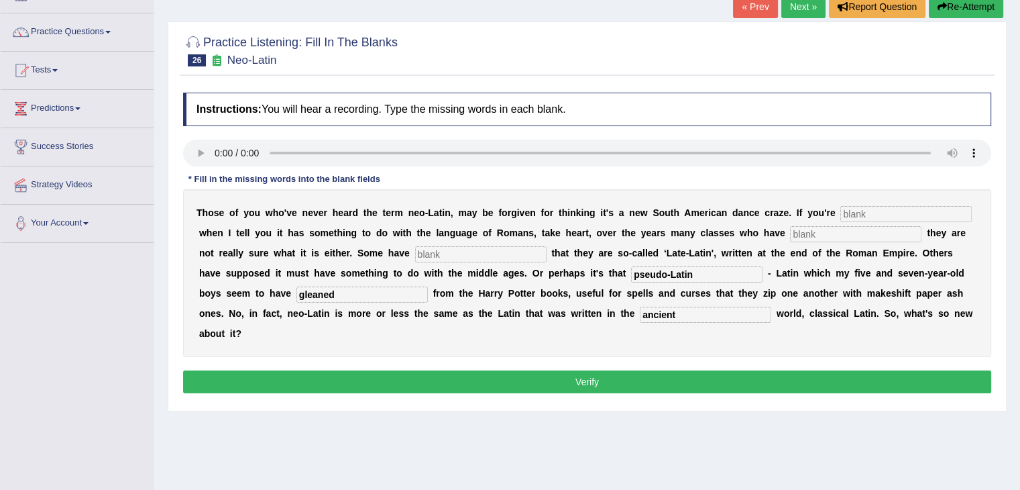
type input "pseudo-Latin"
click at [899, 213] on input "text" at bounding box center [905, 214] width 131 height 16
type input "puzzled"
click at [868, 233] on input "text" at bounding box center [855, 234] width 131 height 16
type input "confessed"
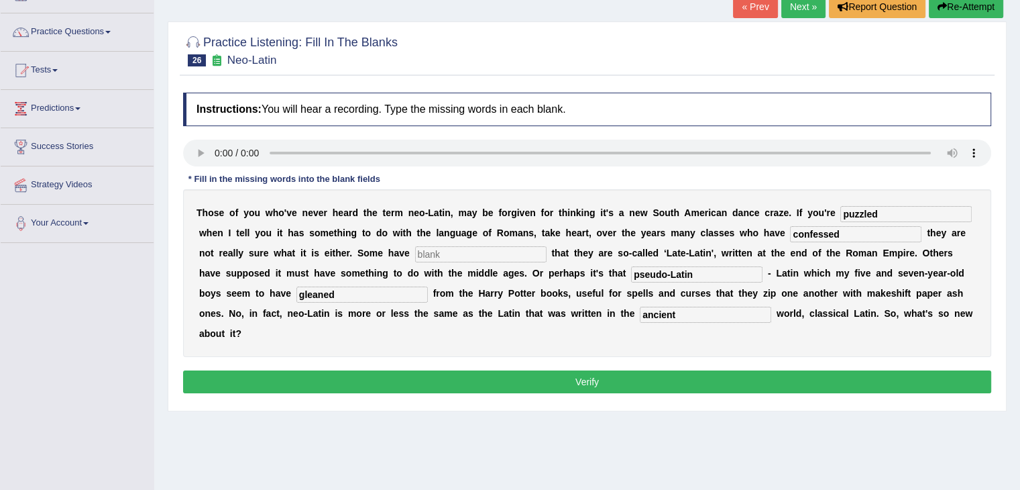
click at [504, 250] on input "text" at bounding box center [480, 254] width 131 height 16
type input "assumed"
click at [632, 374] on button "Verify" at bounding box center [587, 381] width 808 height 23
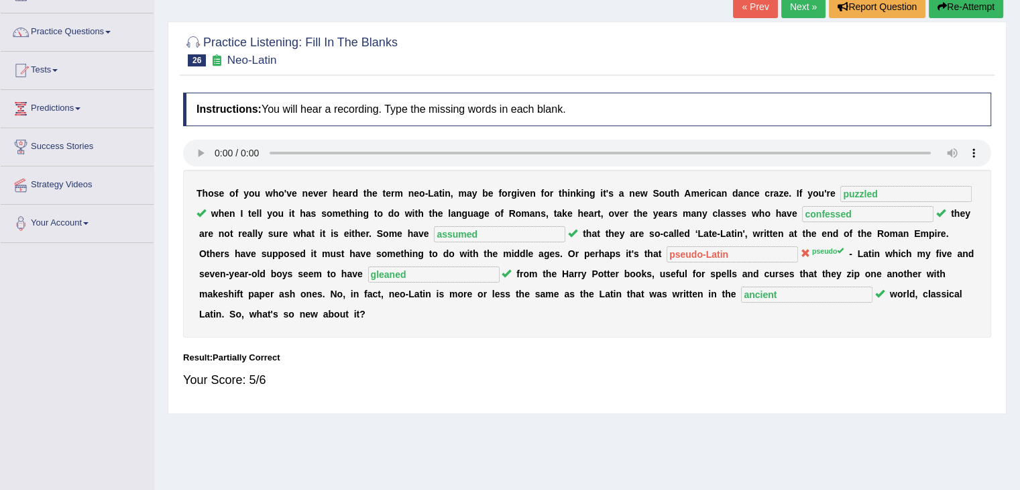
click at [800, 6] on link "Next »" at bounding box center [803, 6] width 44 height 23
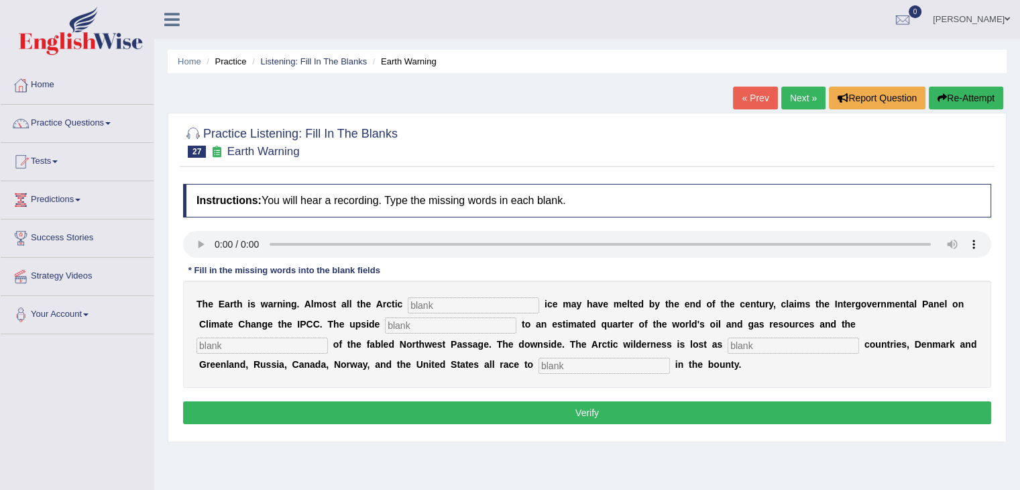
click at [617, 365] on input "text" at bounding box center [604, 365] width 131 height 16
type input "shared"
click at [751, 344] on input "text" at bounding box center [793, 345] width 131 height 16
type input "neighbouring"
click at [321, 344] on input "text" at bounding box center [261, 345] width 131 height 16
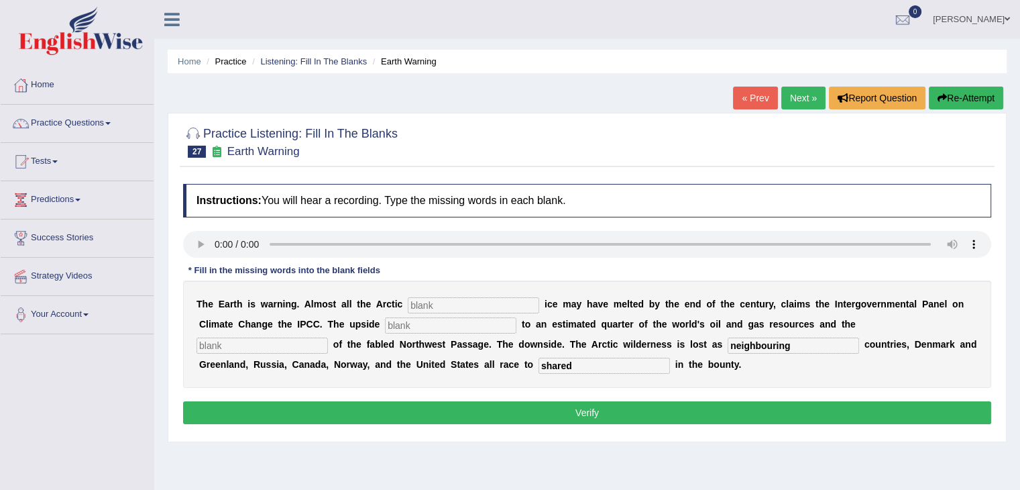
click at [424, 320] on input "text" at bounding box center [450, 325] width 131 height 16
type input "excess"
click at [445, 309] on input "text" at bounding box center [473, 305] width 131 height 16
type input "summer"
click at [305, 341] on input "text" at bounding box center [261, 345] width 131 height 16
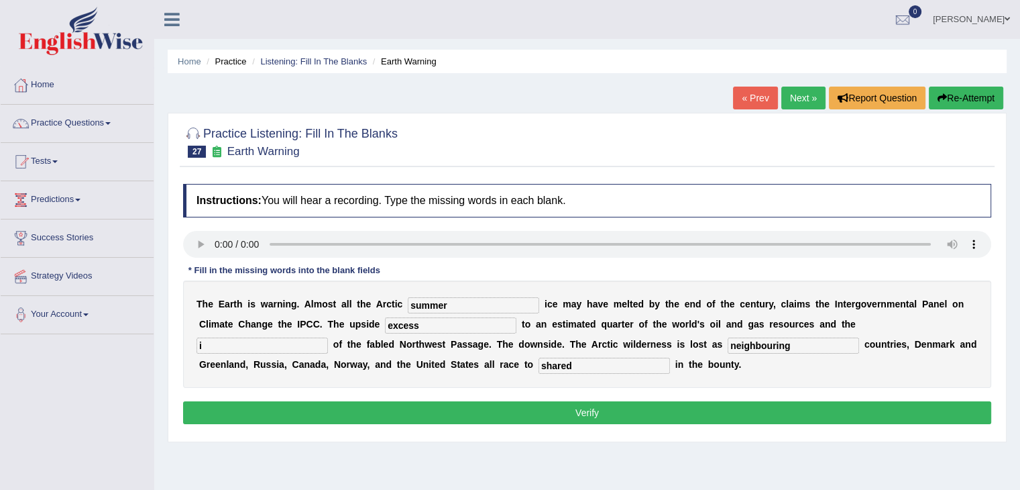
type input "i"
click at [596, 412] on button "Verify" at bounding box center [587, 412] width 808 height 23
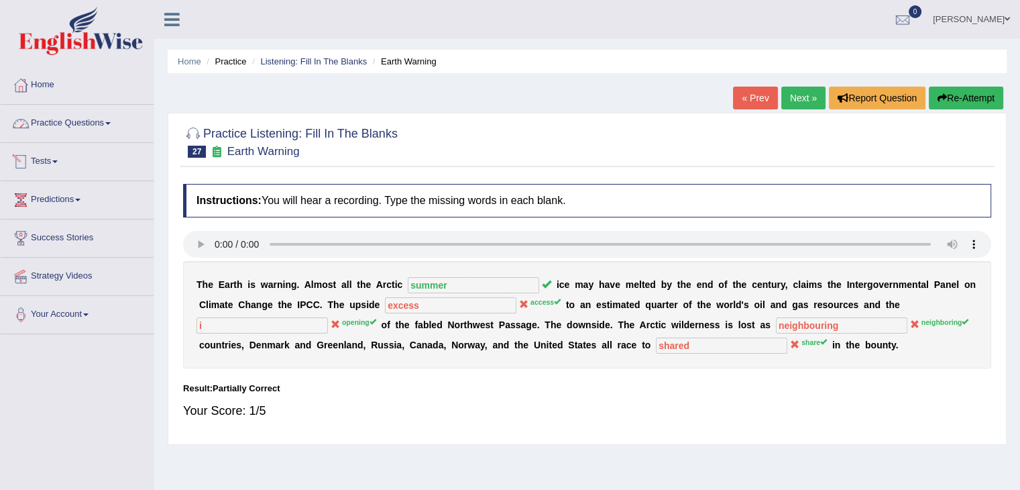
click at [107, 120] on link "Practice Questions" at bounding box center [77, 122] width 153 height 34
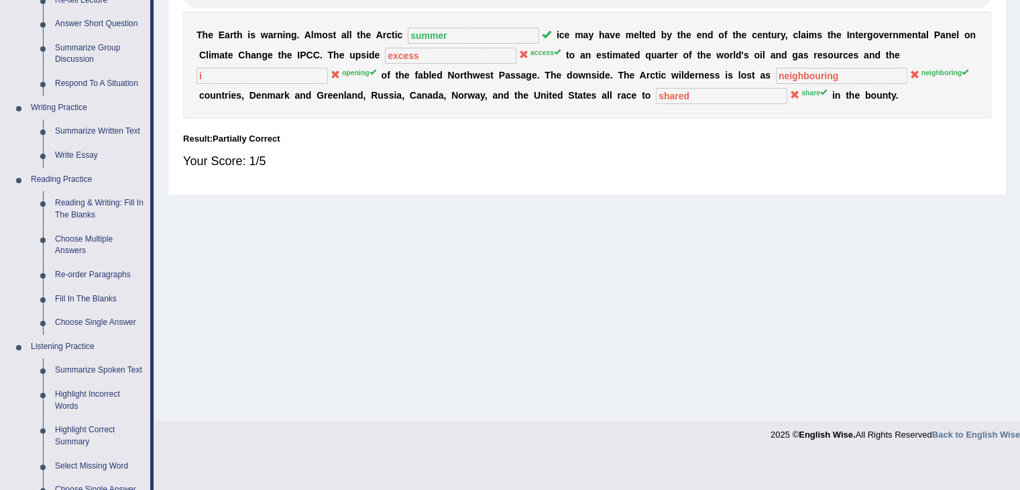
scroll to position [410, 0]
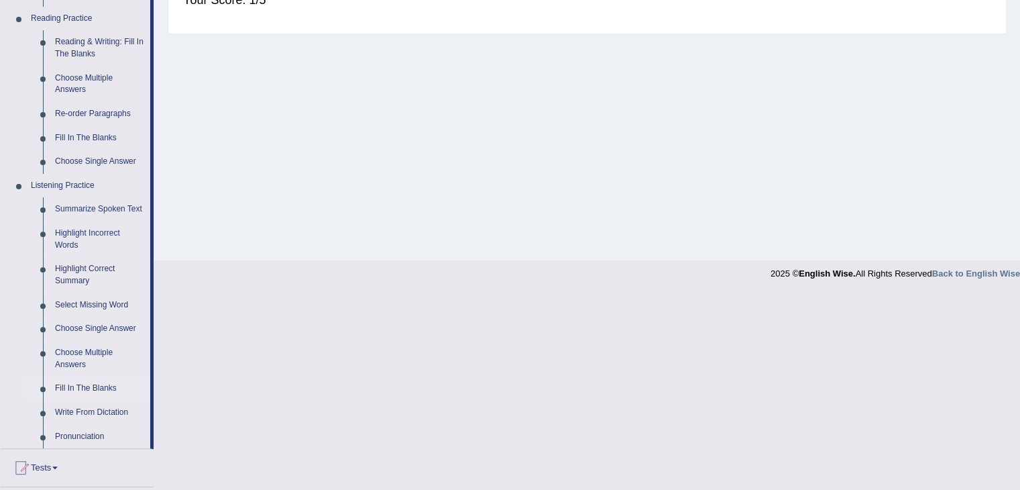
click at [96, 384] on link "Fill In The Blanks" at bounding box center [99, 388] width 101 height 24
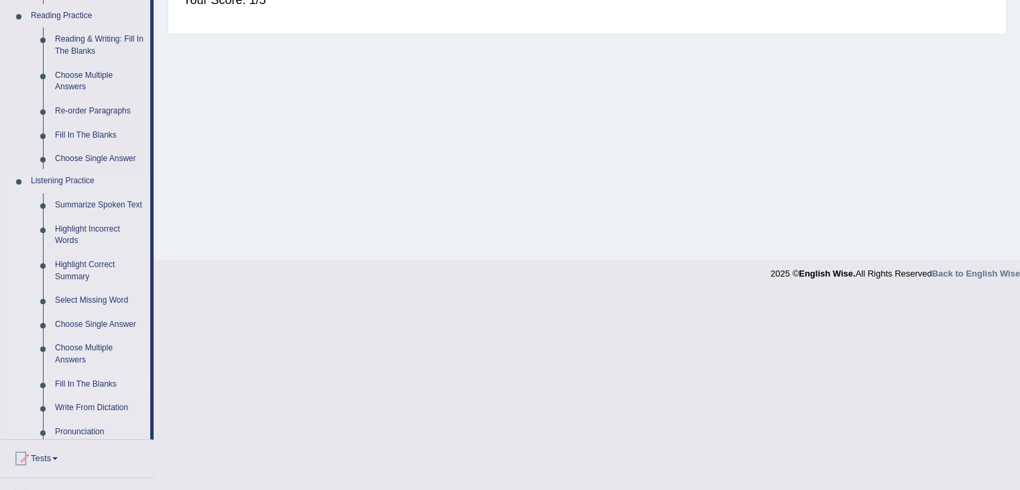
scroll to position [215, 0]
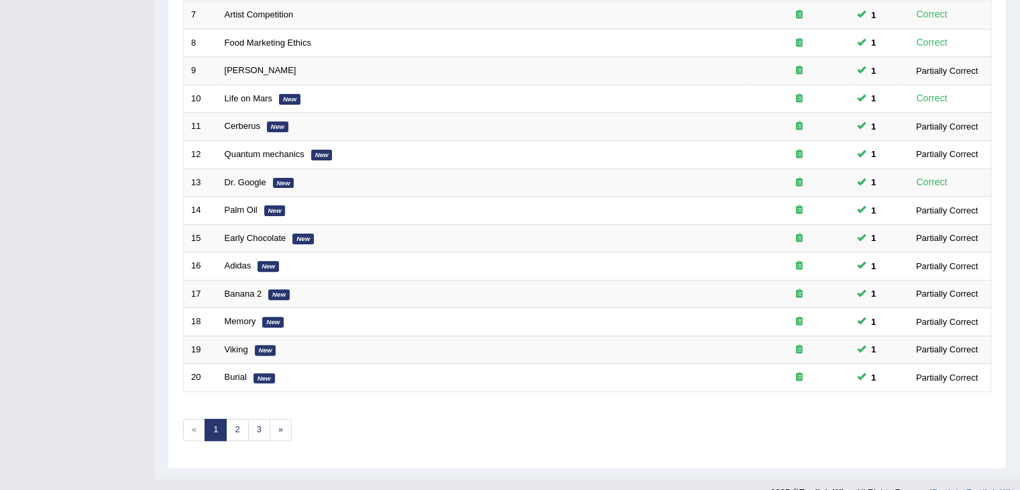
scroll to position [394, 0]
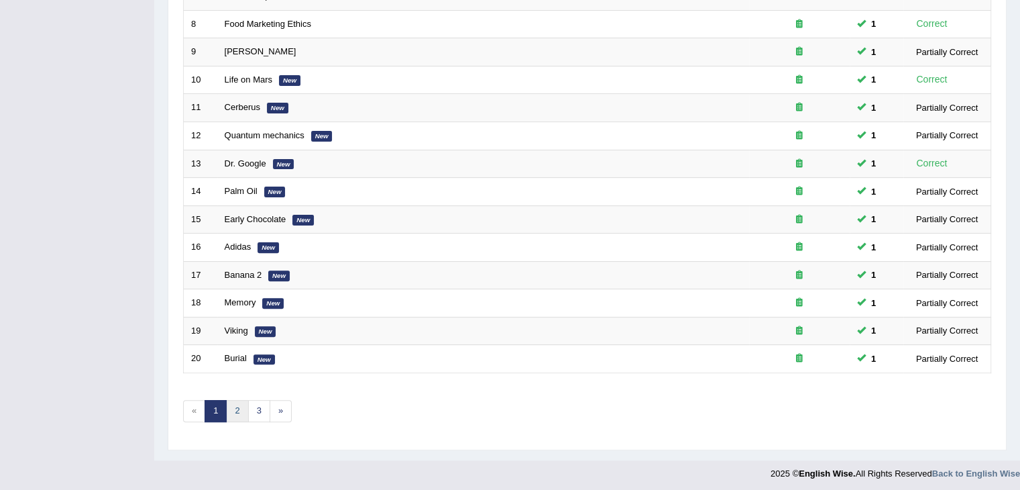
click at [240, 406] on link "2" at bounding box center [237, 411] width 22 height 22
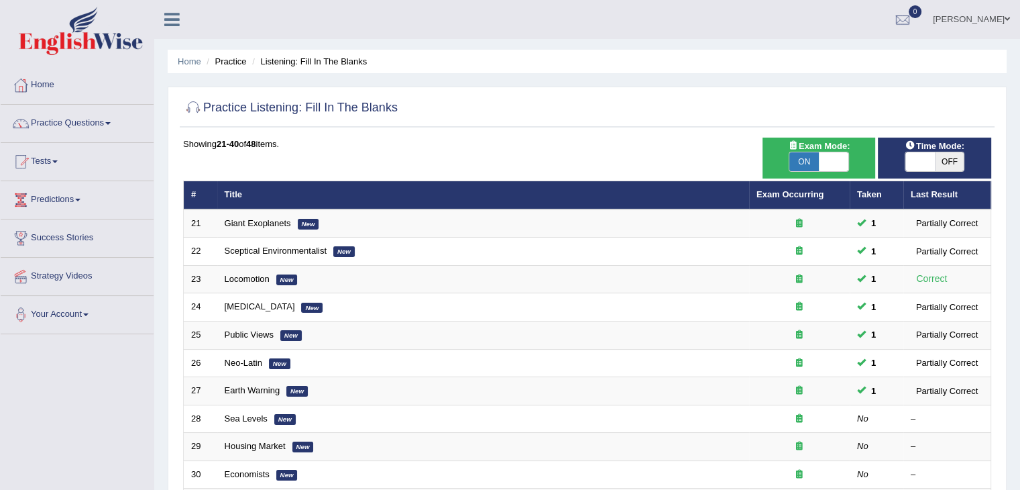
scroll to position [394, 0]
